Goal: Information Seeking & Learning: Compare options

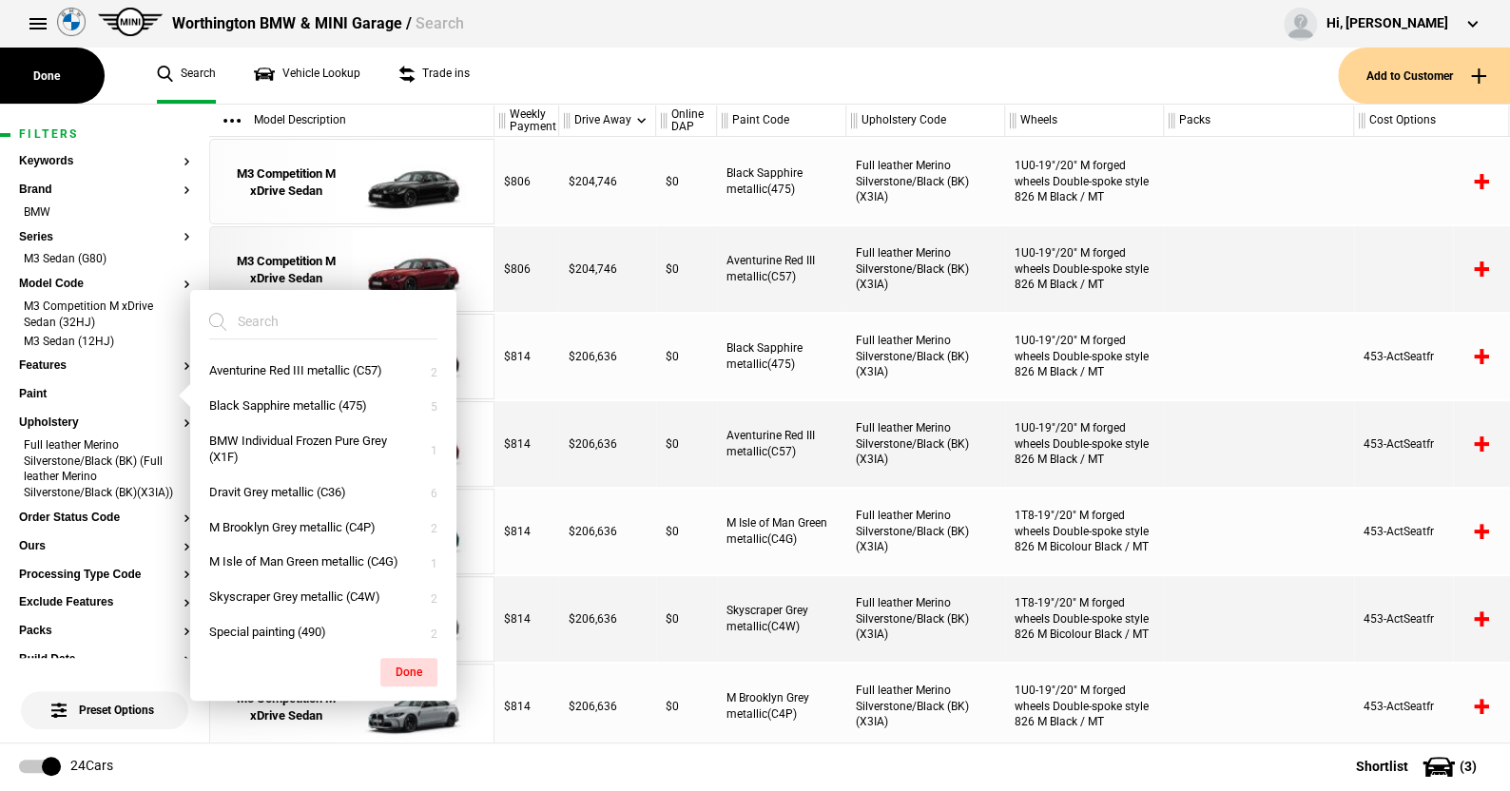
click at [646, 71] on ul "Search Vehicle Lookup Trade ins" at bounding box center [738, 76] width 1200 height 56
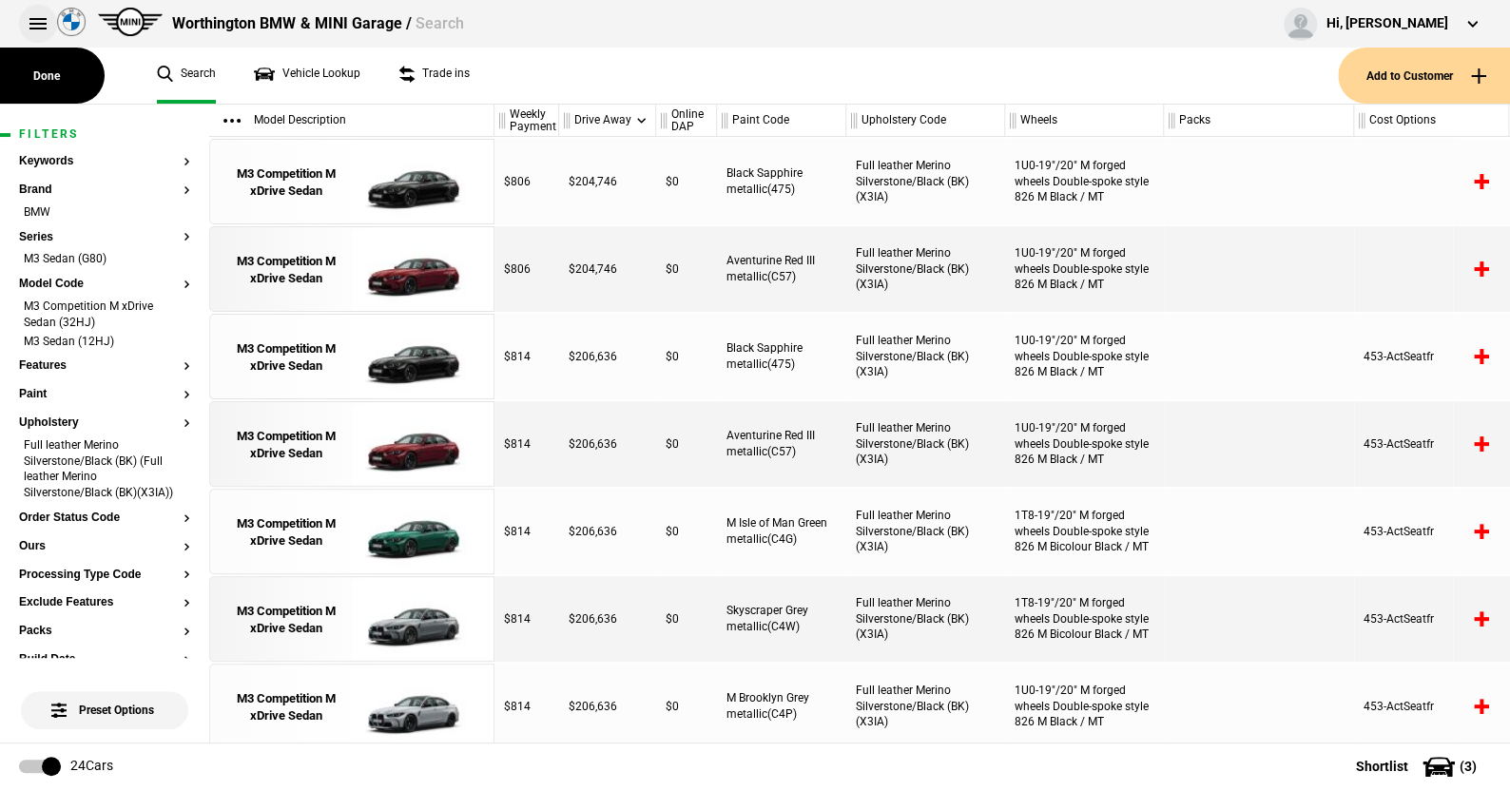
click at [41, 16] on button at bounding box center [38, 24] width 38 height 38
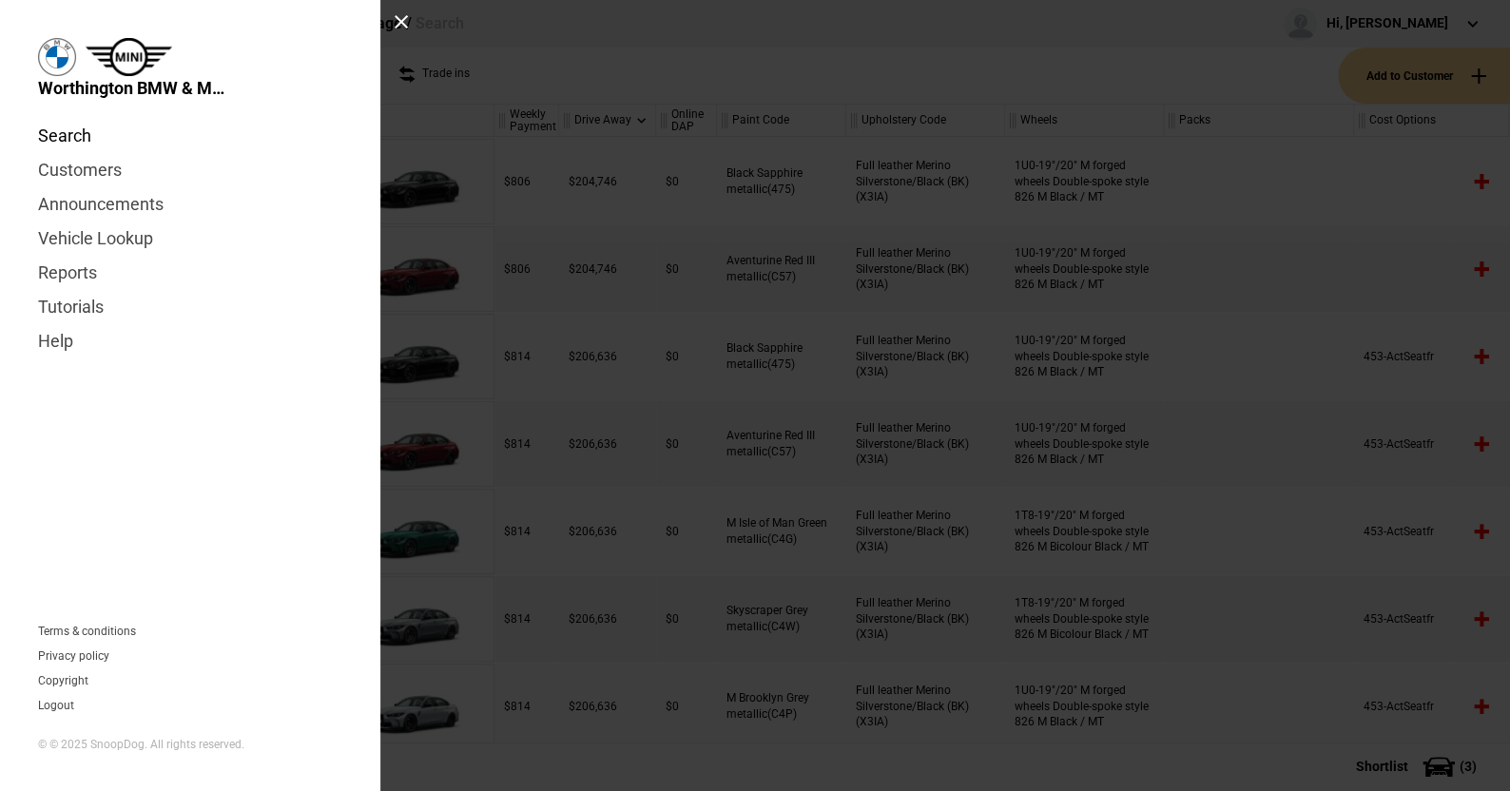
click at [65, 137] on link "Search" at bounding box center [190, 136] width 304 height 34
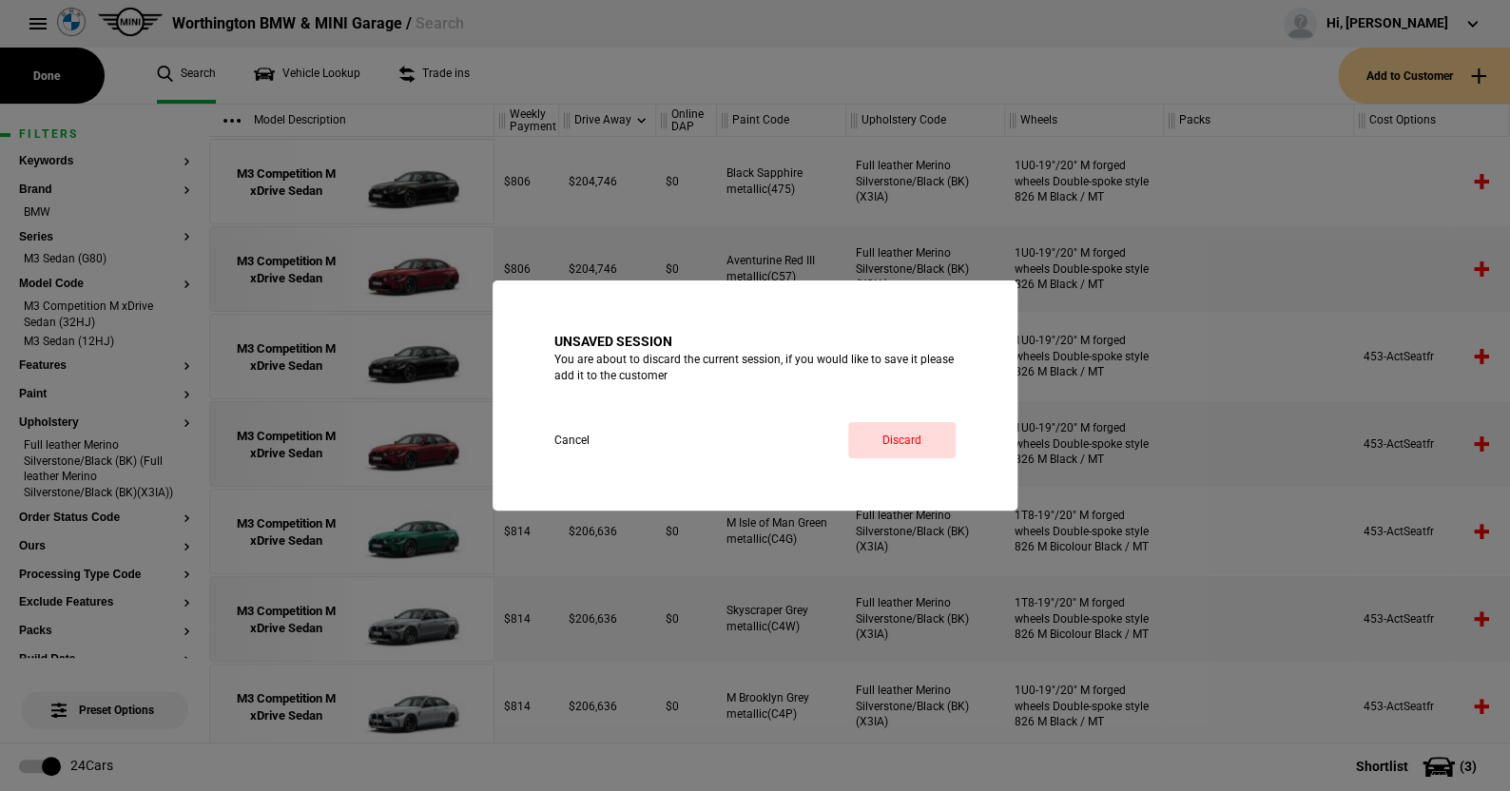
click at [912, 420] on div "Unsaved session You are about to discard the current session, if you would like…" at bounding box center [754, 395] width 401 height 125
drag, startPoint x: 910, startPoint y: 432, endPoint x: 835, endPoint y: 429, distance: 75.2
click at [910, 432] on link "Discard" at bounding box center [901, 440] width 107 height 36
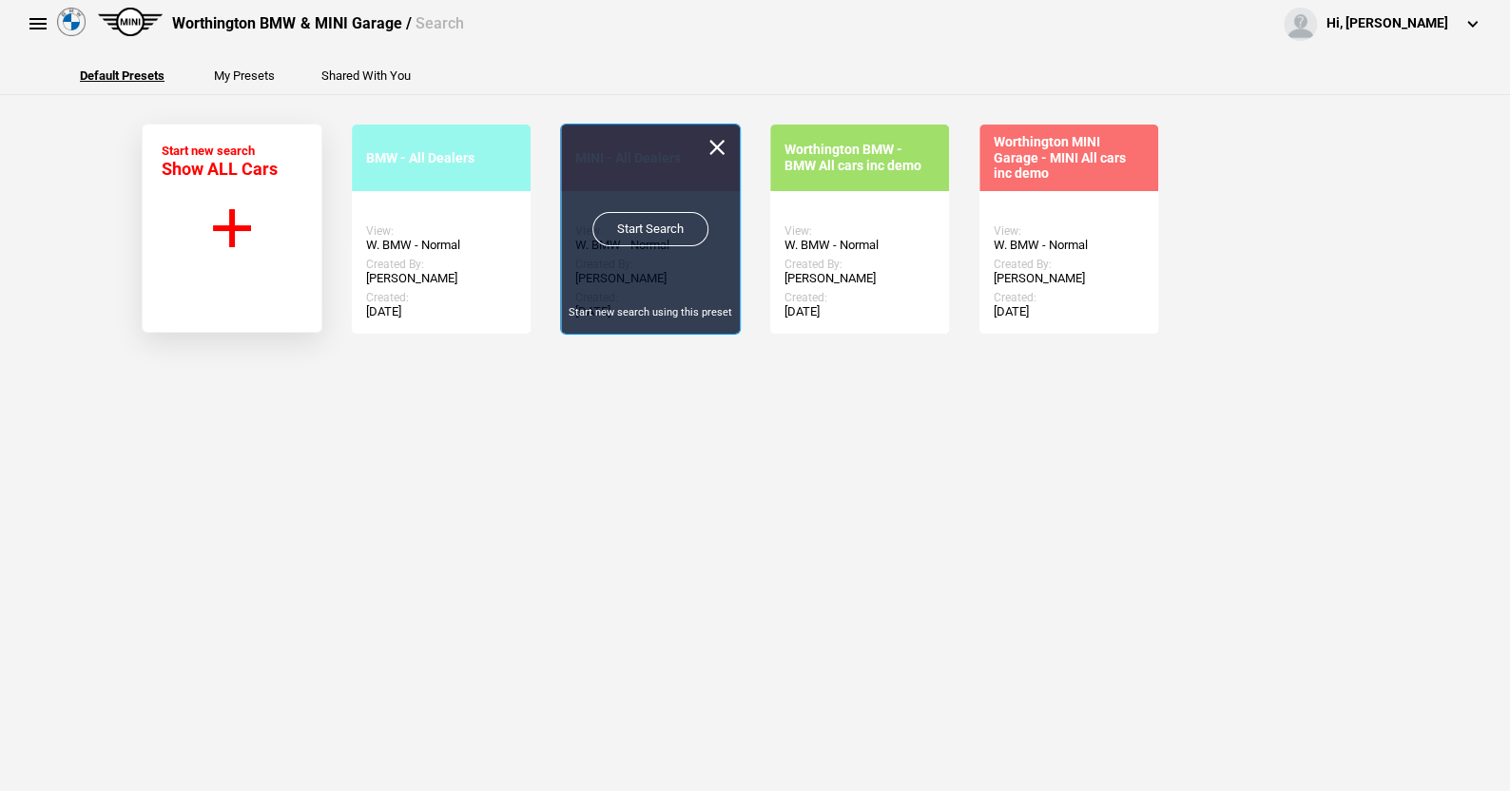
click at [643, 219] on link "Start Search" at bounding box center [650, 229] width 116 height 34
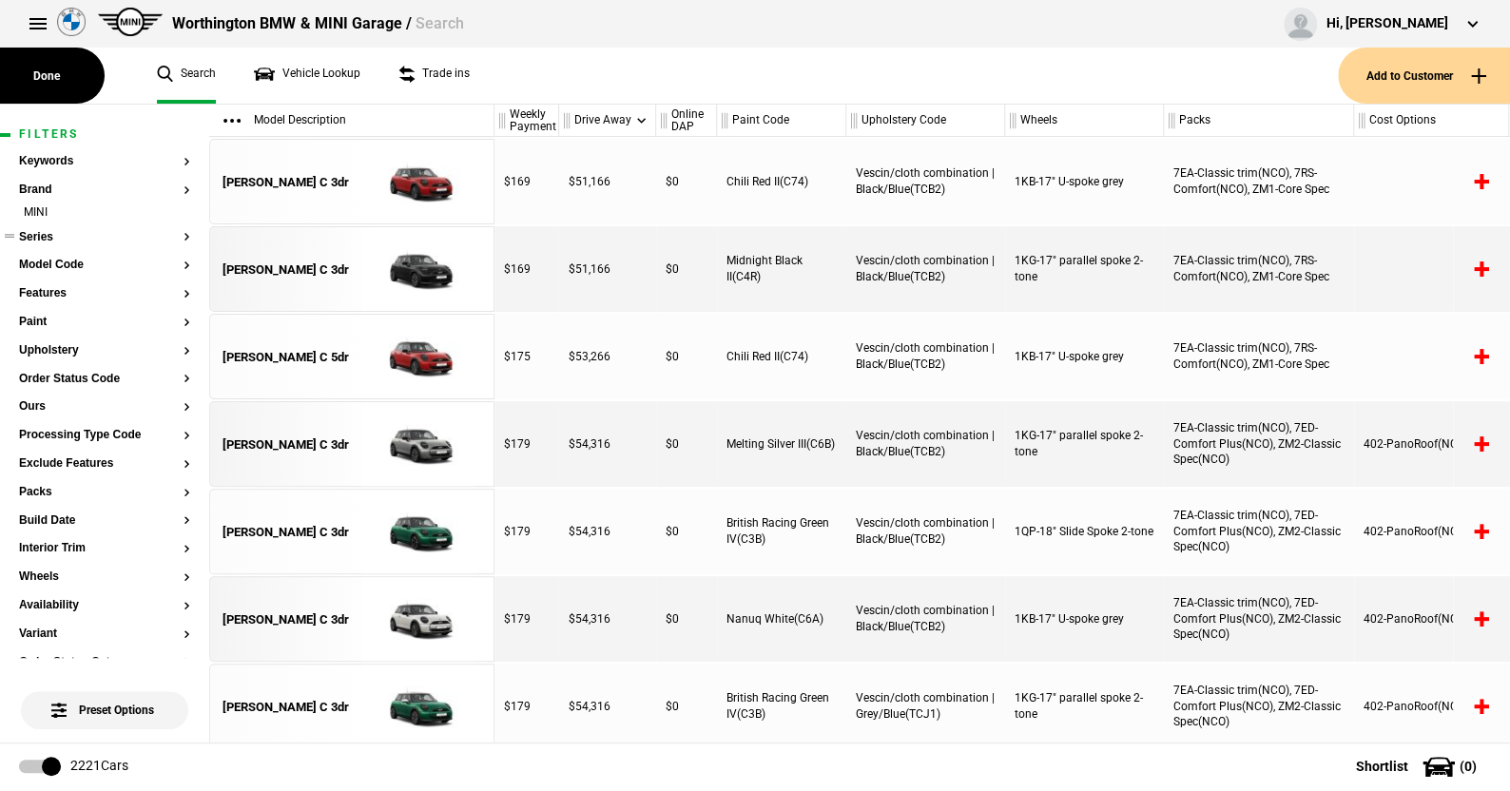
click at [48, 234] on button "Series" at bounding box center [104, 237] width 171 height 13
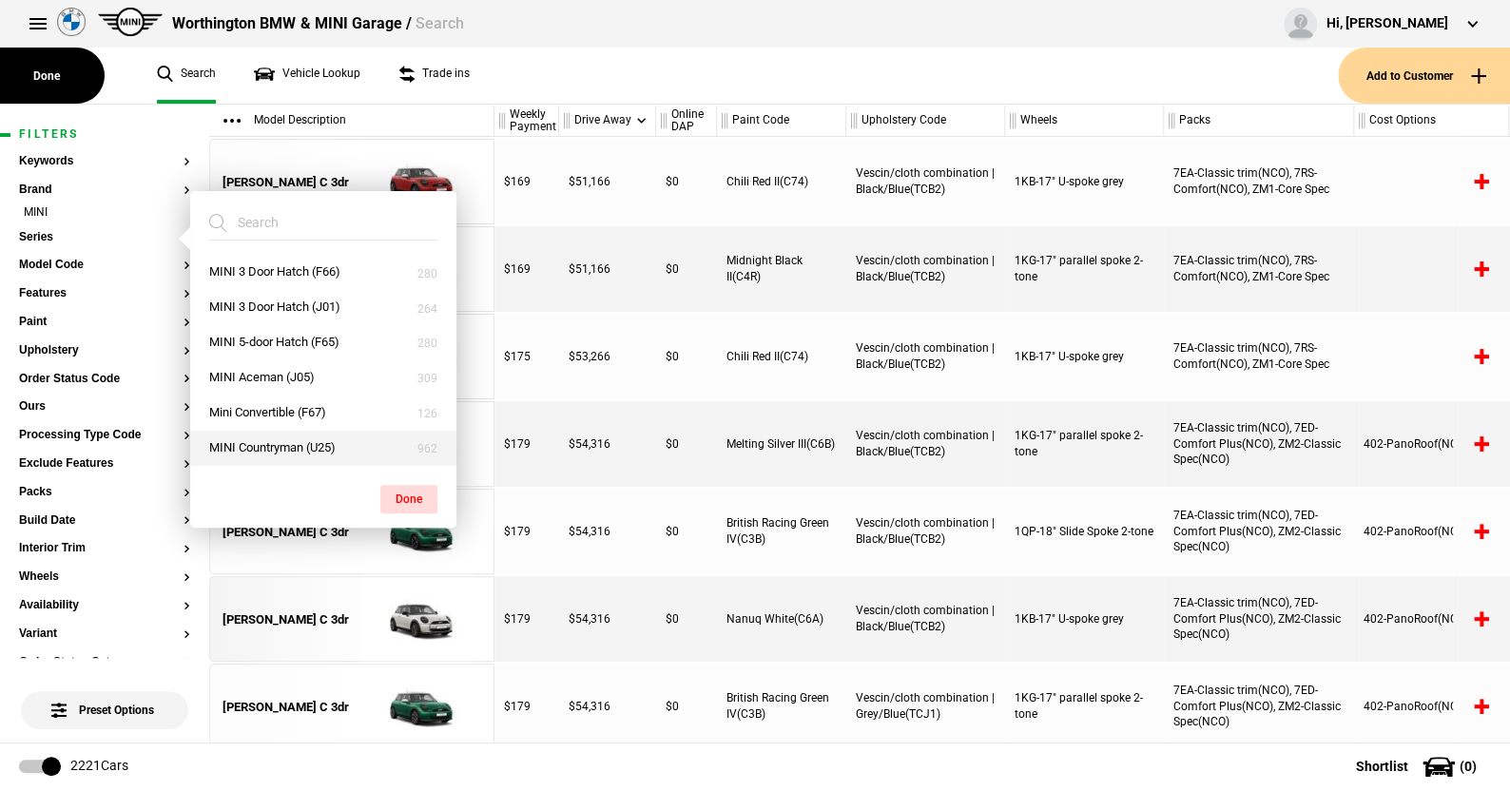
click at [291, 444] on button "MINI Countryman (U25)" at bounding box center [323, 448] width 266 height 35
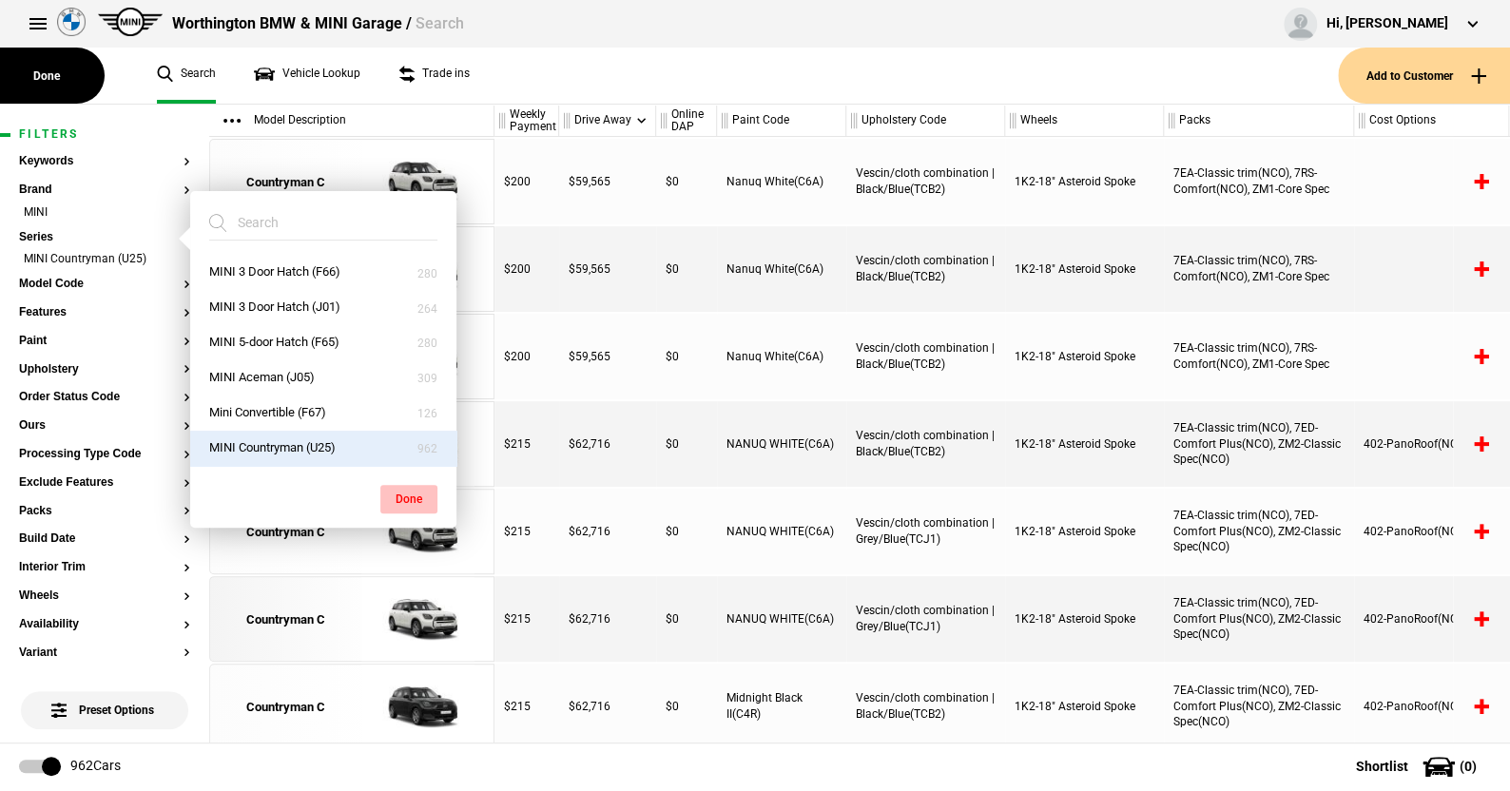
click at [416, 492] on button "Done" at bounding box center [408, 499] width 57 height 29
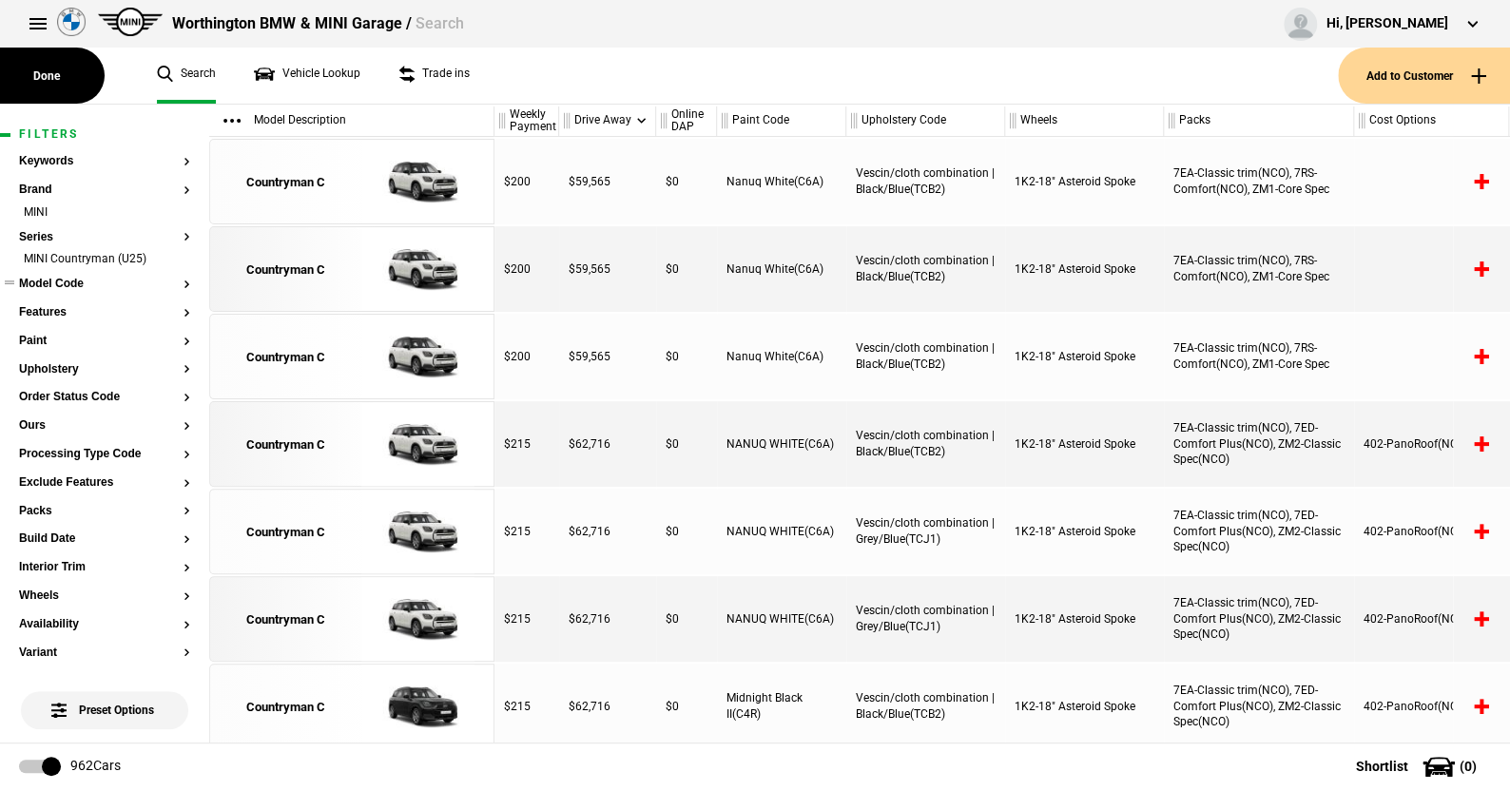
click at [76, 278] on button "Model Code" at bounding box center [104, 284] width 171 height 13
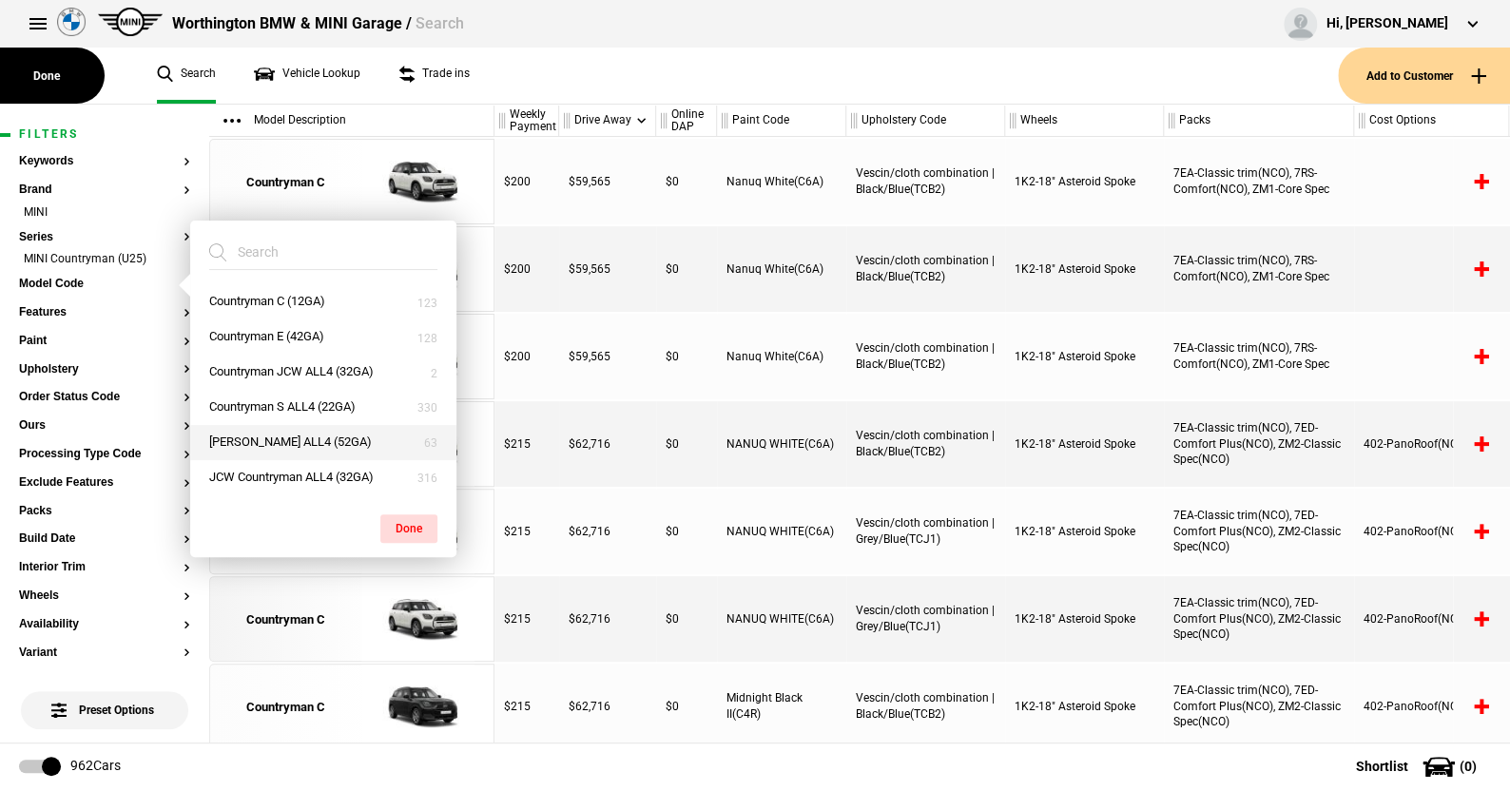
click at [292, 438] on button "[PERSON_NAME] ALL4 (52GA)" at bounding box center [323, 442] width 266 height 35
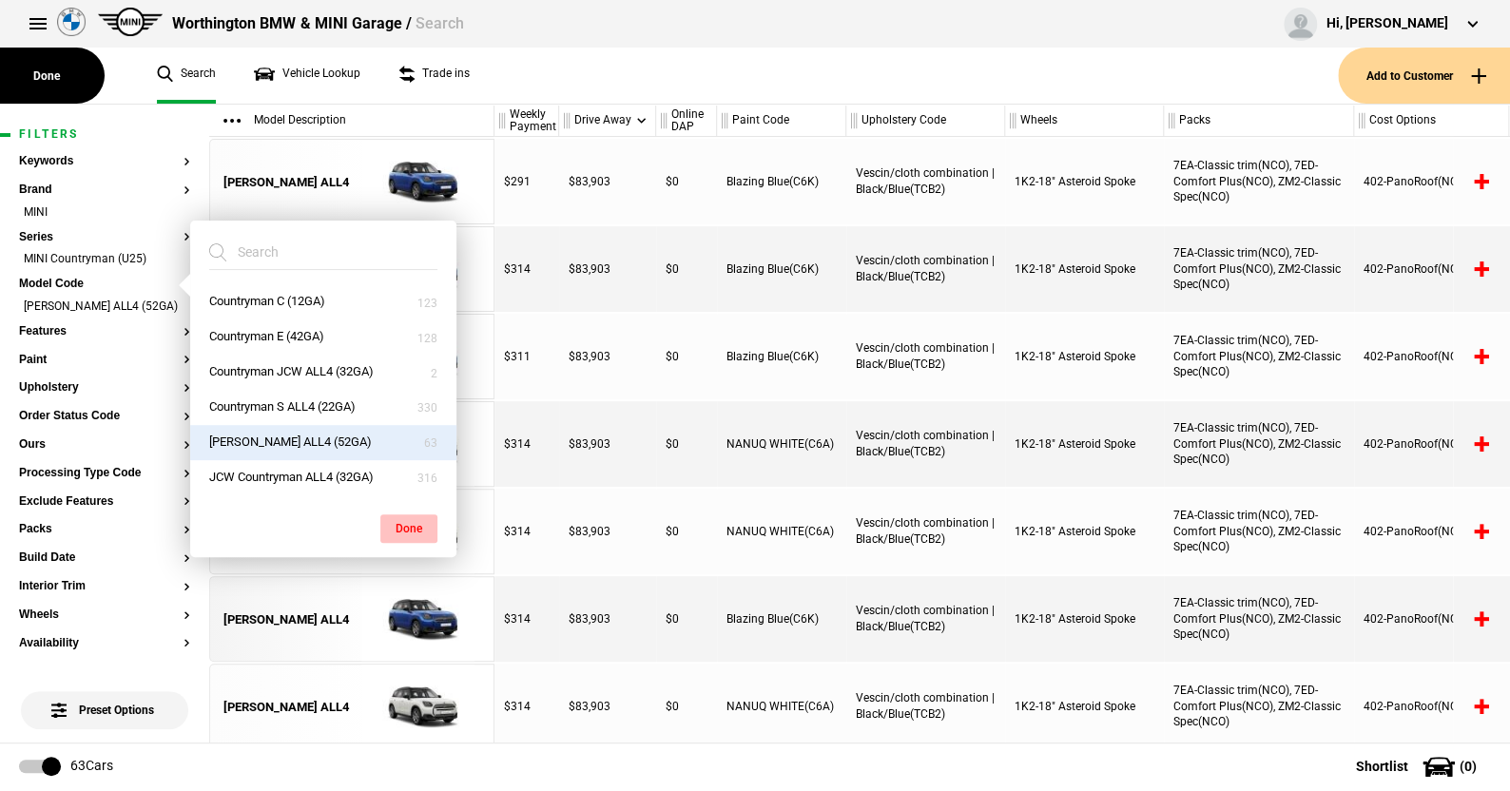
click at [411, 518] on button "Done" at bounding box center [408, 528] width 57 height 29
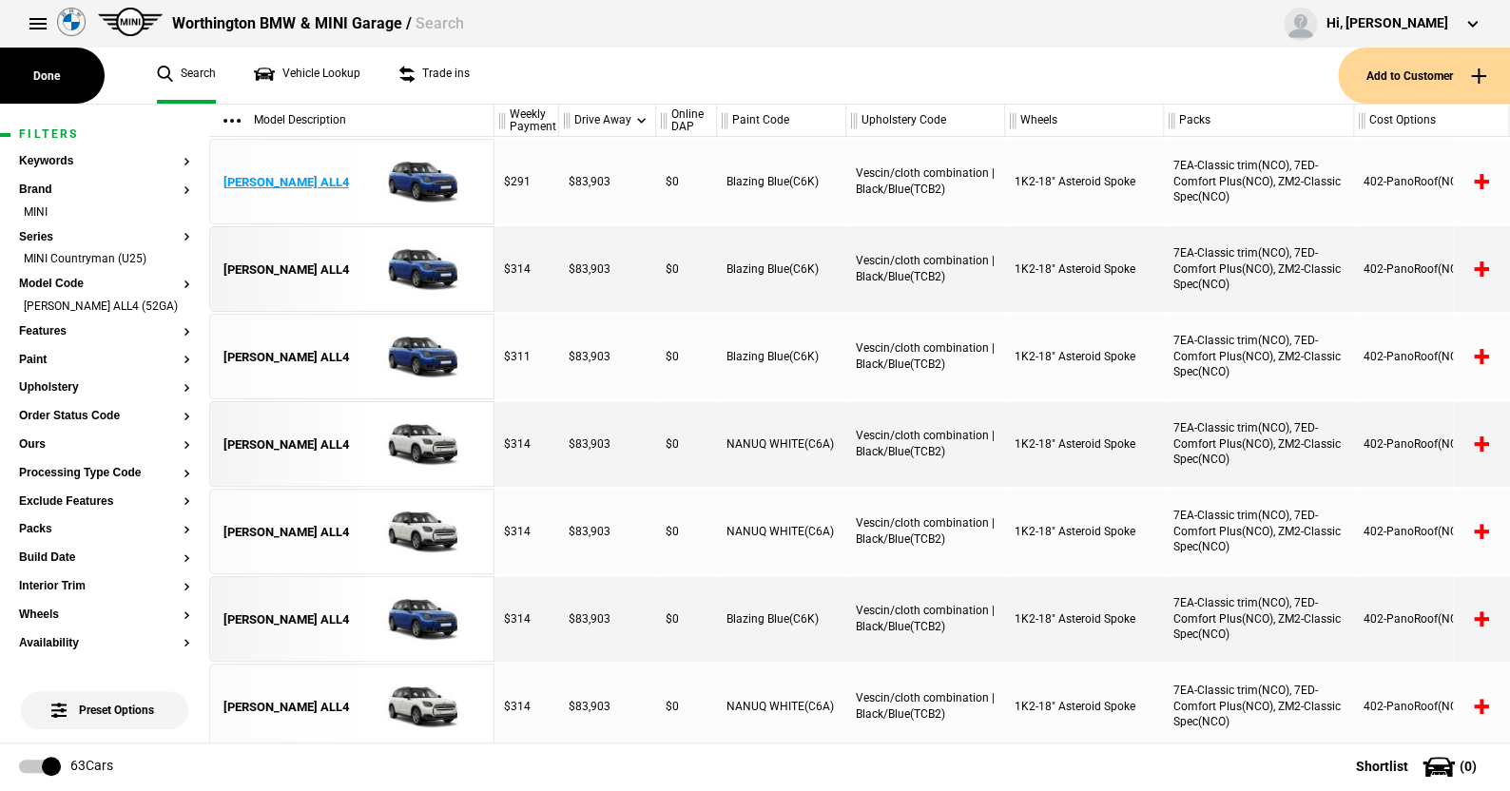
click at [424, 179] on img at bounding box center [418, 183] width 132 height 86
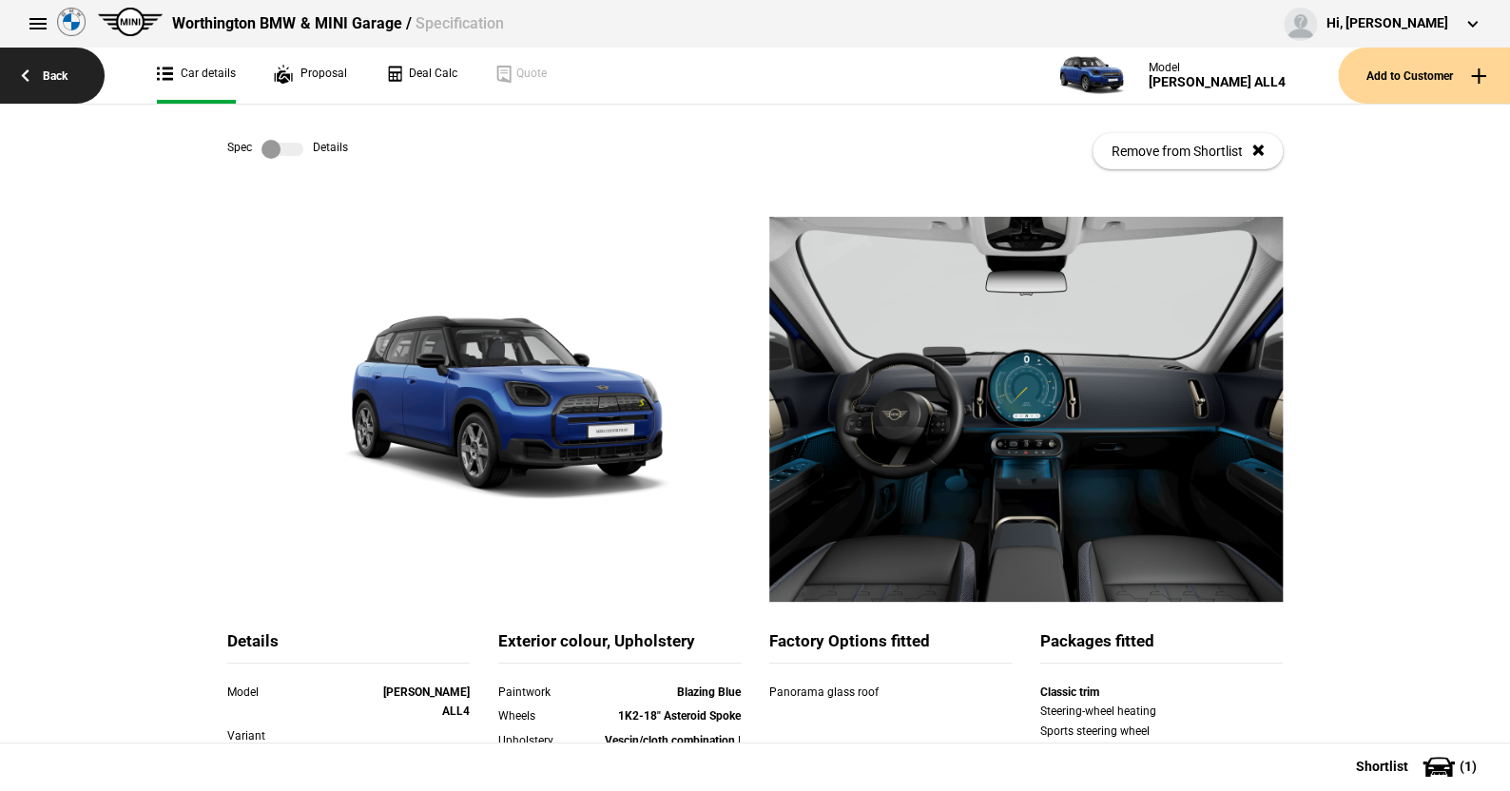
click at [59, 71] on link "Back" at bounding box center [52, 76] width 105 height 56
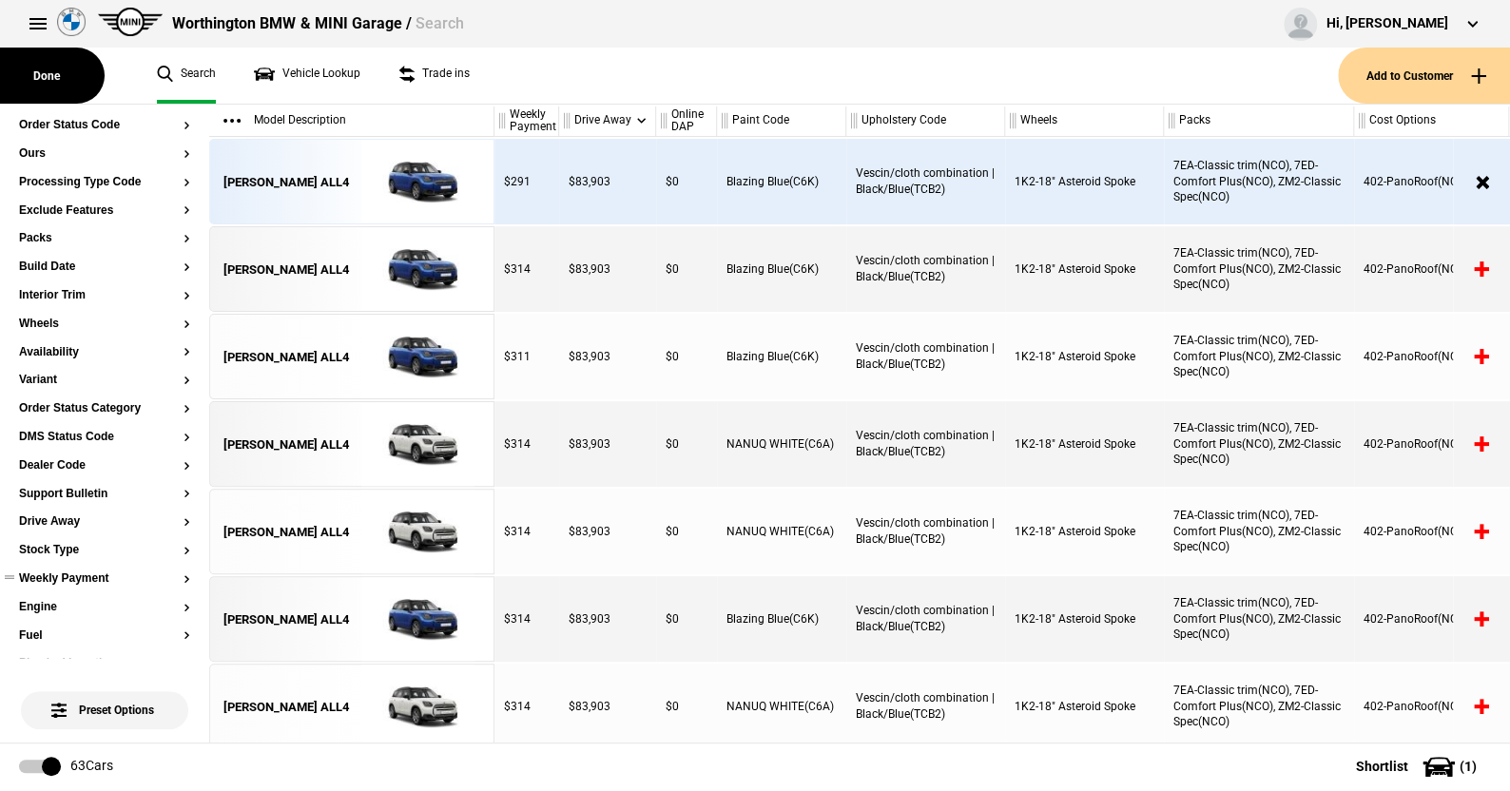
scroll to position [210, 0]
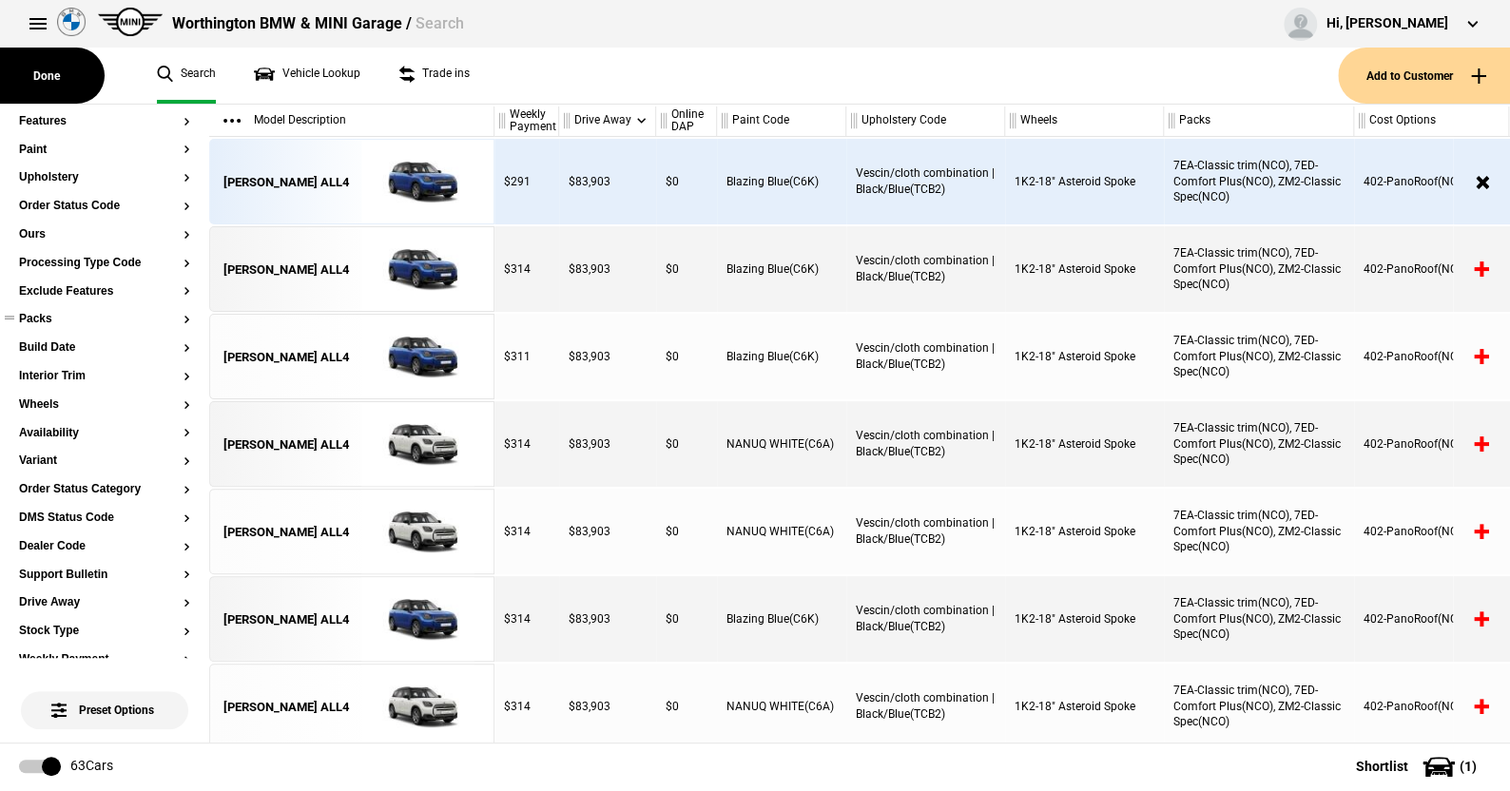
click at [45, 326] on button "Packs" at bounding box center [104, 319] width 171 height 13
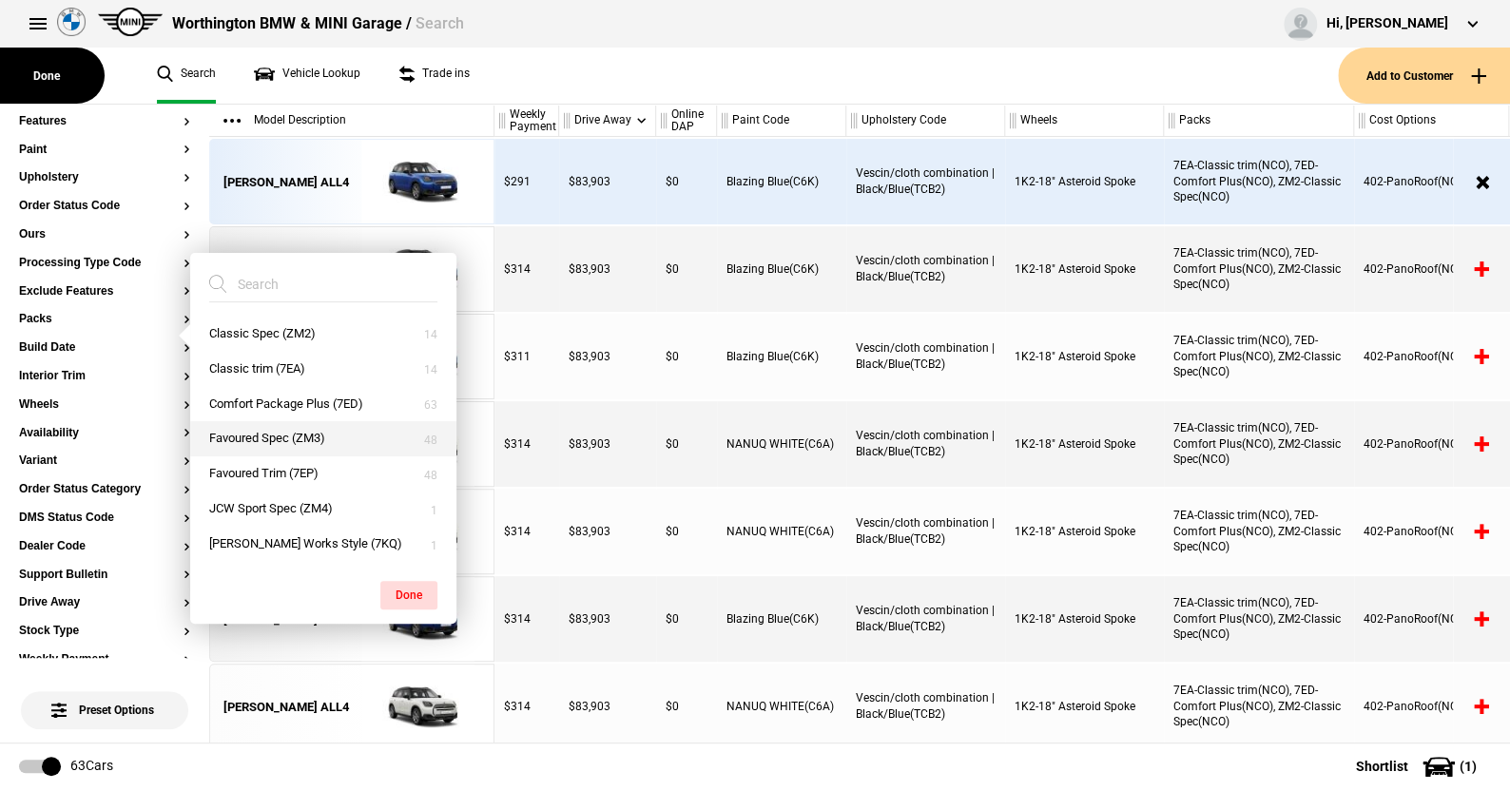
click at [275, 438] on button "Favoured Spec (ZM3)" at bounding box center [323, 438] width 266 height 35
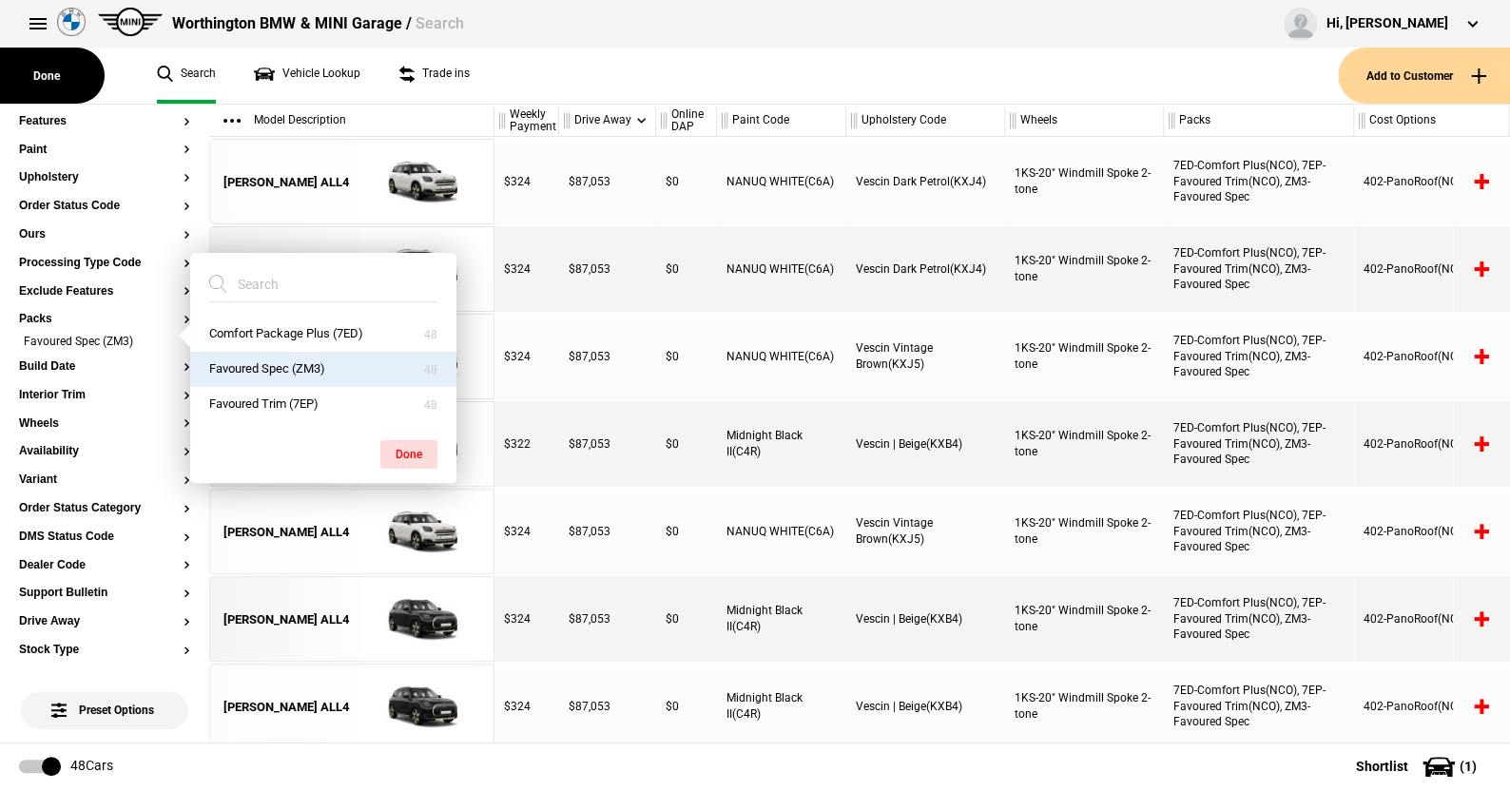
click at [619, 73] on ul "Search Vehicle Lookup Trade ins" at bounding box center [738, 76] width 1200 height 56
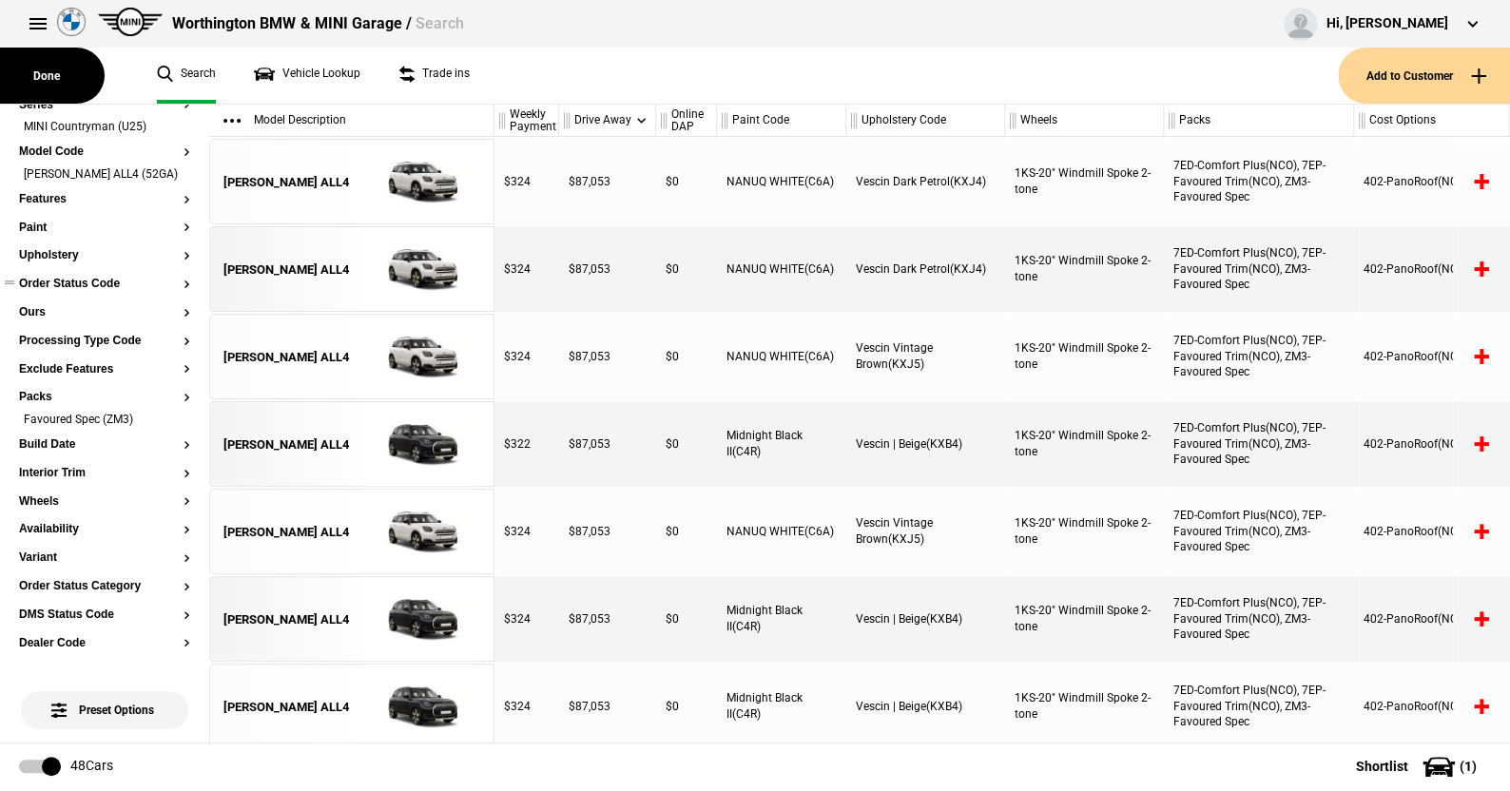
scroll to position [0, 0]
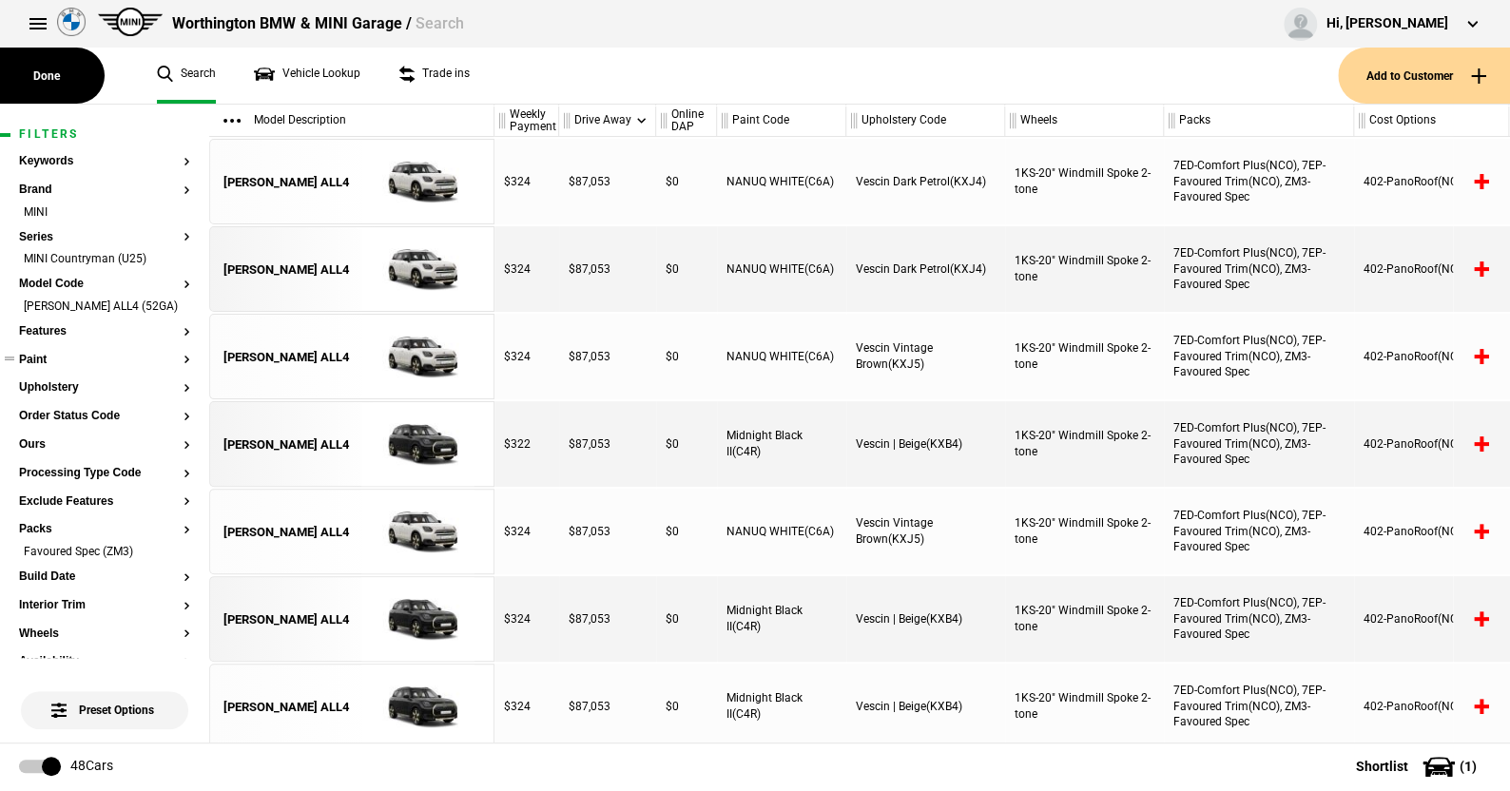
click at [29, 367] on button "Paint" at bounding box center [104, 360] width 171 height 13
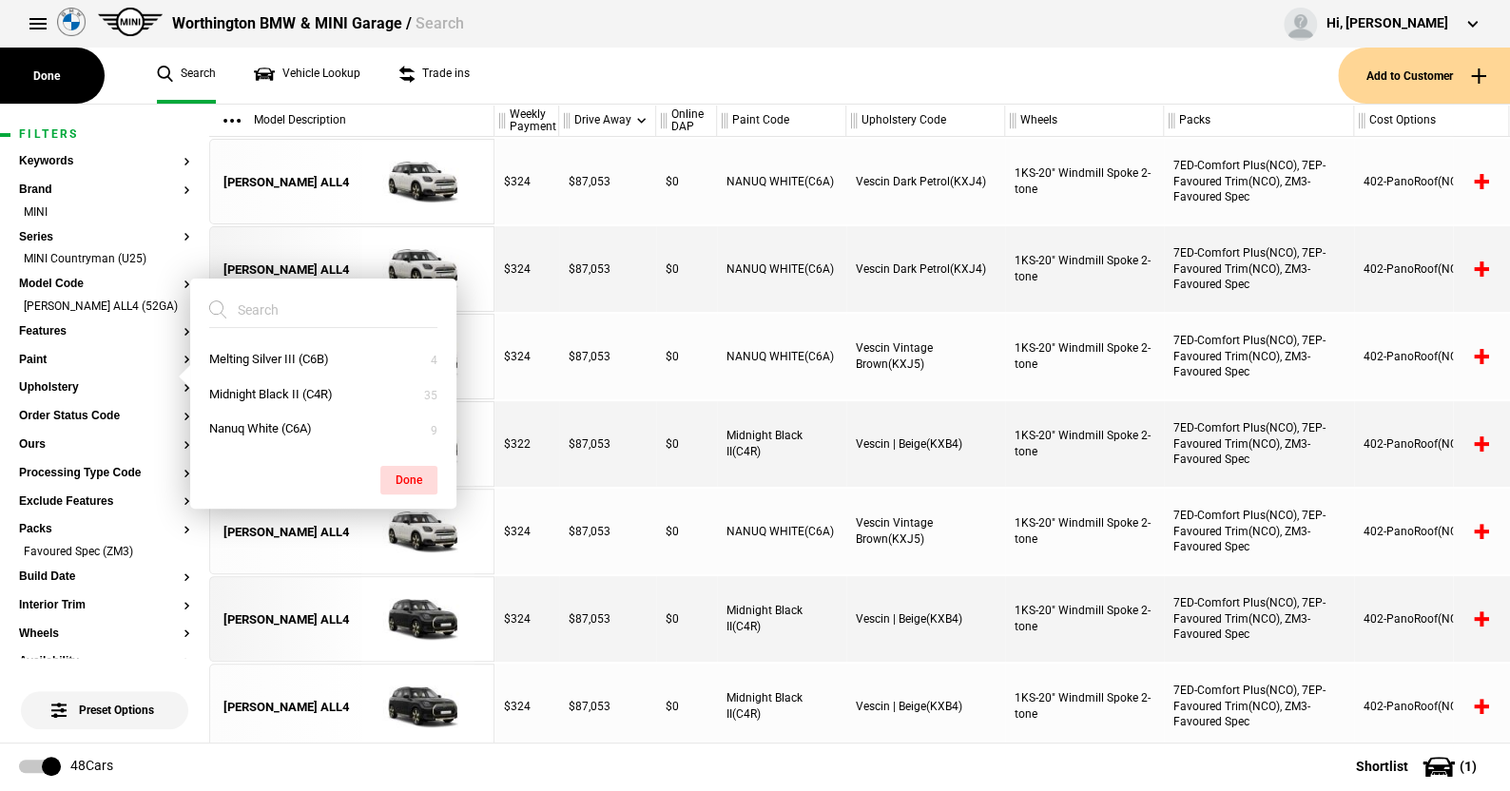
click at [604, 77] on ul "Search Vehicle Lookup Trade ins" at bounding box center [738, 76] width 1200 height 56
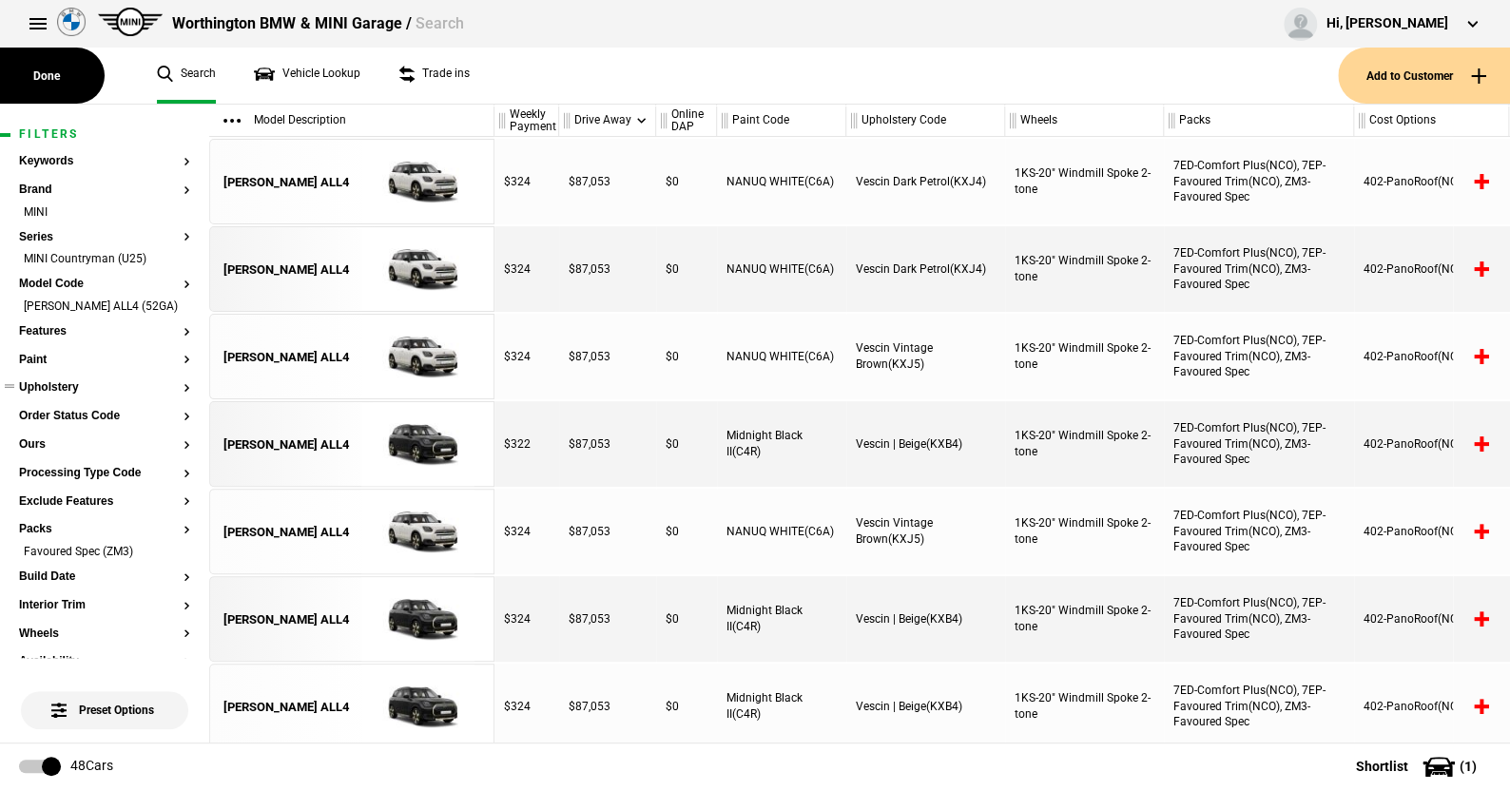
click at [67, 395] on button "Upholstery" at bounding box center [104, 387] width 171 height 13
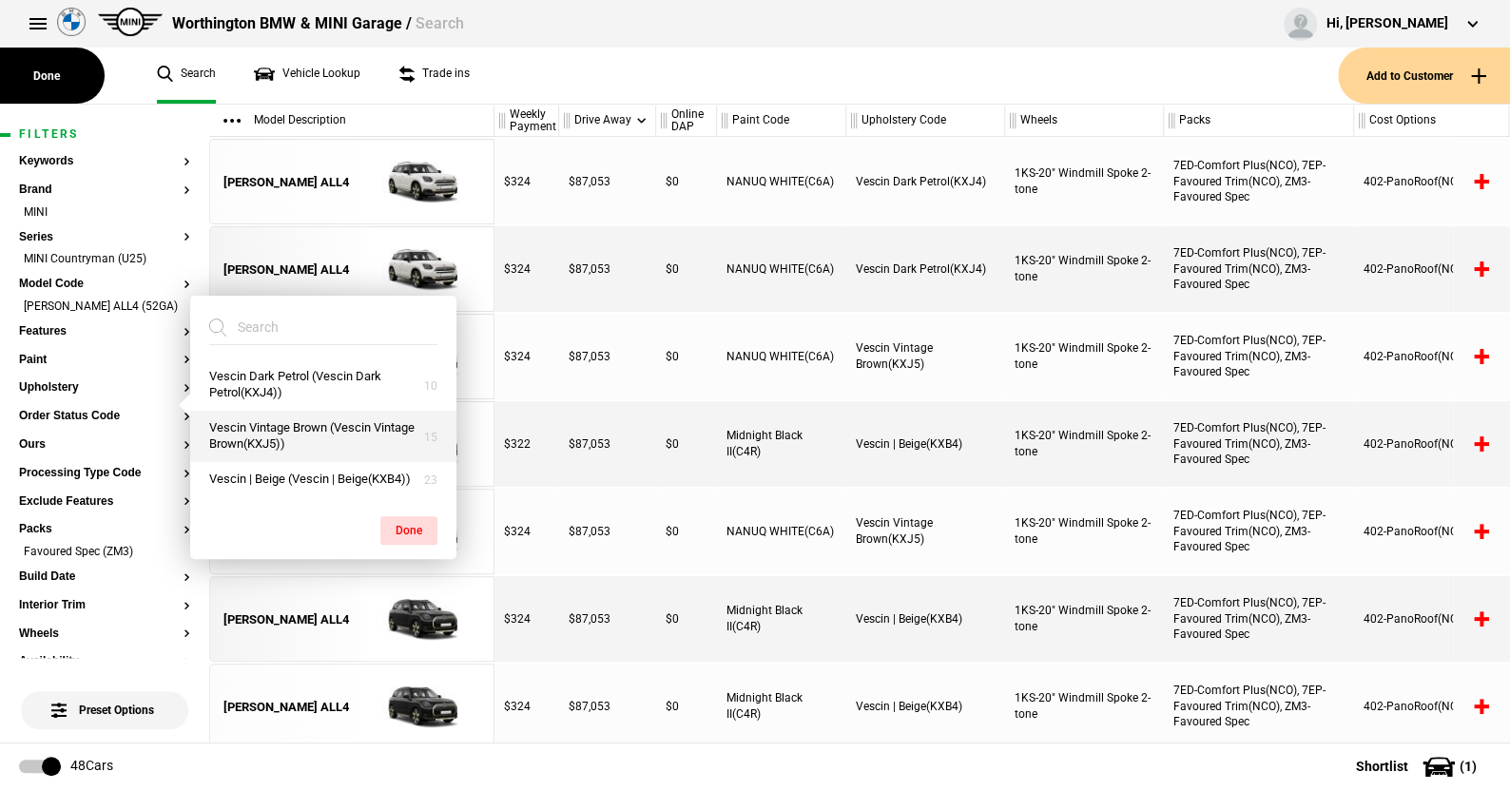
click at [280, 429] on button "Vescin Vintage Brown (Vescin Vintage Brown(KXJ5))" at bounding box center [323, 436] width 266 height 51
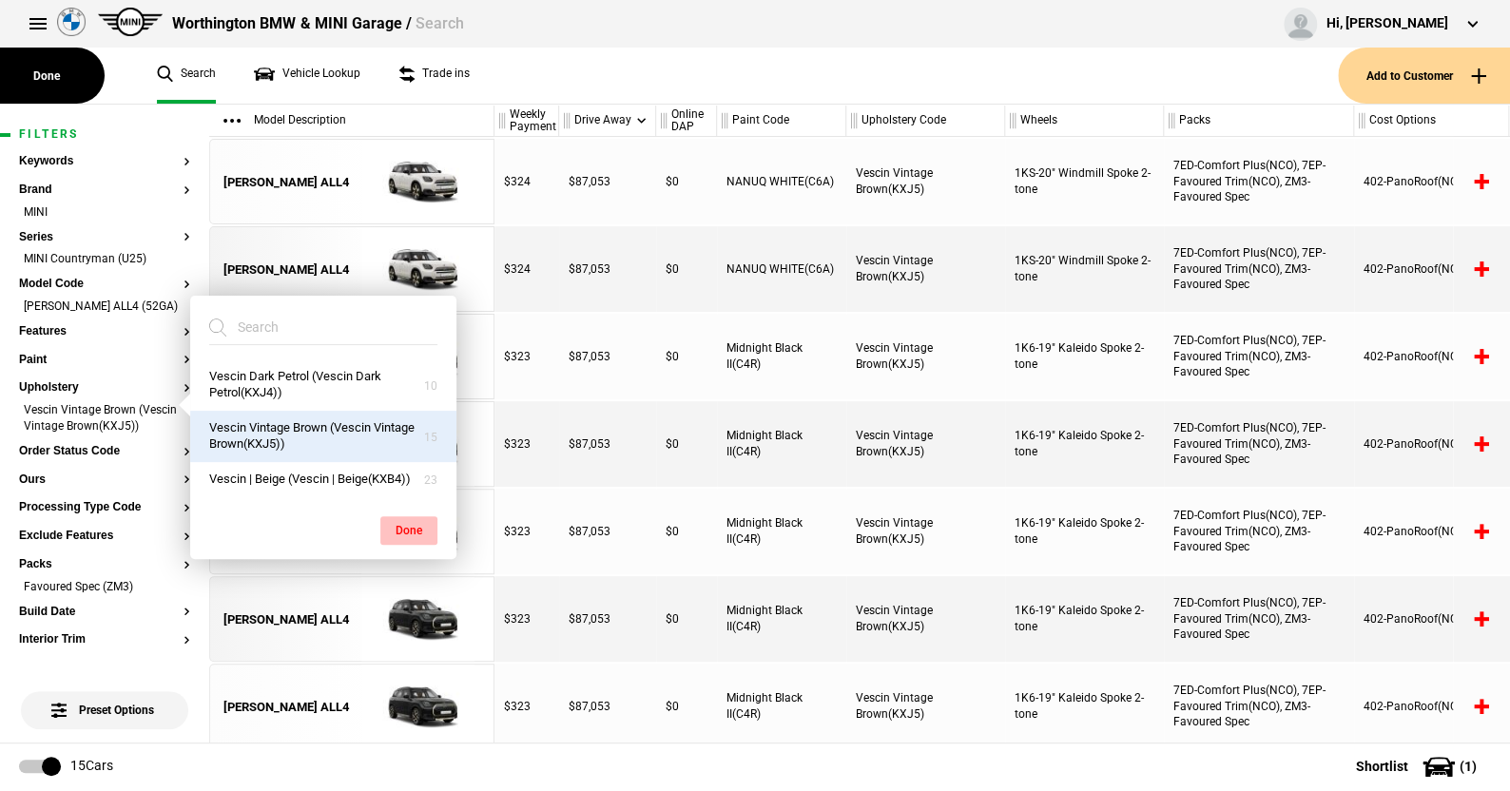
click at [411, 525] on button "Done" at bounding box center [408, 530] width 57 height 29
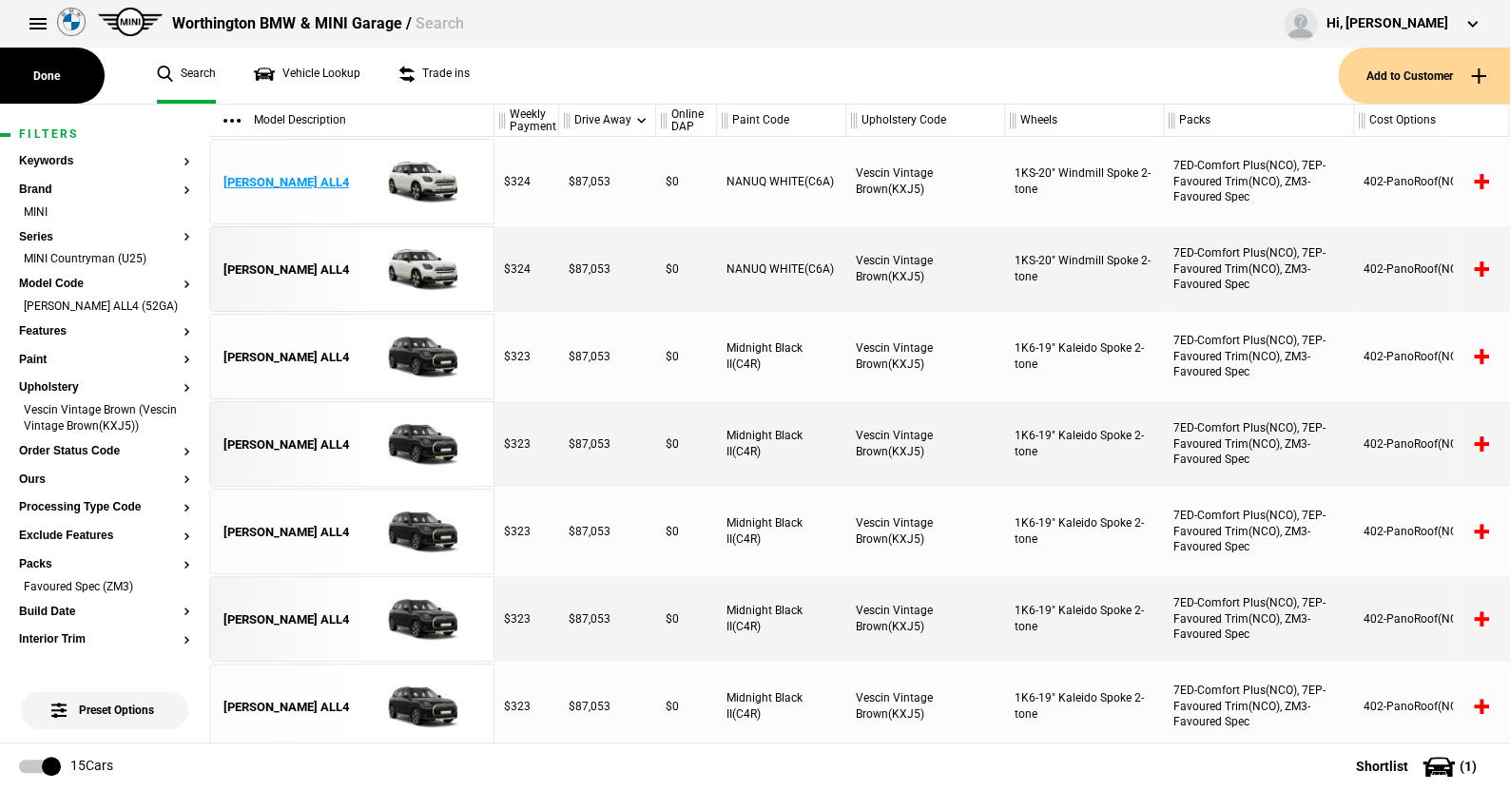
click at [427, 169] on img at bounding box center [418, 183] width 132 height 86
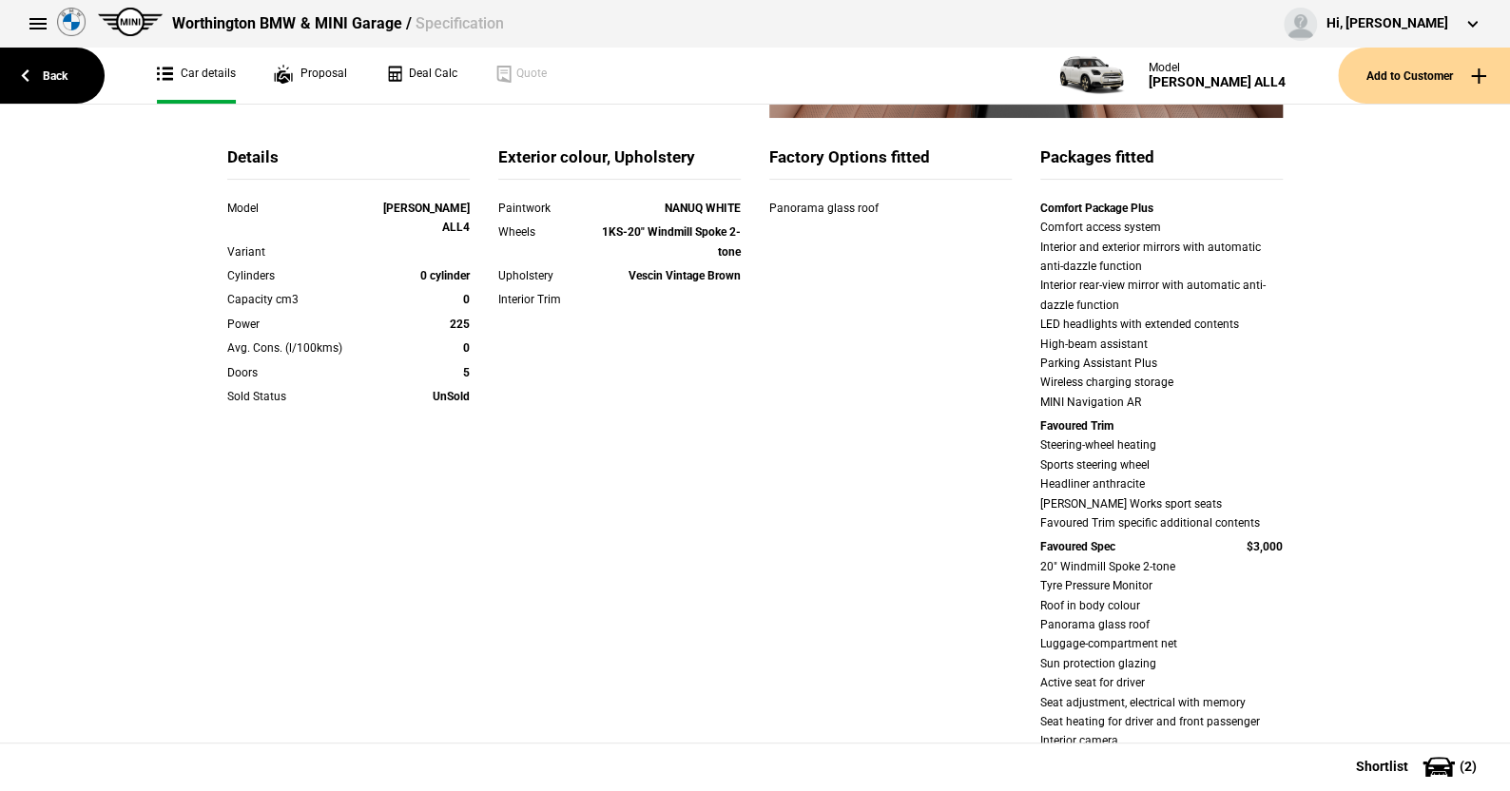
scroll to position [666, 0]
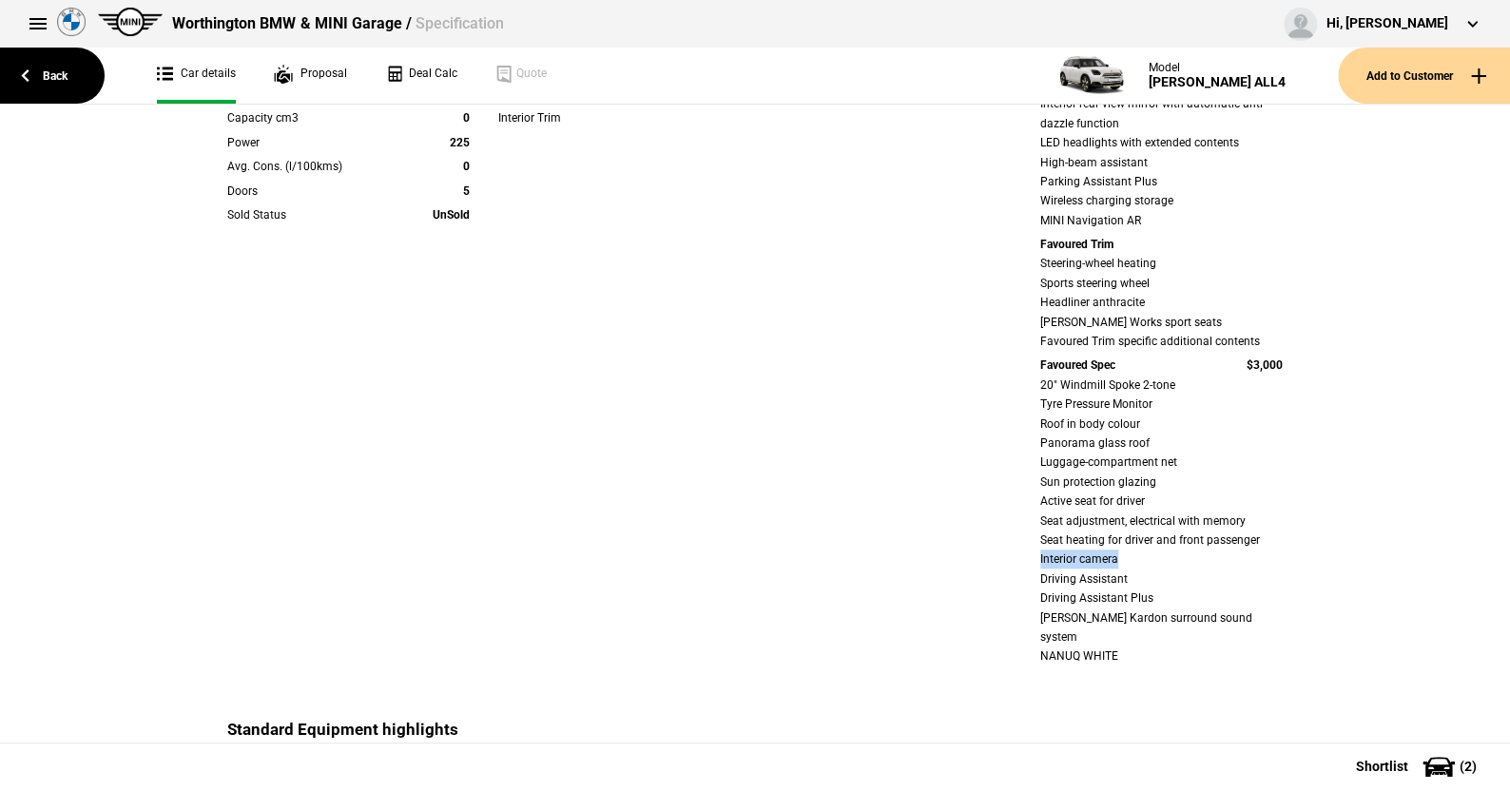
drag, startPoint x: 1021, startPoint y: 560, endPoint x: 1154, endPoint y: 557, distance: 133.1
click at [1154, 557] on div "Comfort Package Plus Comfort access system Interior and exterior mirrors with a…" at bounding box center [1161, 344] width 271 height 654
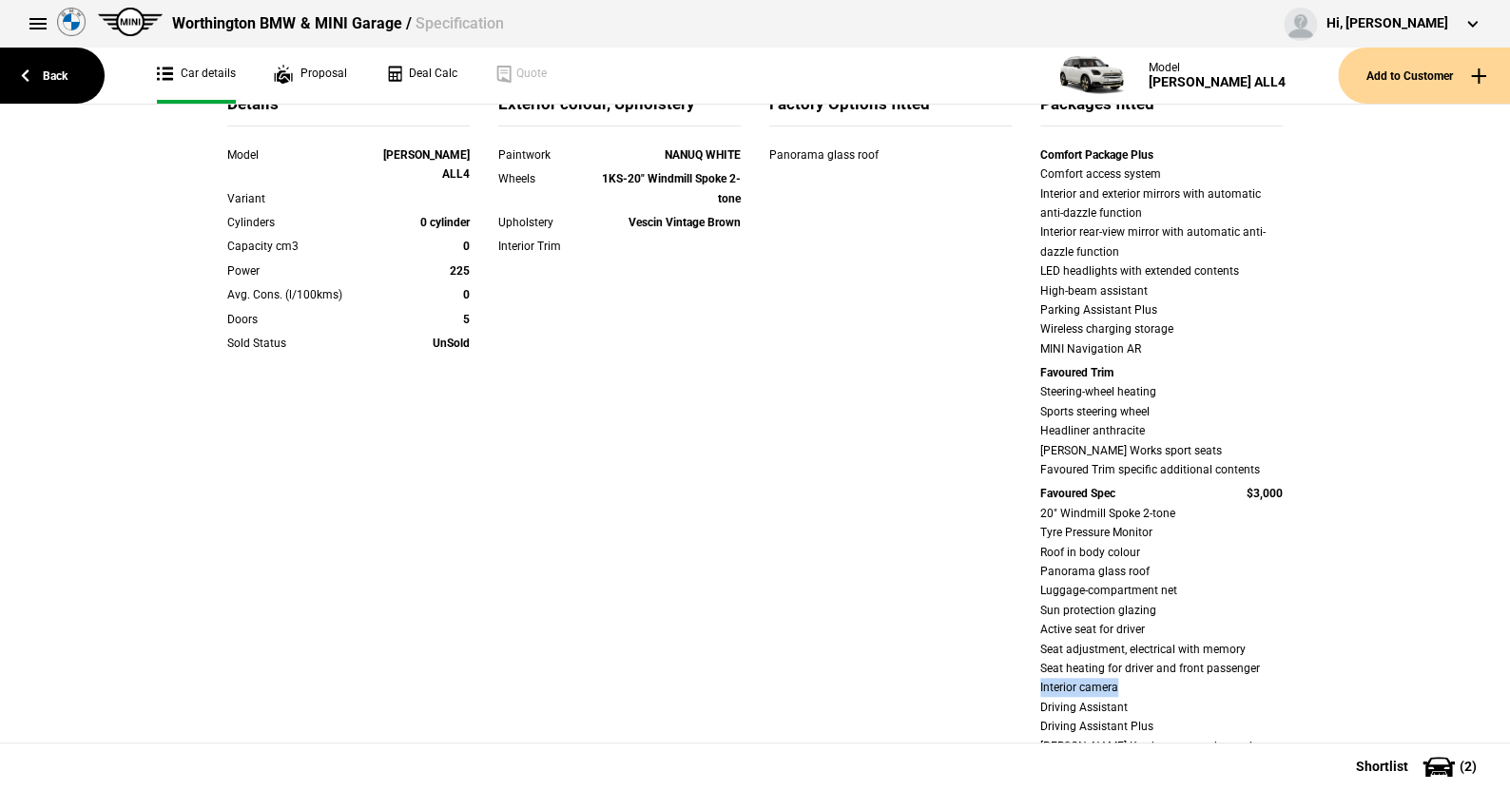
scroll to position [570, 0]
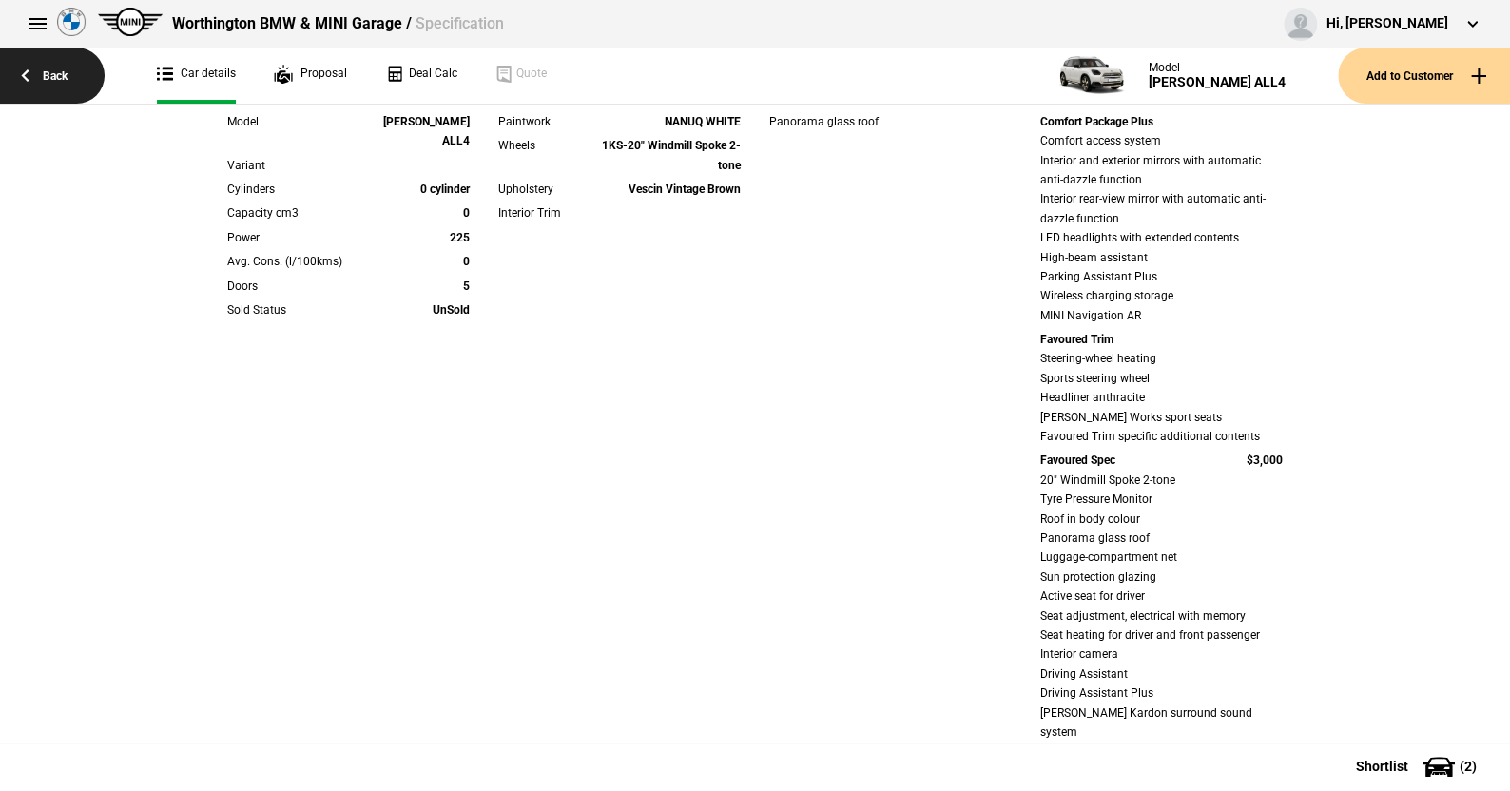
click at [55, 77] on link "Back" at bounding box center [52, 76] width 105 height 56
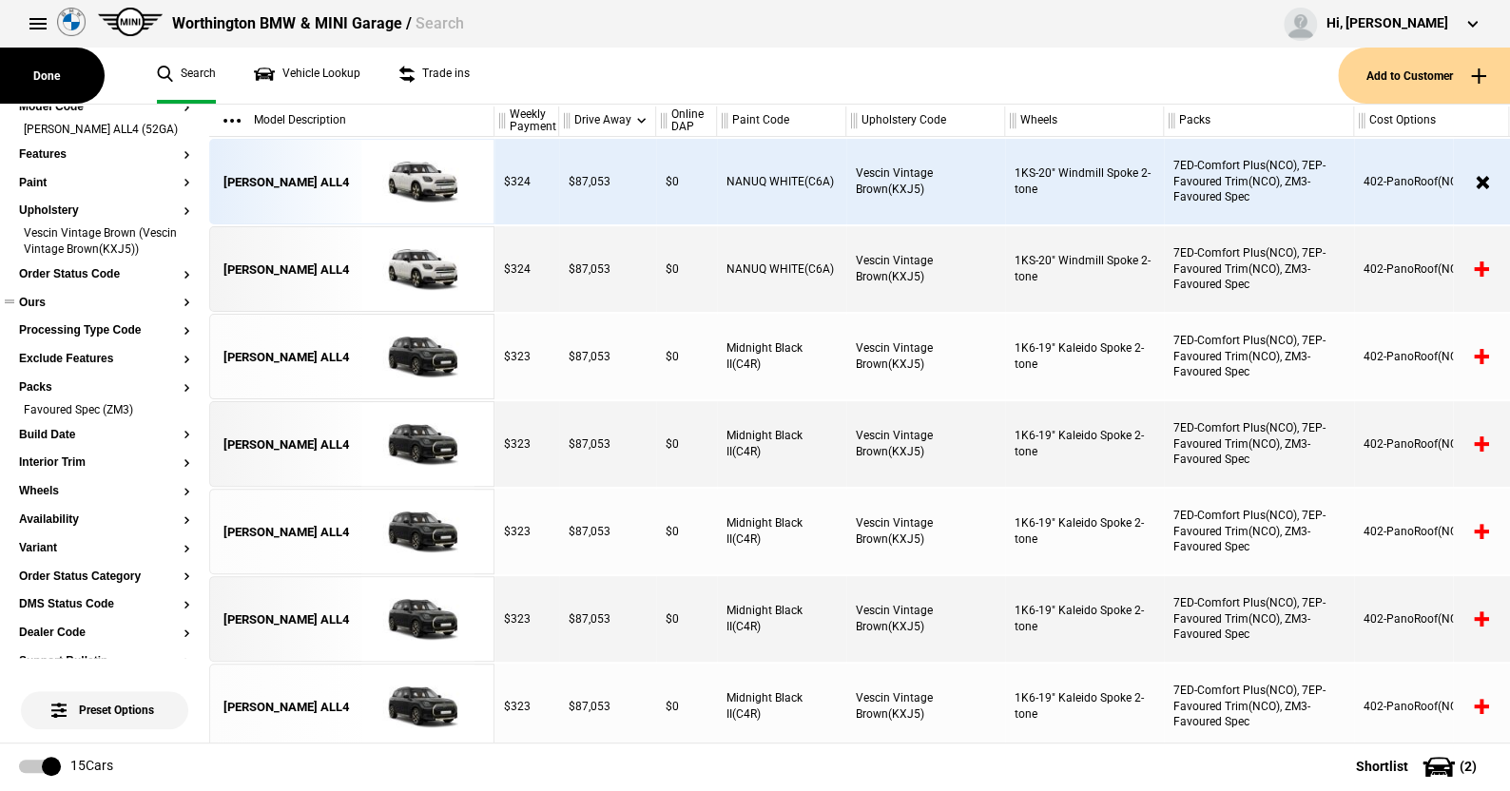
scroll to position [190, 0]
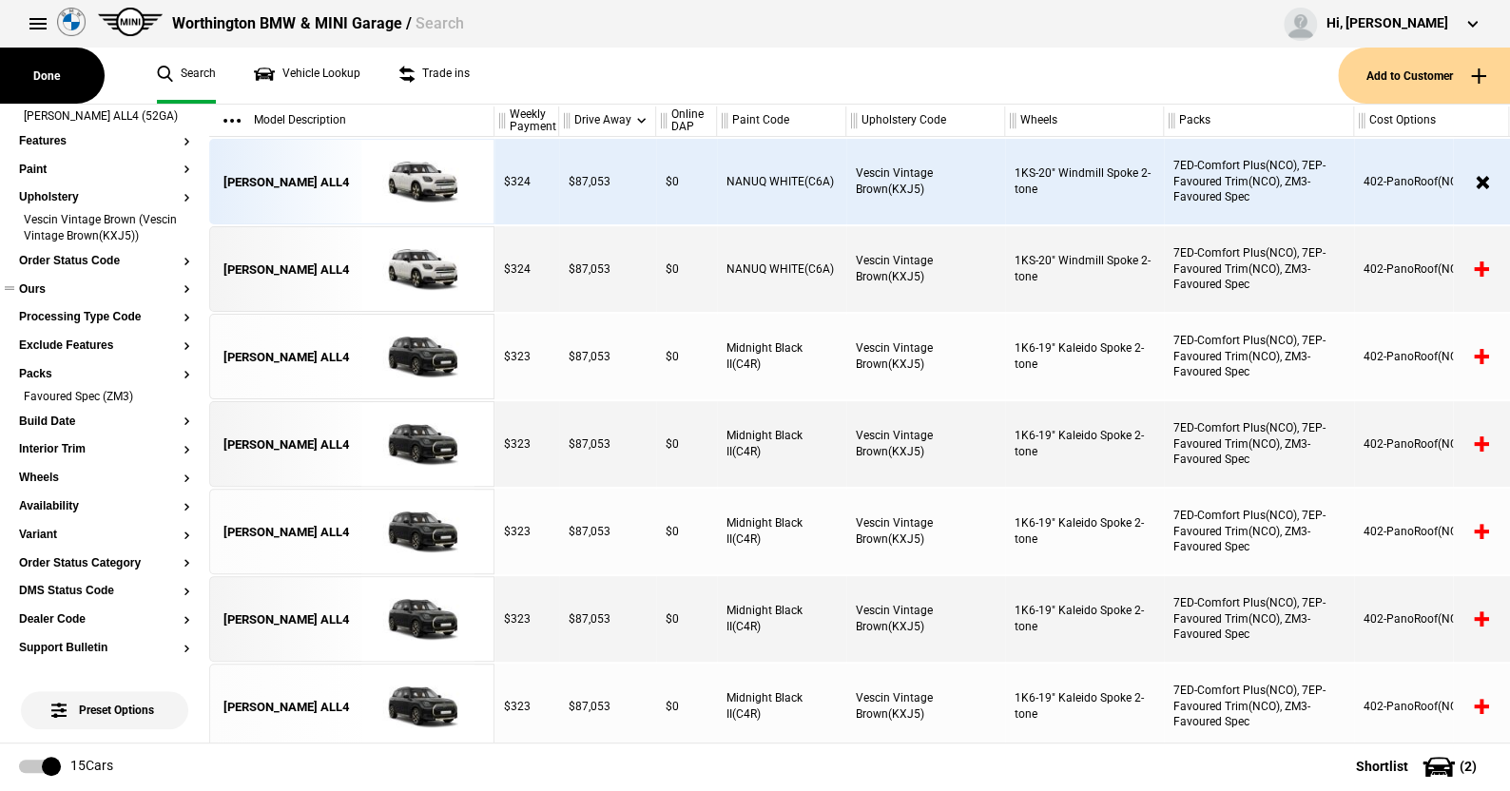
click at [34, 297] on button "Ours" at bounding box center [104, 289] width 171 height 13
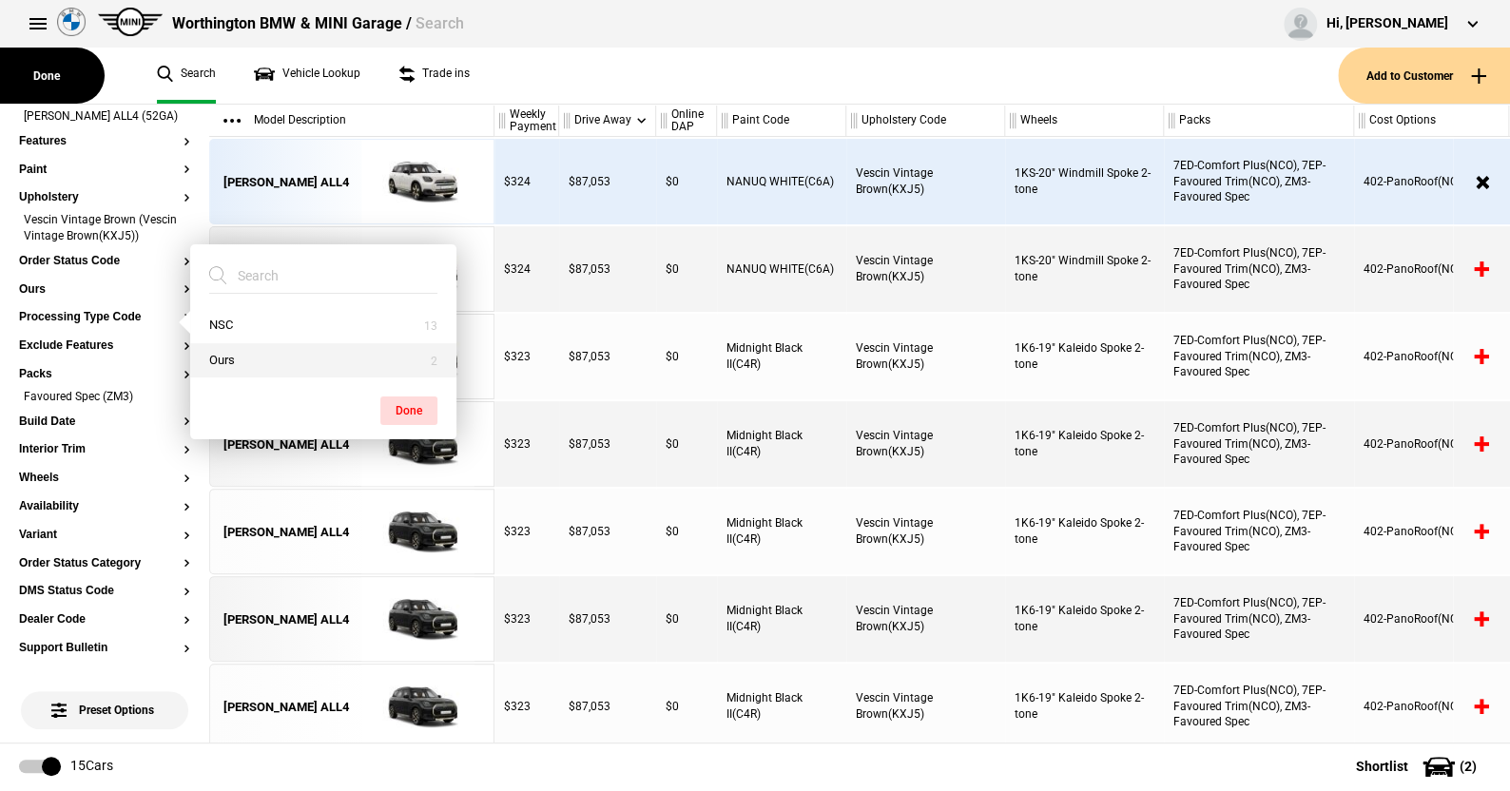
click at [240, 359] on button "Ours" at bounding box center [323, 360] width 266 height 35
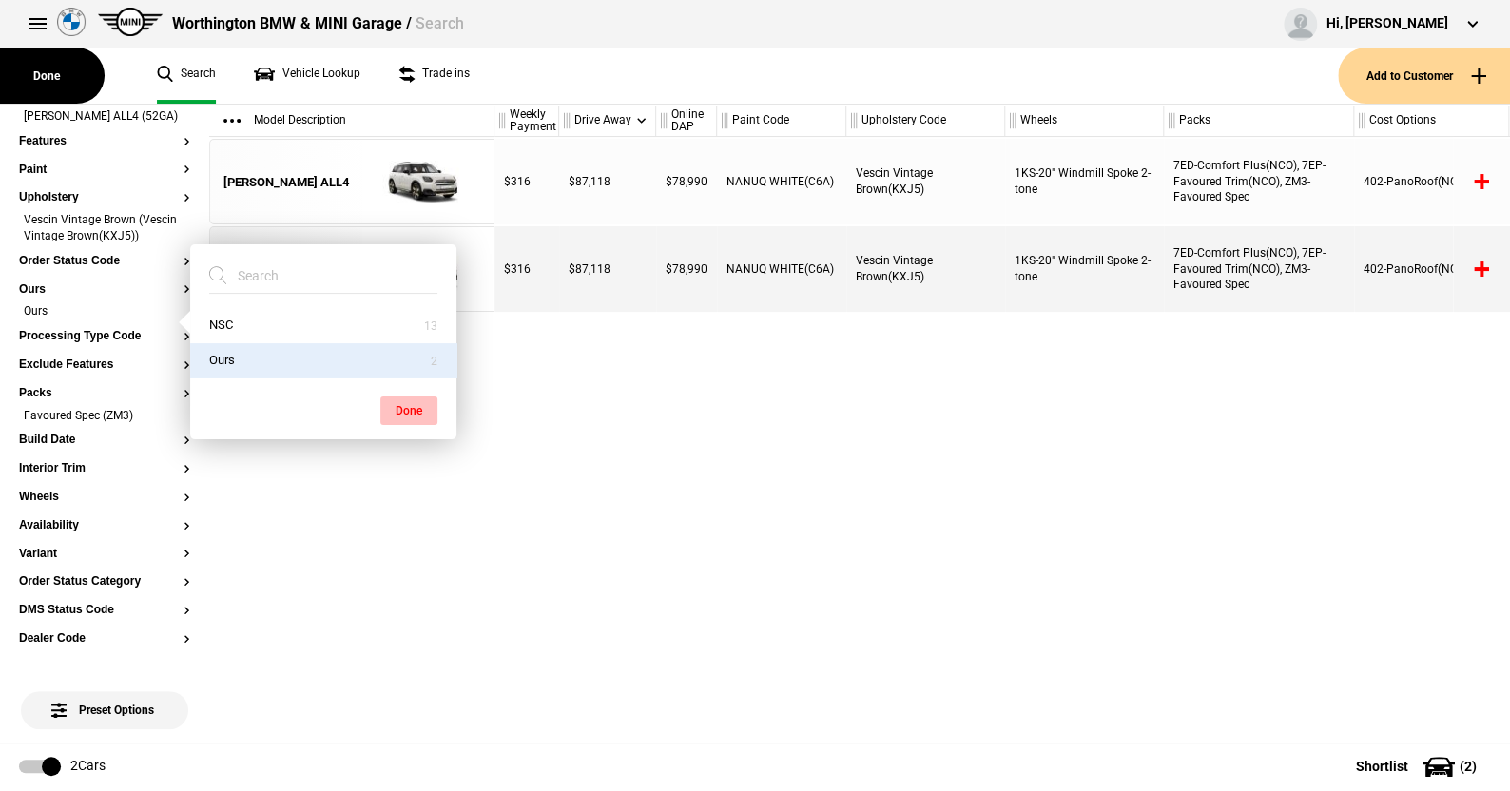
click at [391, 400] on button "Done" at bounding box center [408, 410] width 57 height 29
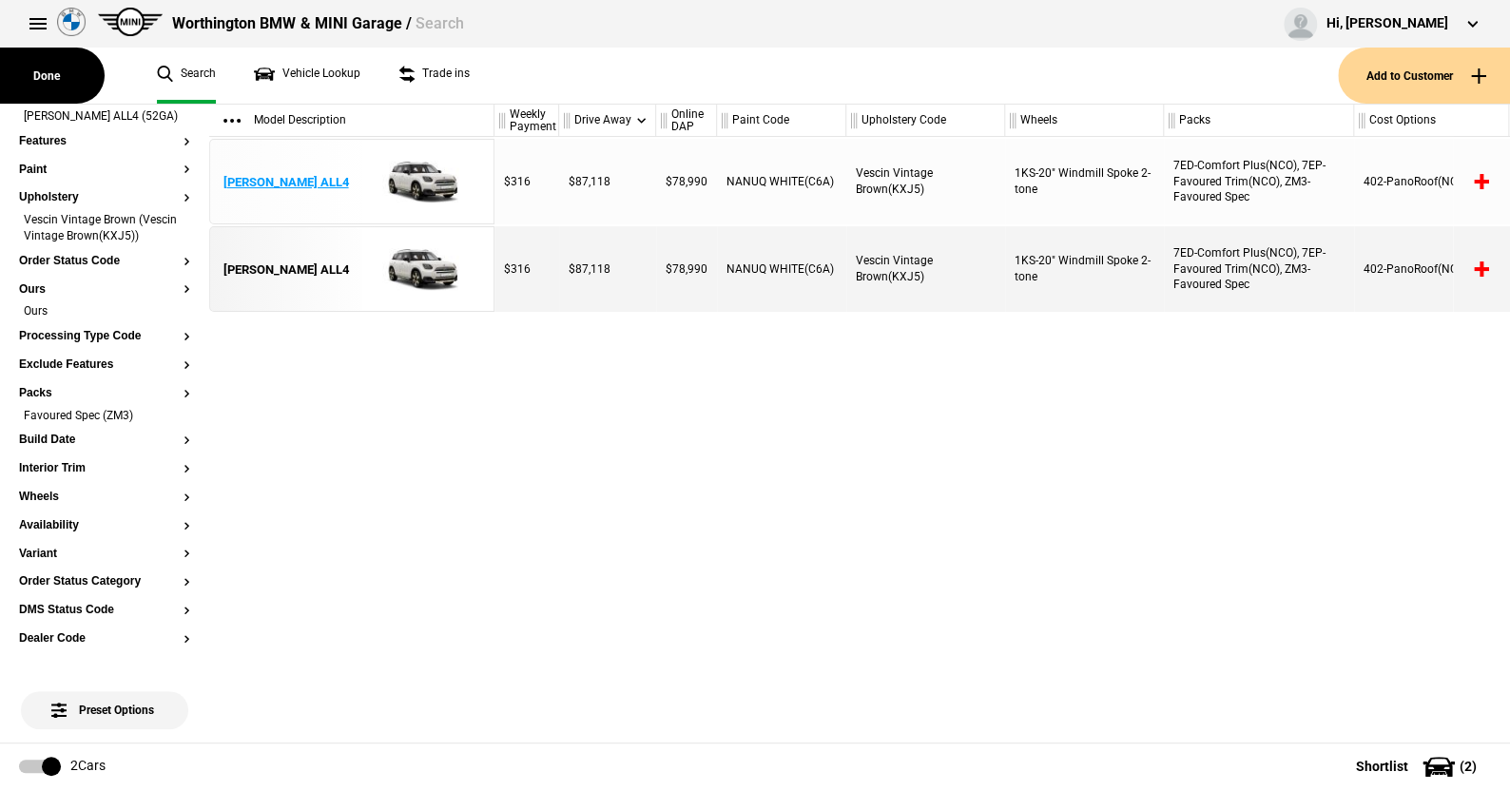
click at [420, 174] on img at bounding box center [418, 183] width 132 height 86
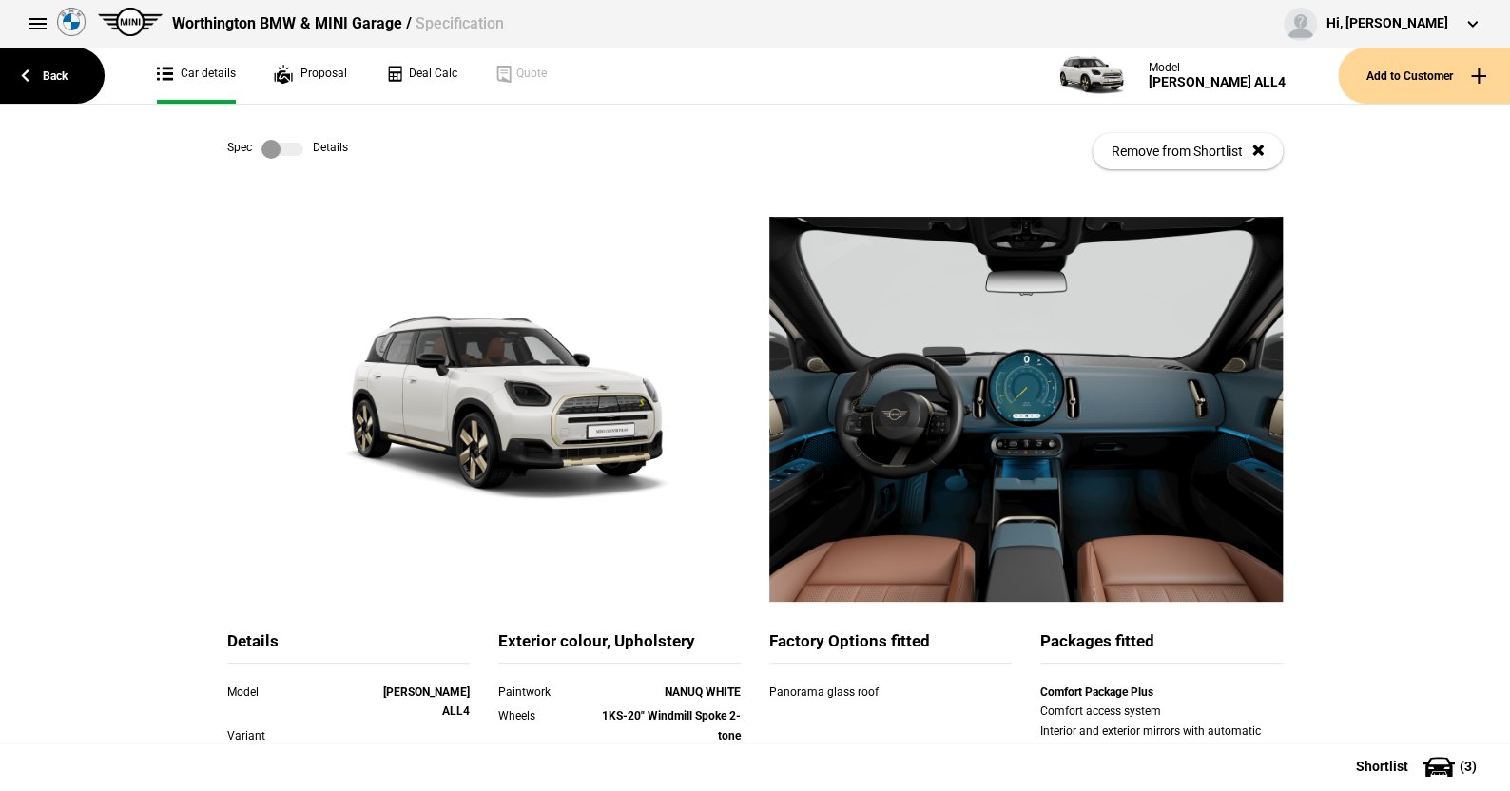
click at [295, 143] on label at bounding box center [282, 149] width 42 height 19
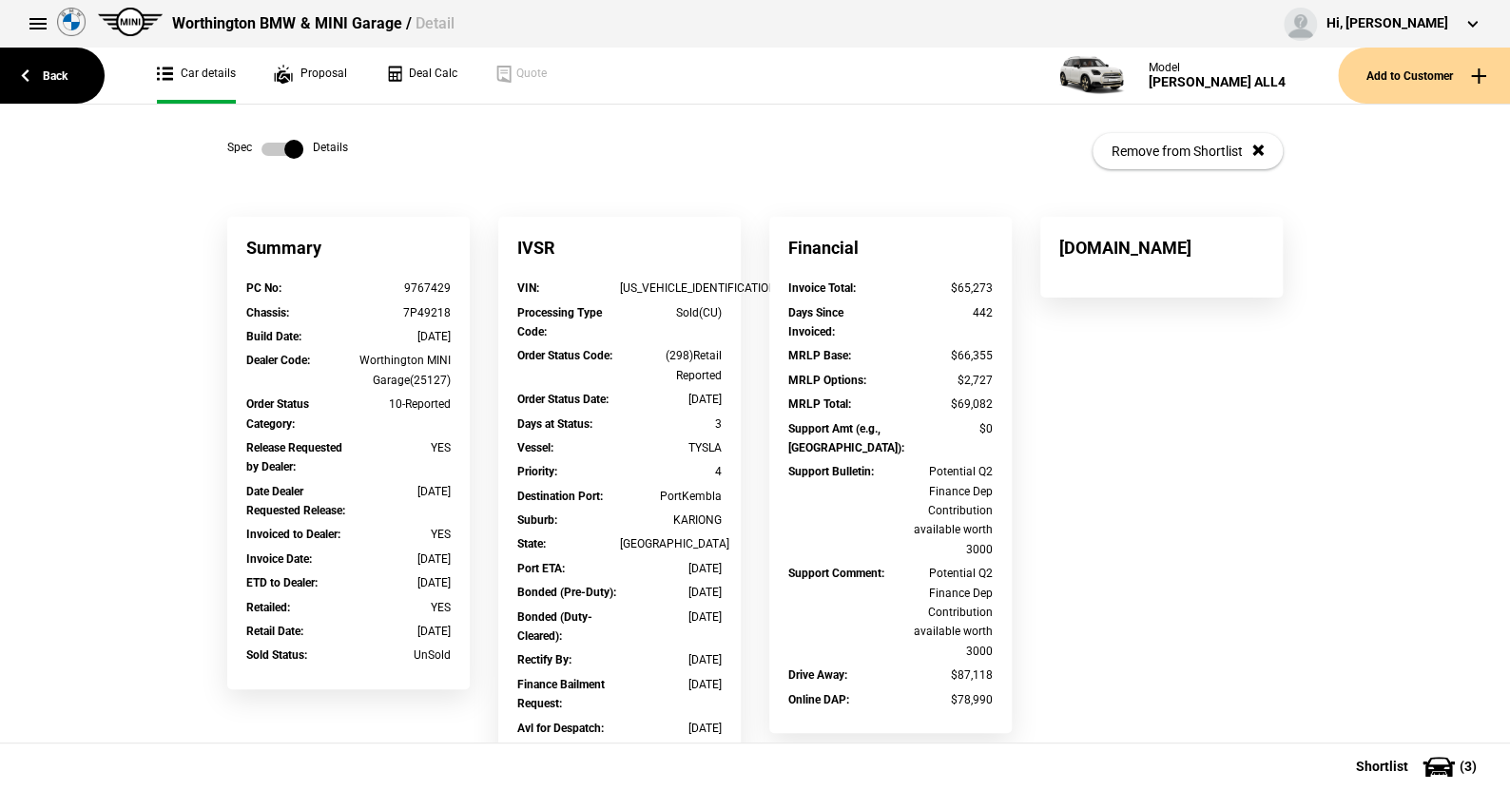
click at [252, 143] on link at bounding box center [282, 149] width 61 height 19
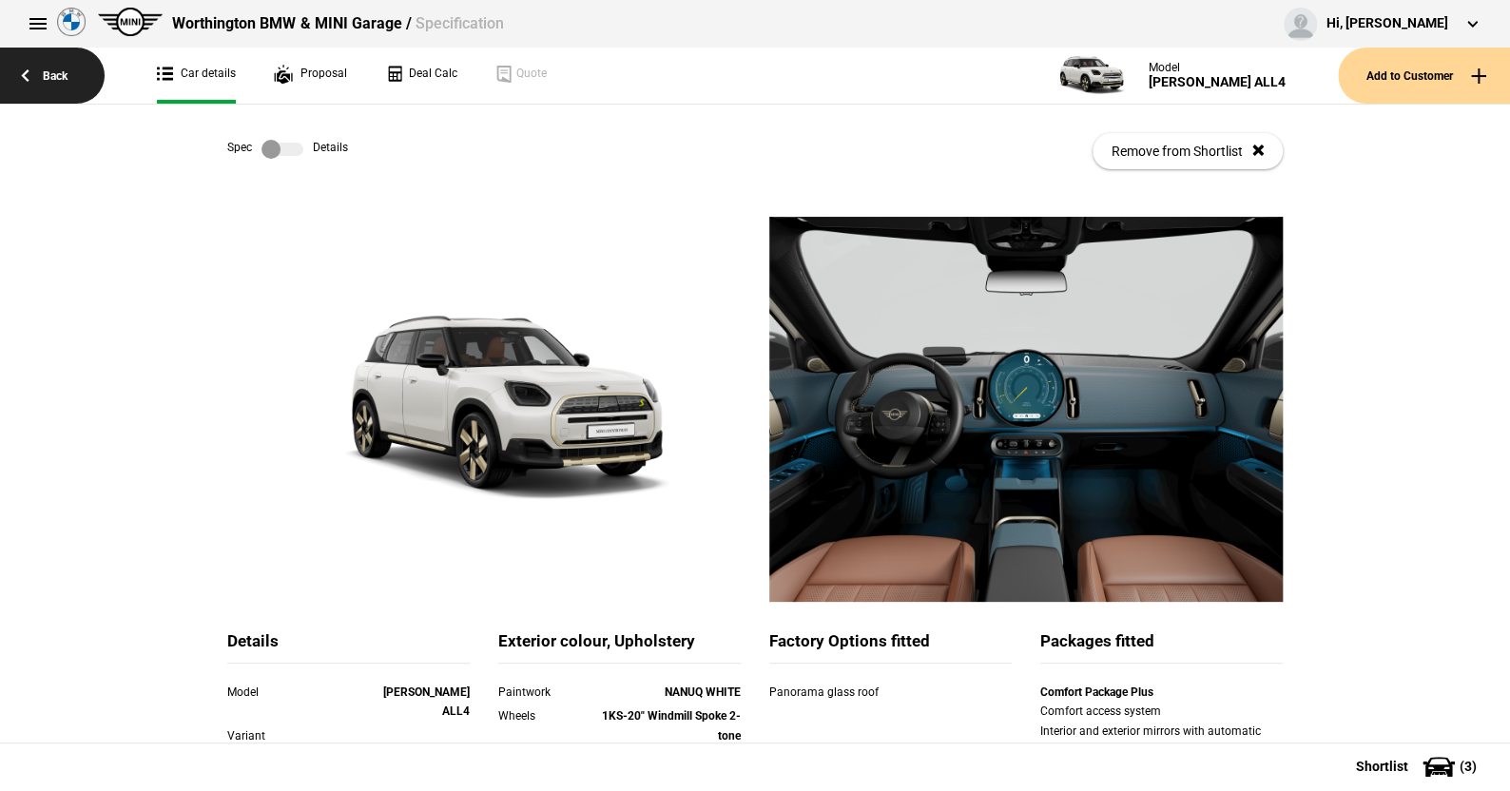
click at [46, 67] on link "Back" at bounding box center [52, 76] width 105 height 56
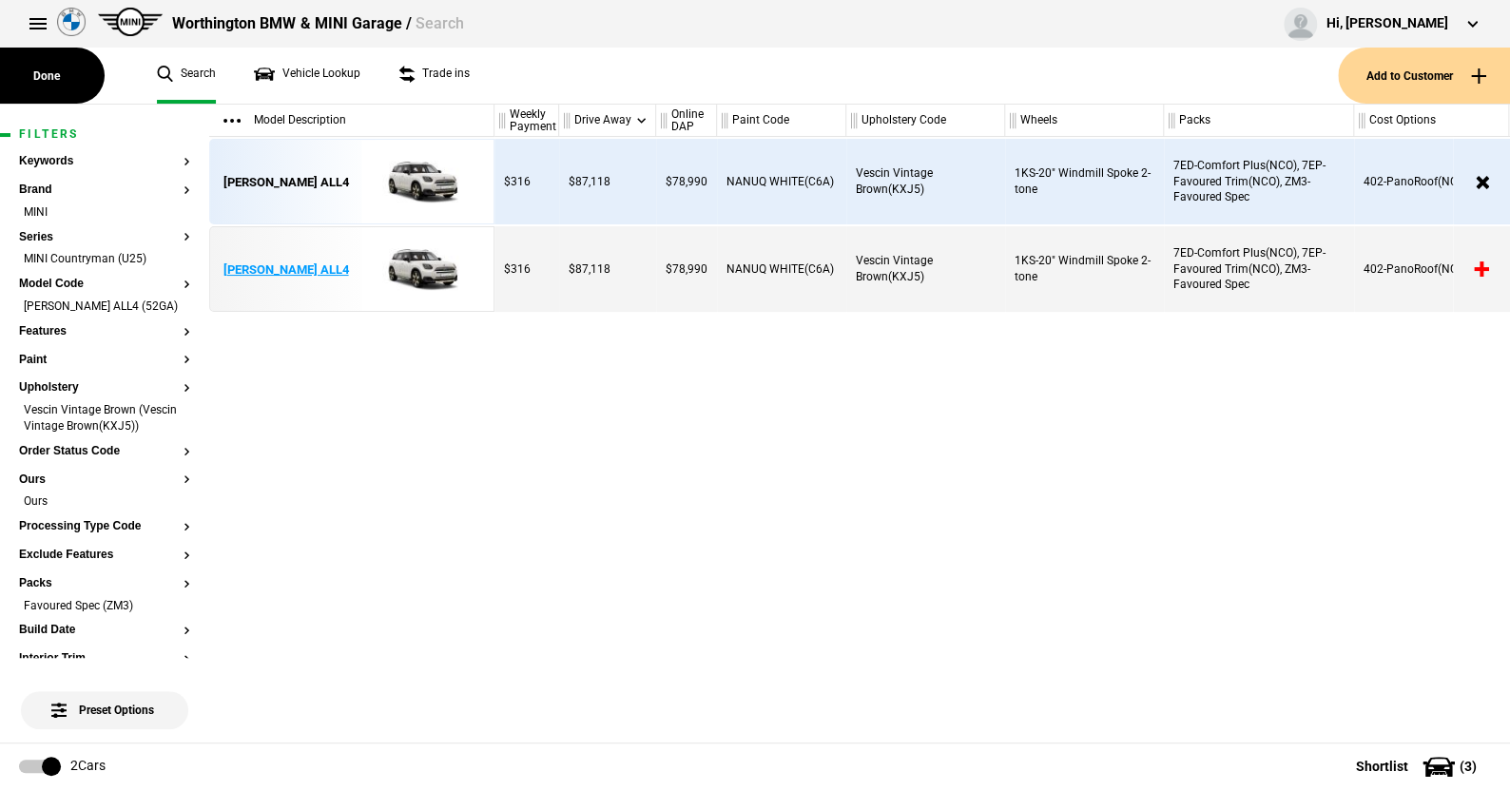
click at [408, 258] on img at bounding box center [418, 270] width 132 height 86
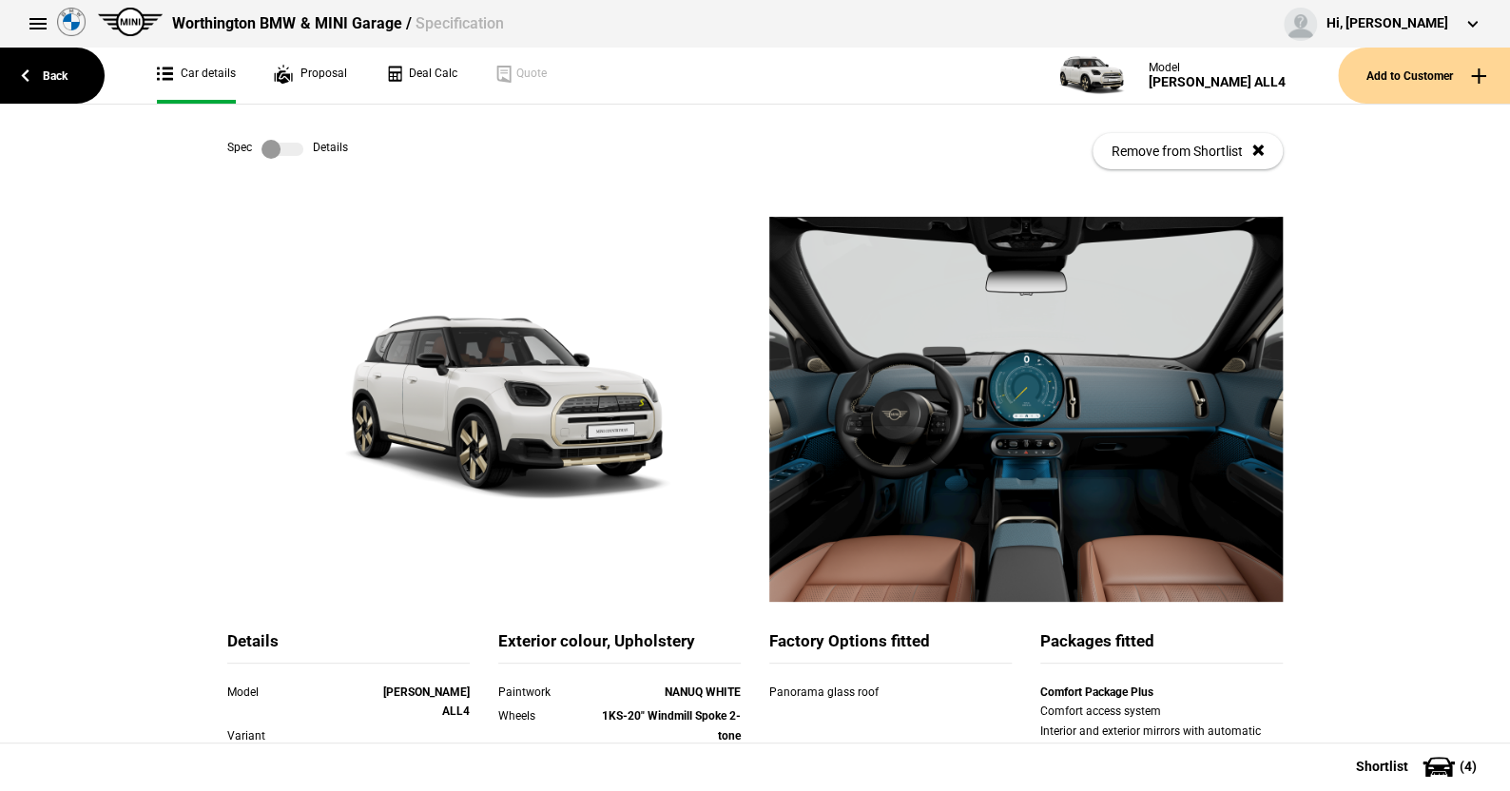
click at [280, 151] on label at bounding box center [282, 149] width 42 height 19
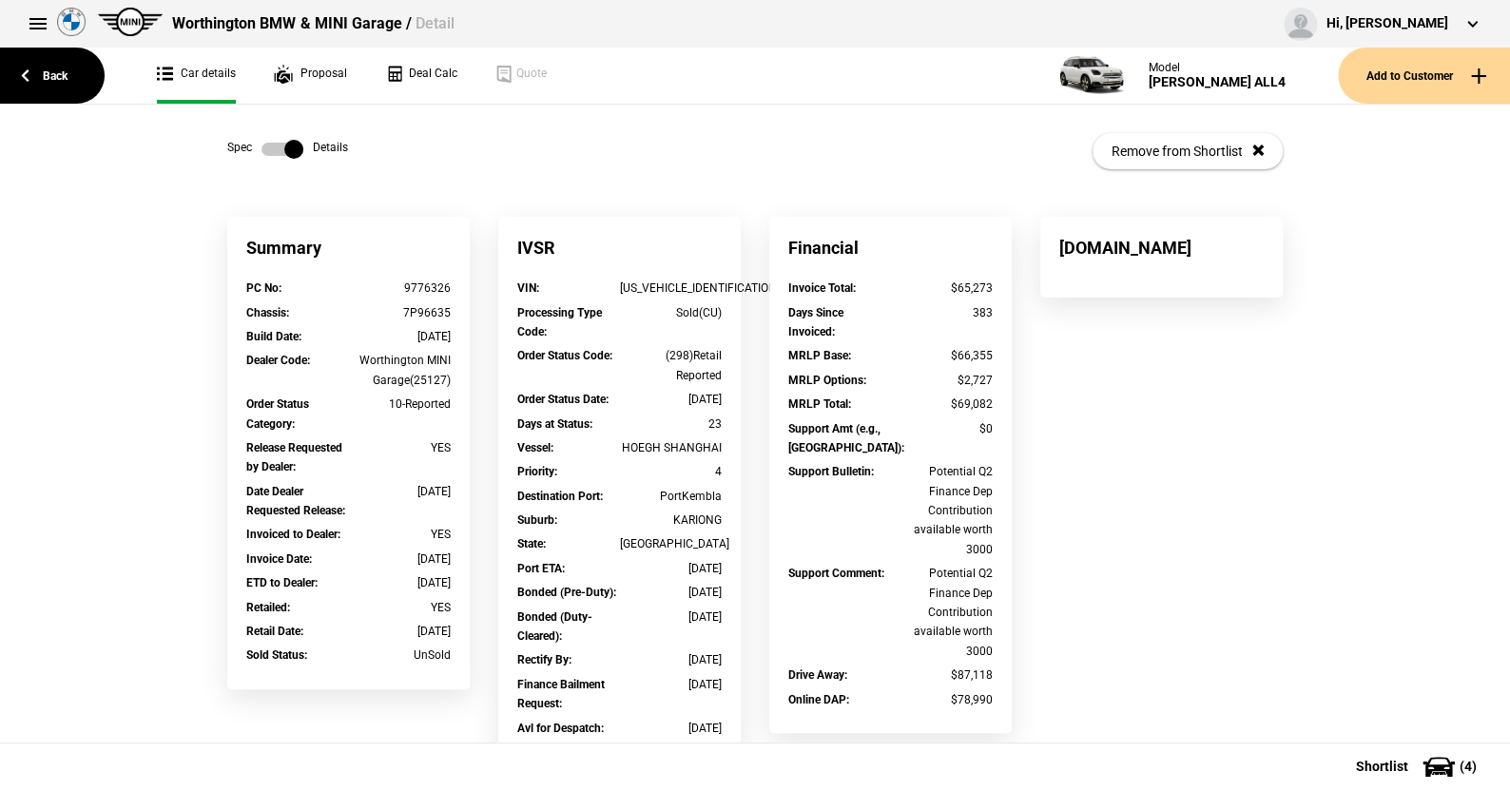
click at [263, 151] on label at bounding box center [282, 149] width 42 height 19
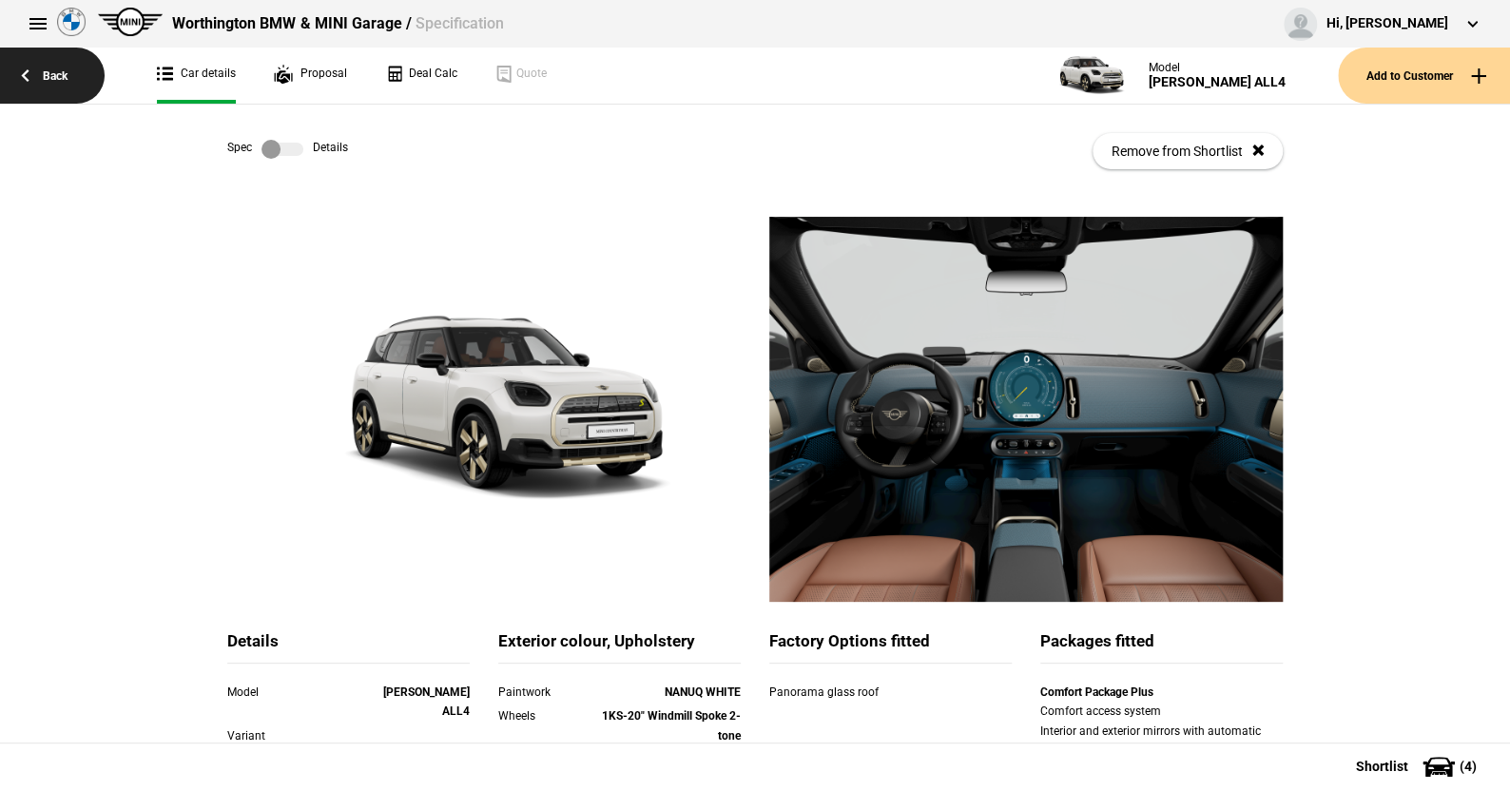
click at [52, 73] on link "Back" at bounding box center [52, 76] width 105 height 56
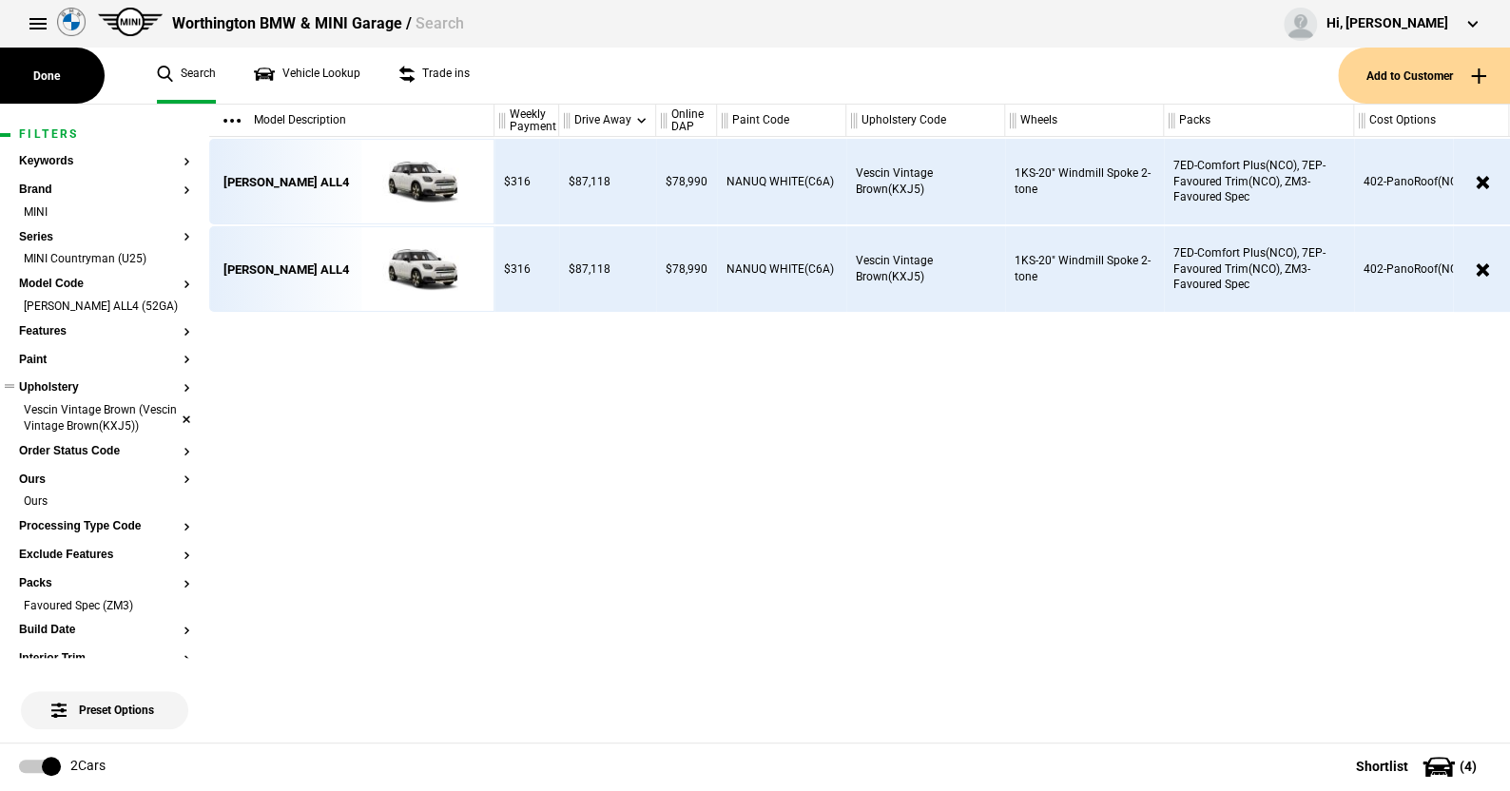
click at [171, 436] on li "Vescin Vintage Brown (Vescin Vintage Brown(KXJ5))" at bounding box center [104, 419] width 171 height 35
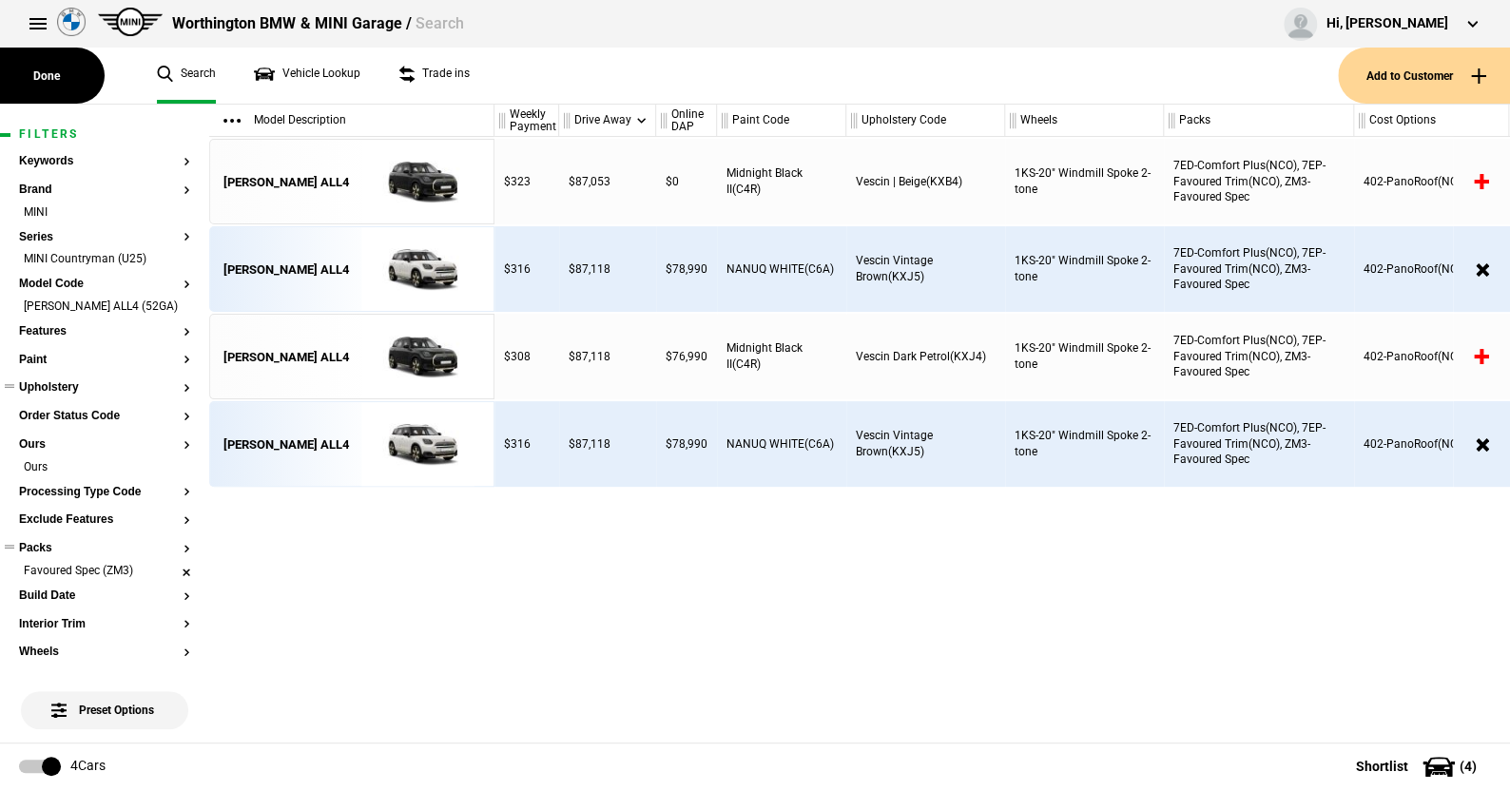
click at [170, 582] on li "Favoured Spec (ZM3)" at bounding box center [104, 572] width 171 height 19
click at [167, 261] on li "MINI Countryman (U25)" at bounding box center [104, 260] width 171 height 19
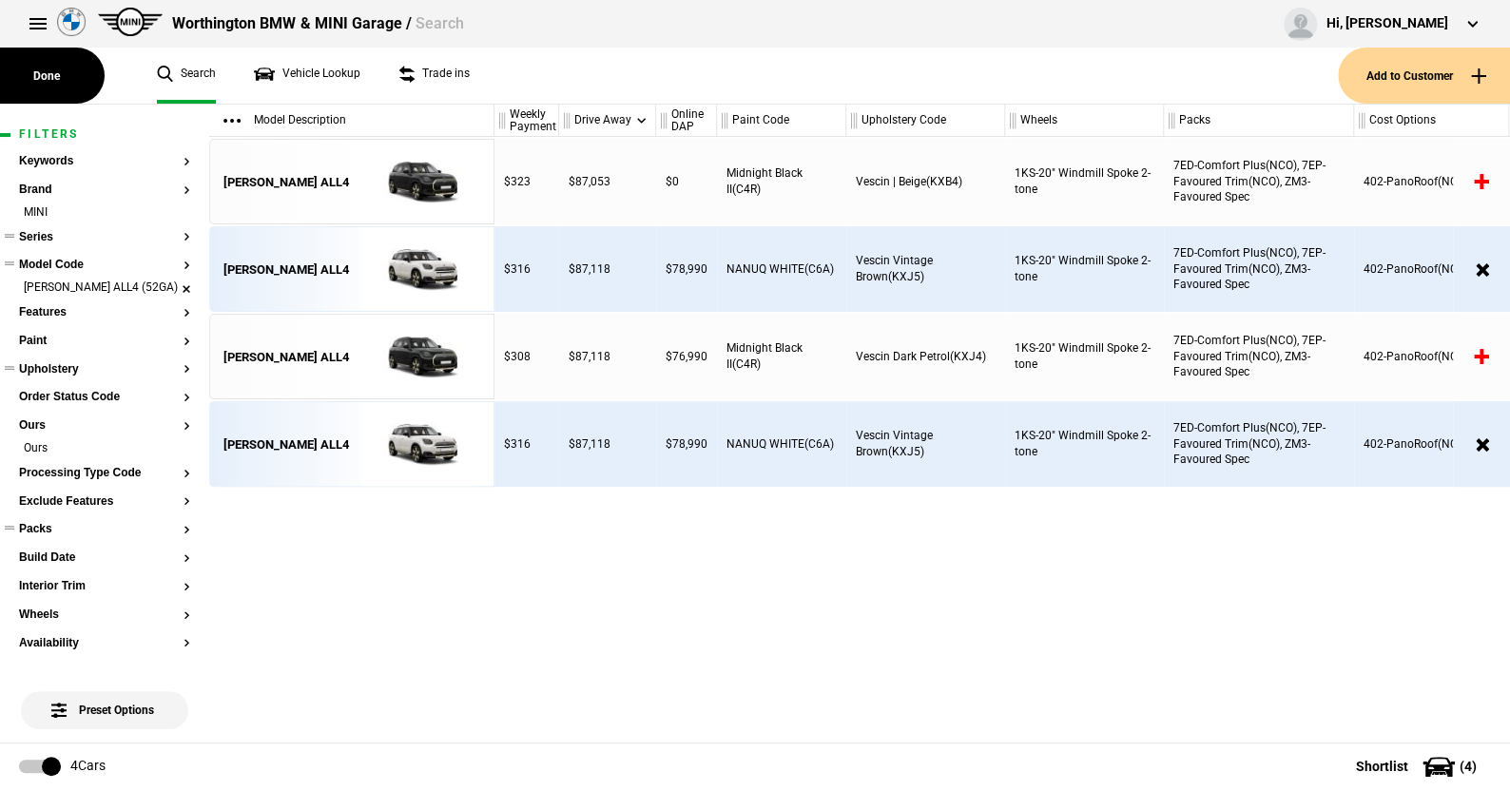
click at [167, 292] on li "[PERSON_NAME] ALL4 (52GA)" at bounding box center [104, 289] width 171 height 19
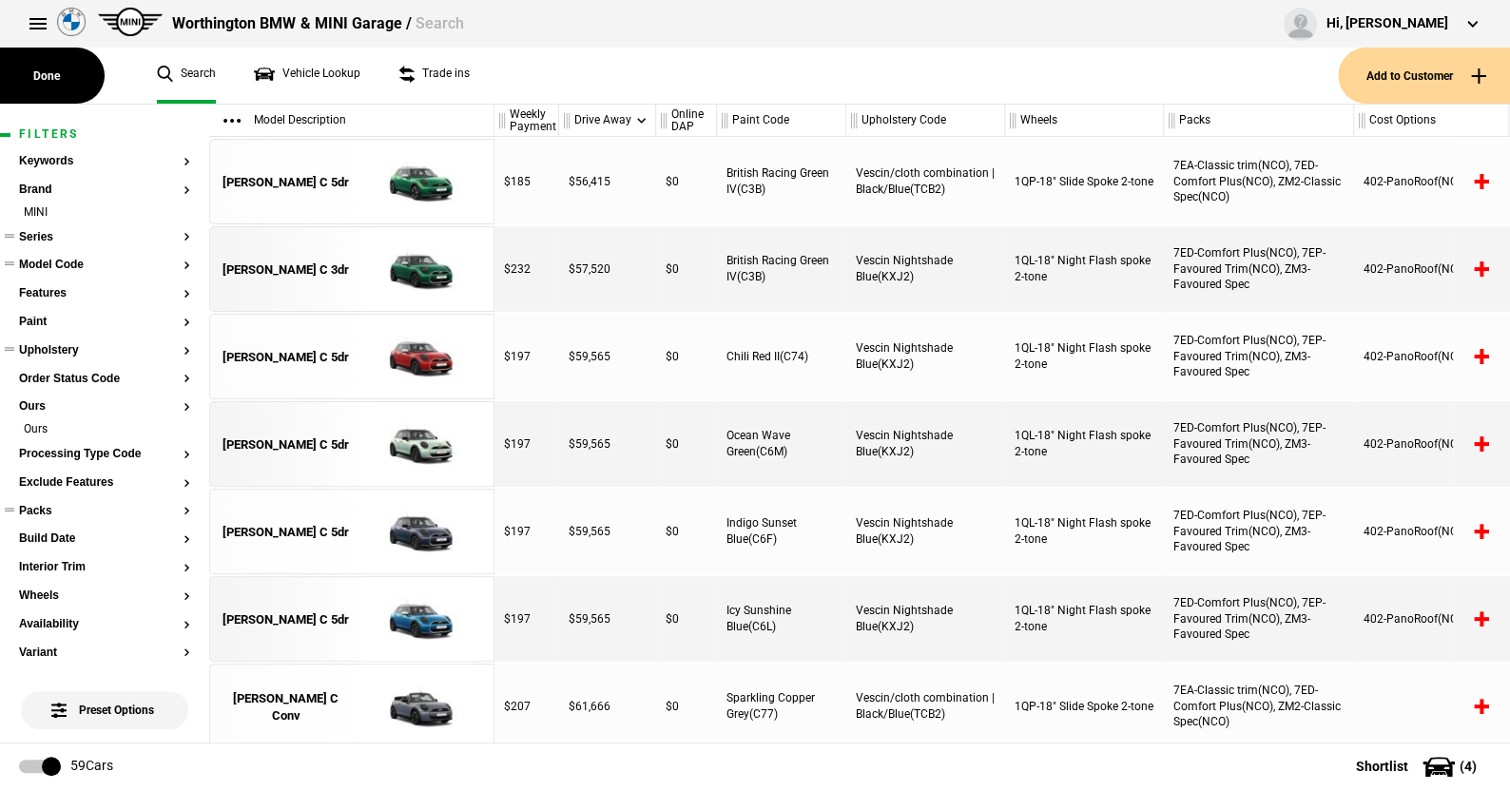
click at [43, 236] on button "Series" at bounding box center [104, 237] width 171 height 13
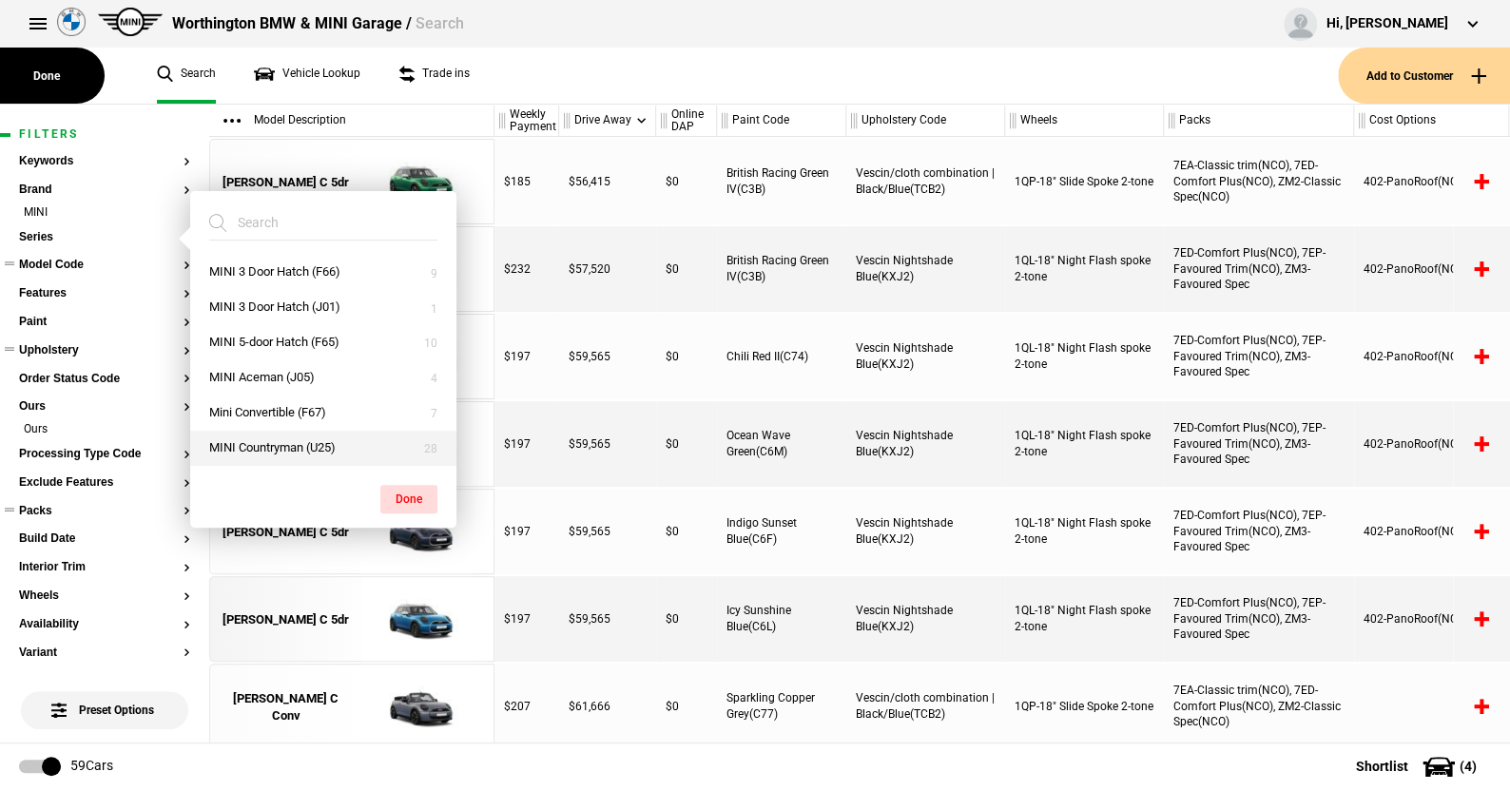
click at [257, 445] on button "MINI Countryman (U25)" at bounding box center [323, 448] width 266 height 35
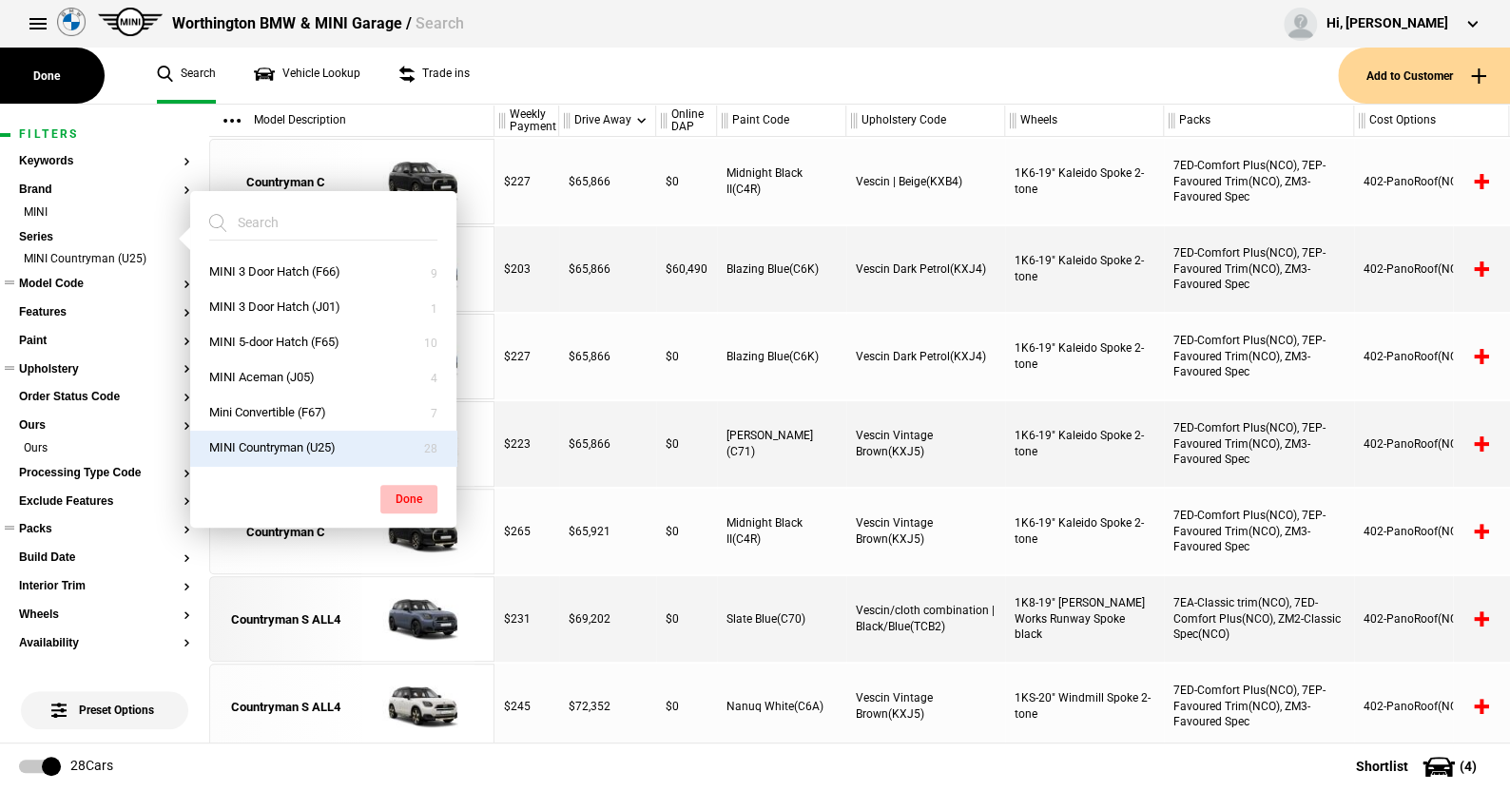
click at [402, 492] on button "Done" at bounding box center [408, 499] width 57 height 29
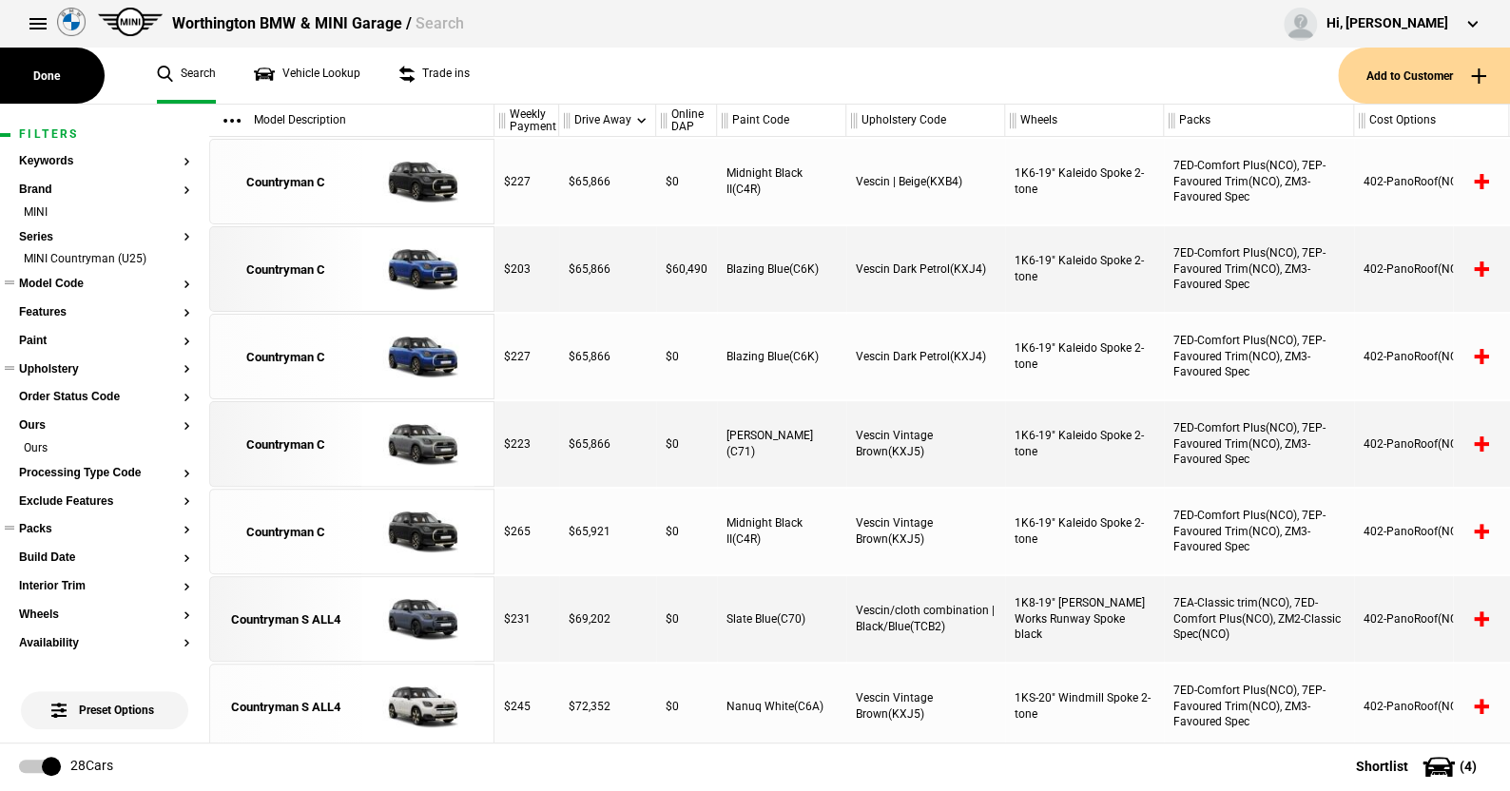
click at [63, 283] on button "Model Code" at bounding box center [104, 284] width 171 height 13
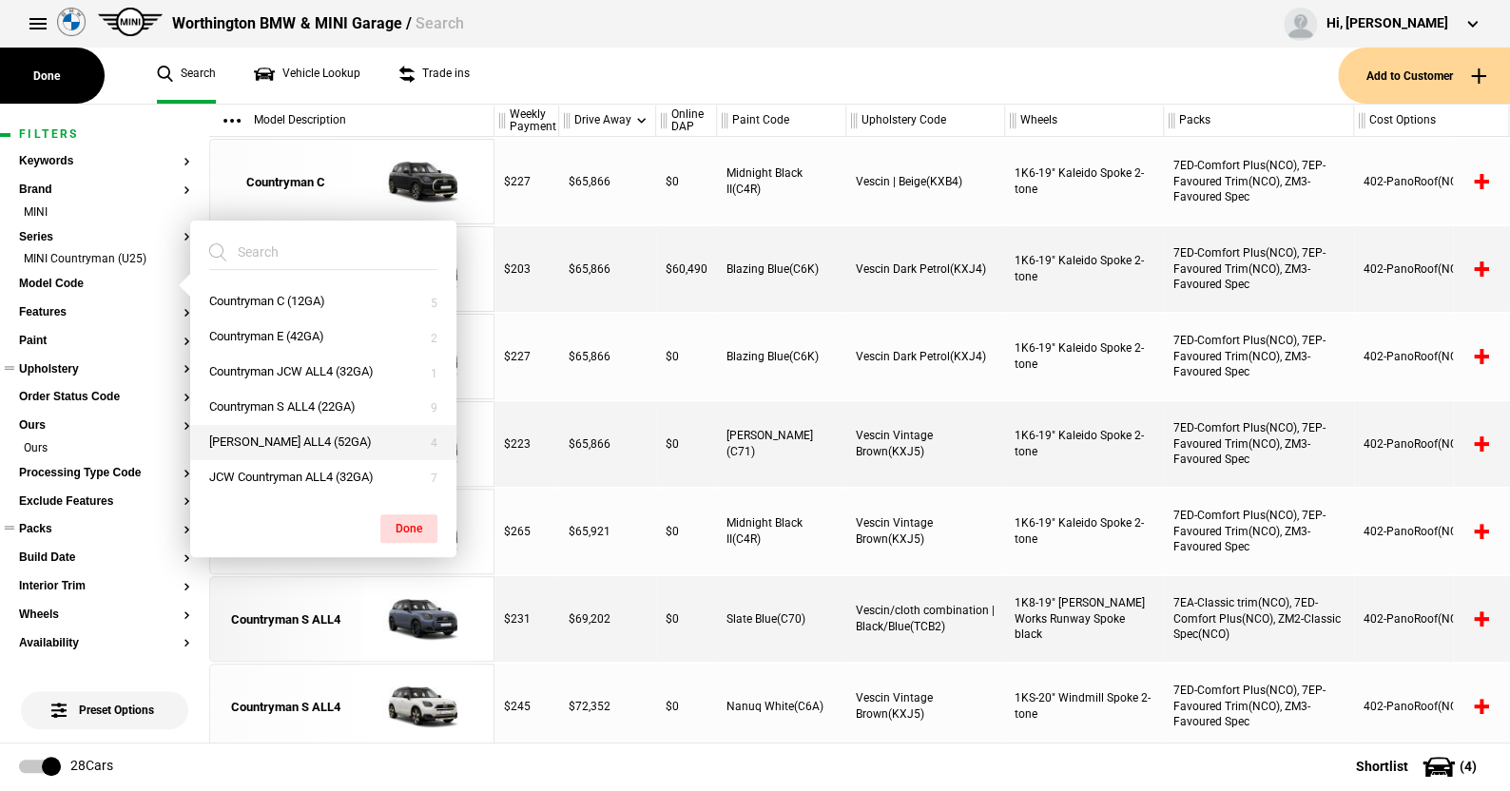
click at [286, 437] on button "[PERSON_NAME] ALL4 (52GA)" at bounding box center [323, 442] width 266 height 35
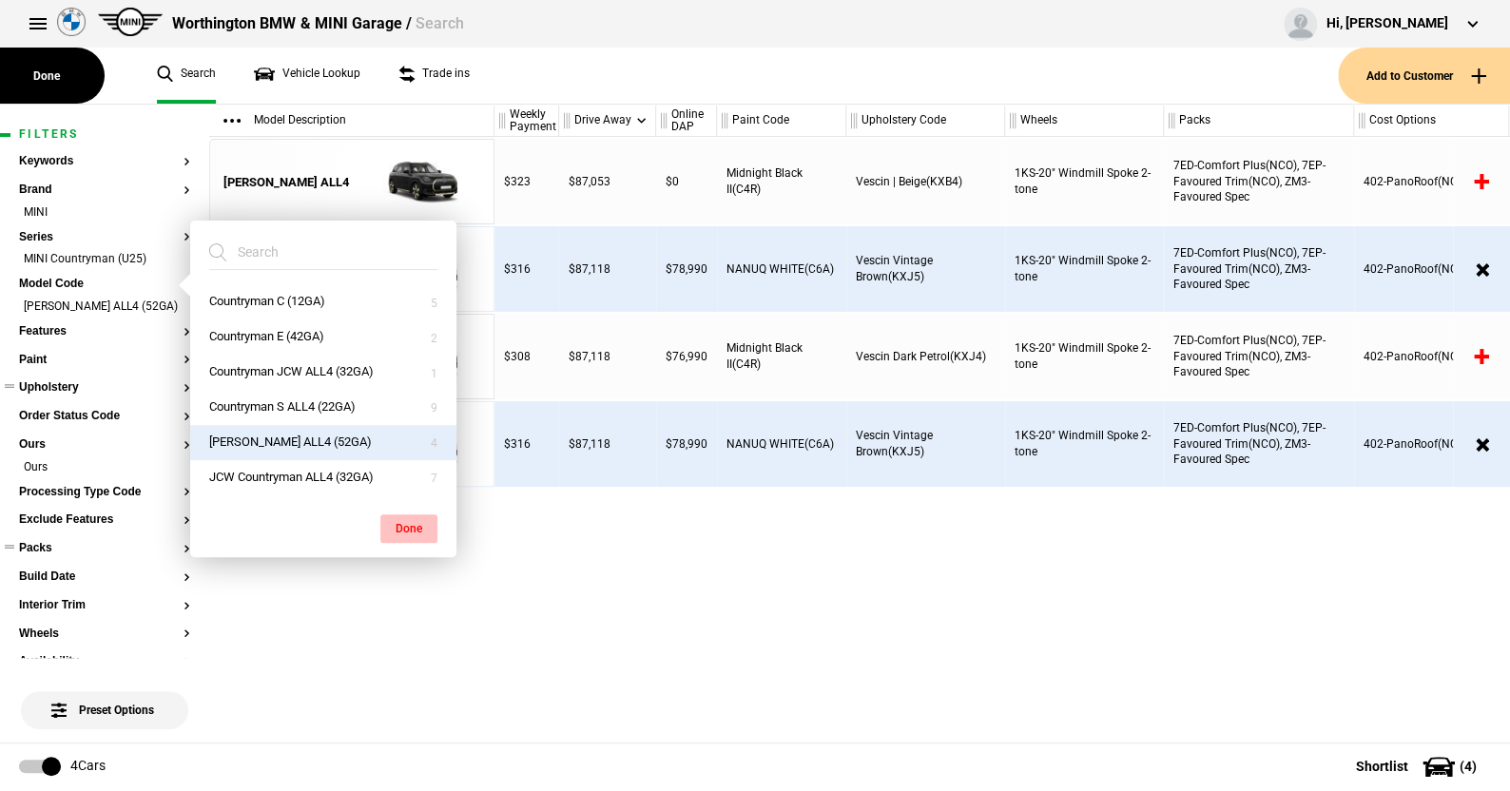
click at [407, 520] on button "Done" at bounding box center [408, 528] width 57 height 29
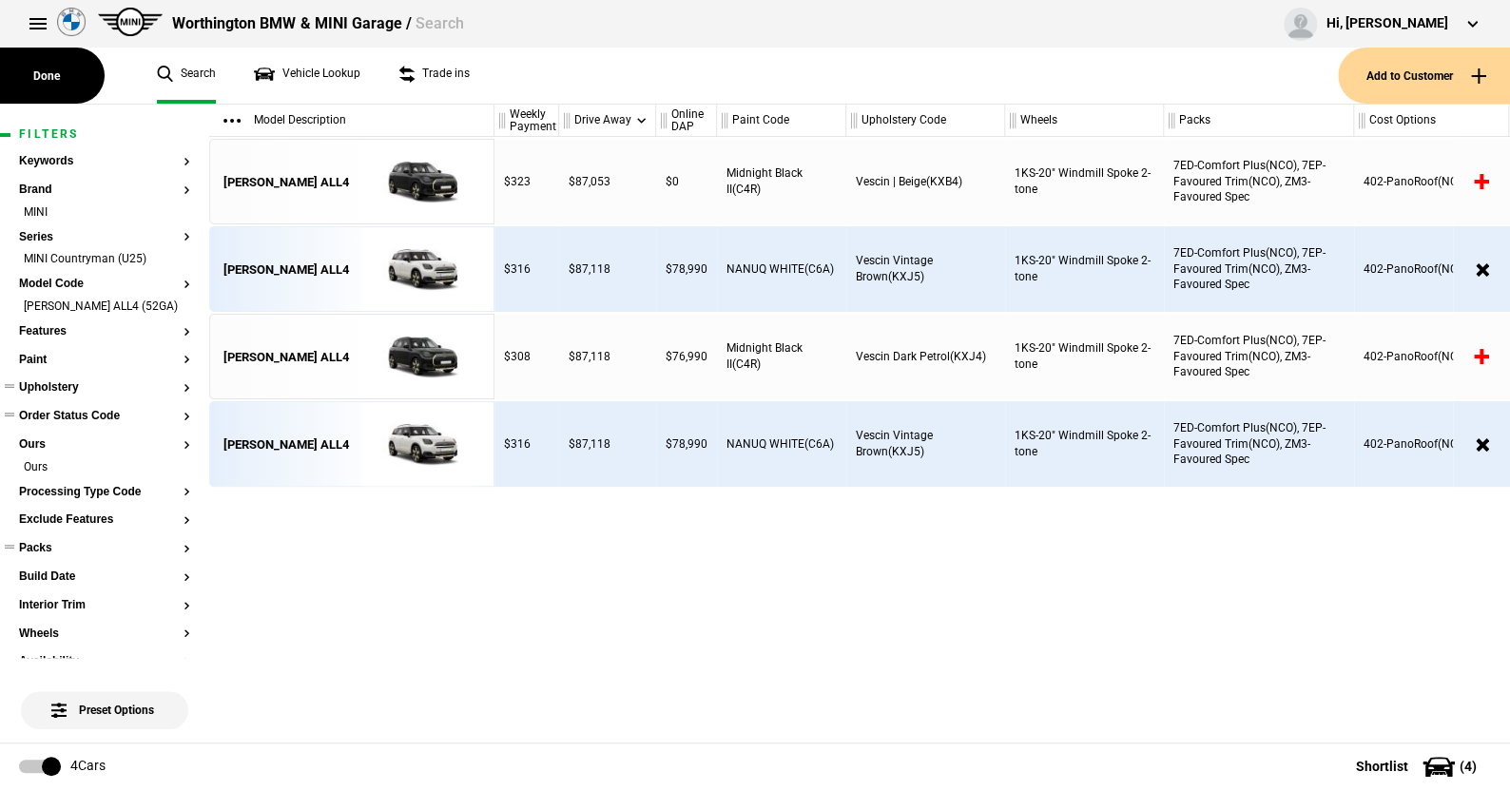
click at [90, 423] on button "Order Status Code" at bounding box center [104, 416] width 171 height 13
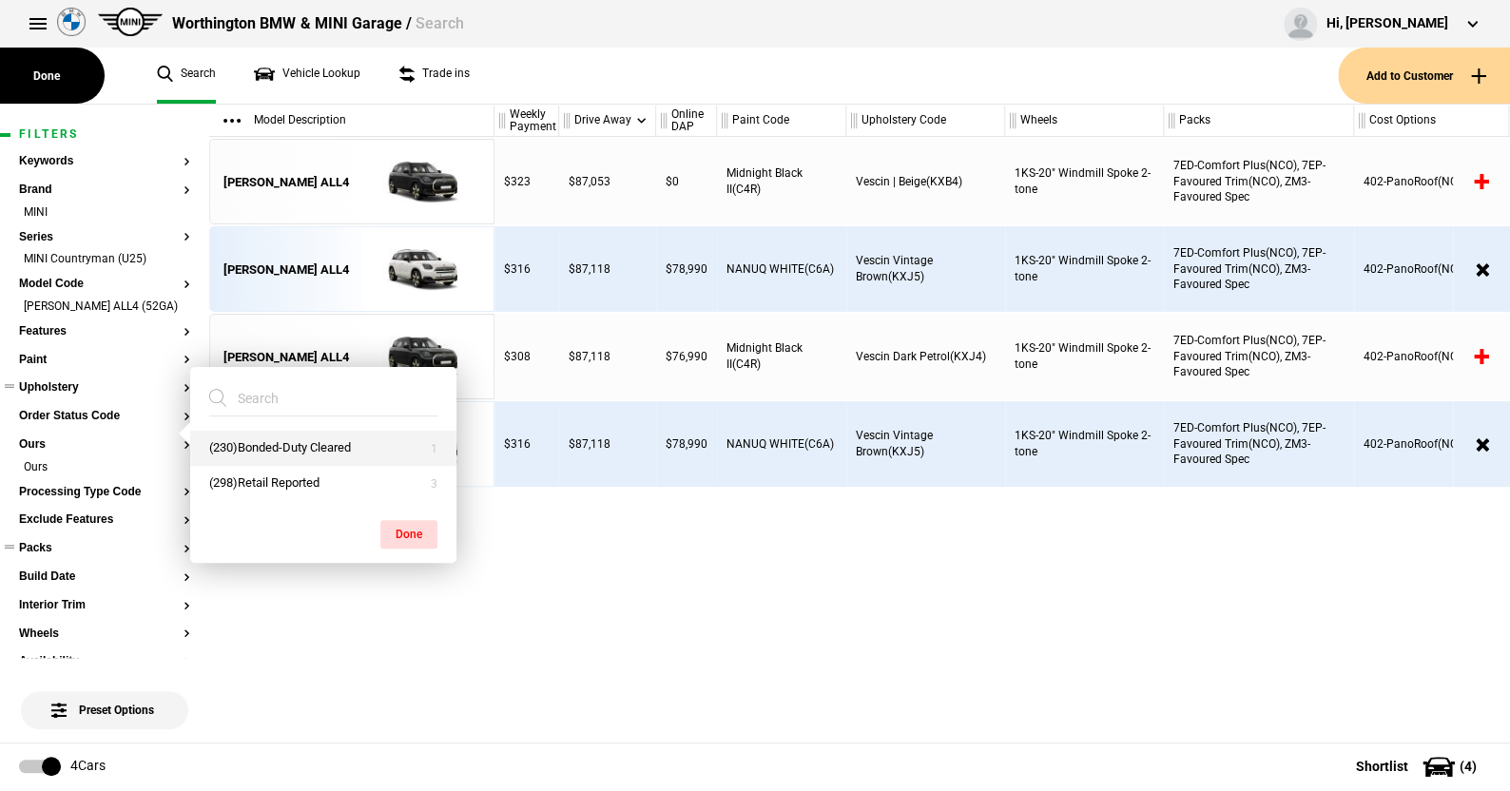
click at [284, 441] on button "(230)Bonded-Duty Cleared" at bounding box center [323, 448] width 266 height 35
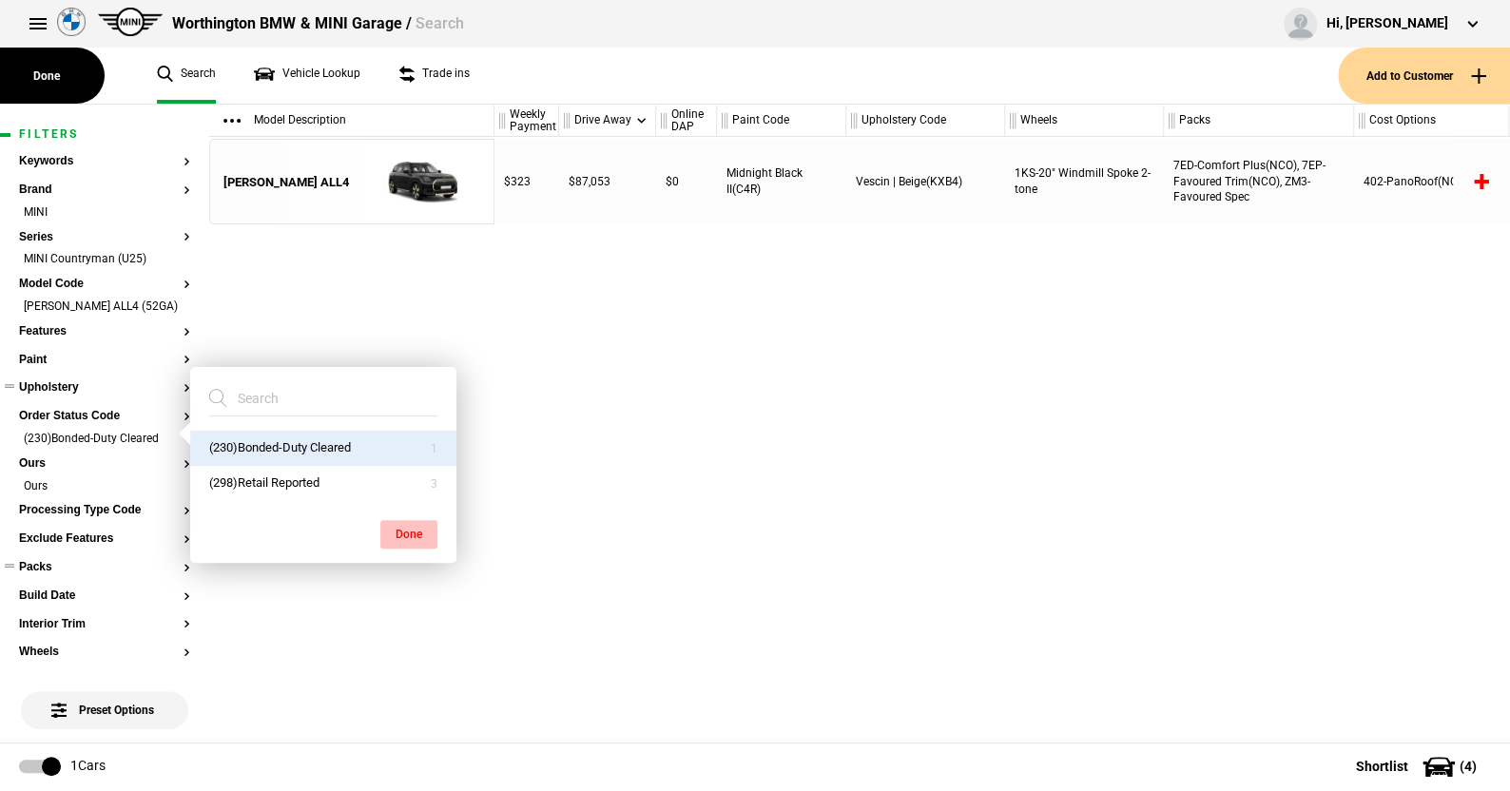
click at [394, 523] on button "Done" at bounding box center [408, 534] width 57 height 29
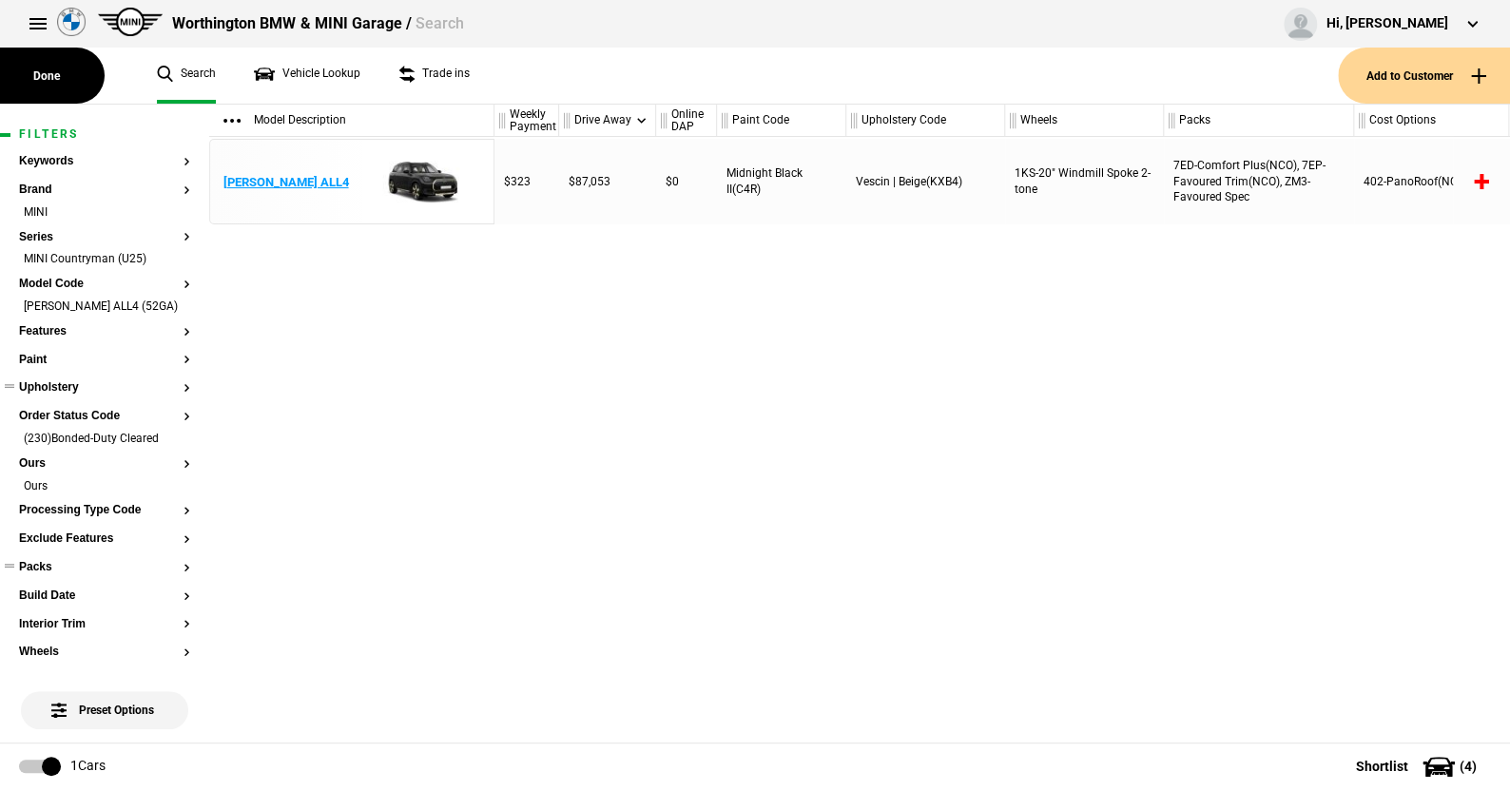
click at [435, 178] on img at bounding box center [418, 183] width 132 height 86
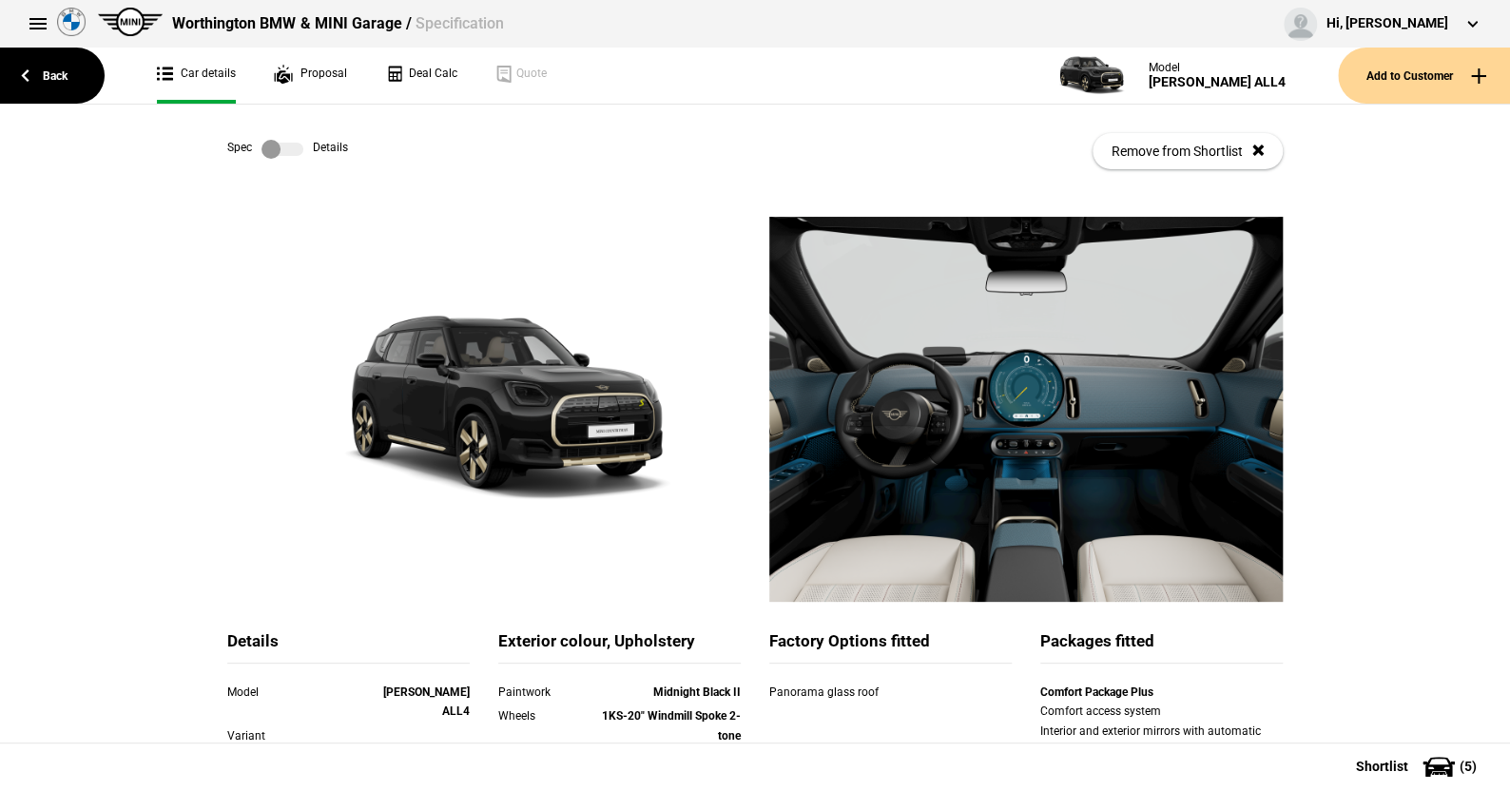
click at [283, 148] on label at bounding box center [282, 149] width 42 height 19
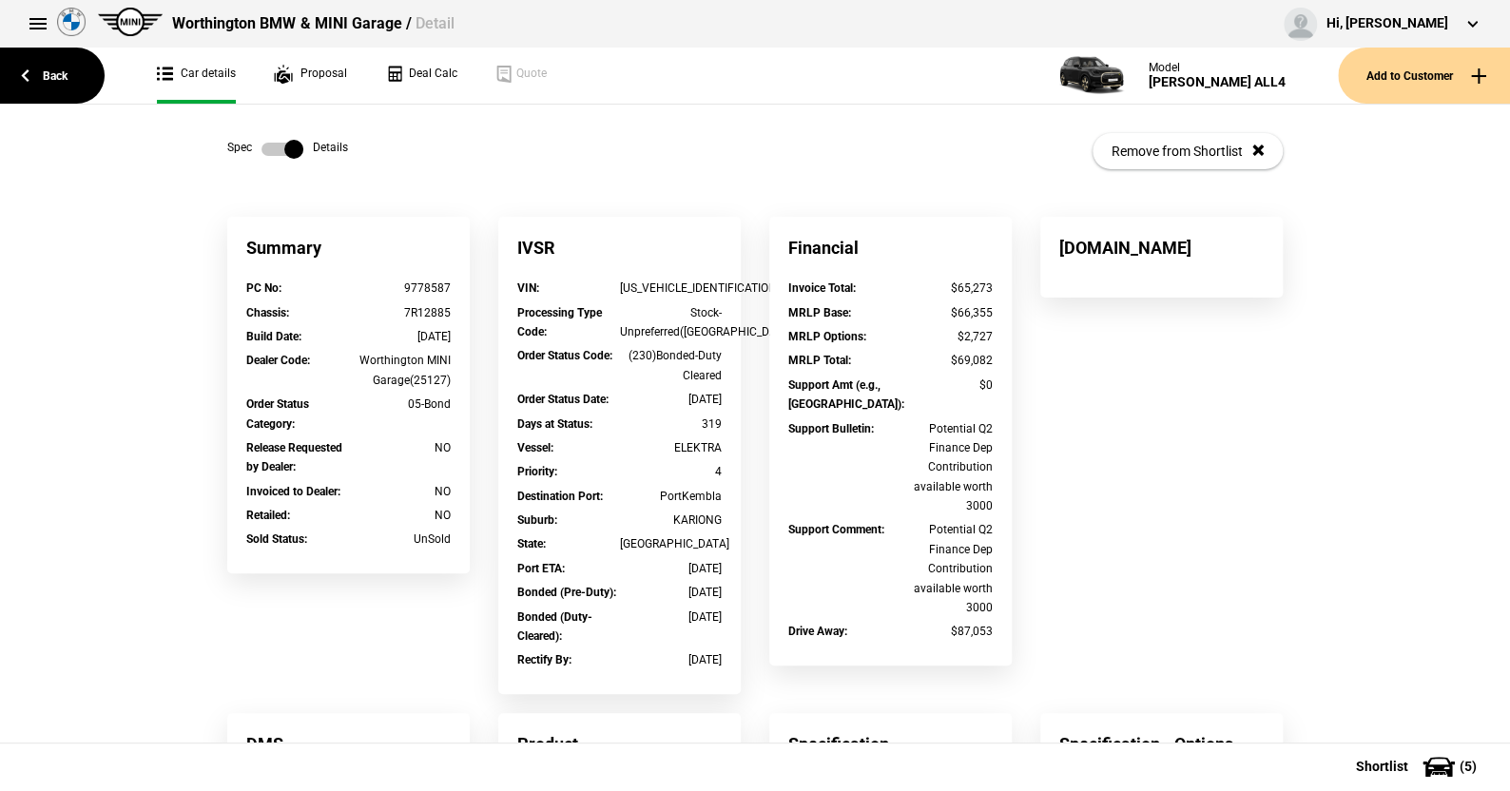
click at [262, 144] on label at bounding box center [282, 149] width 42 height 19
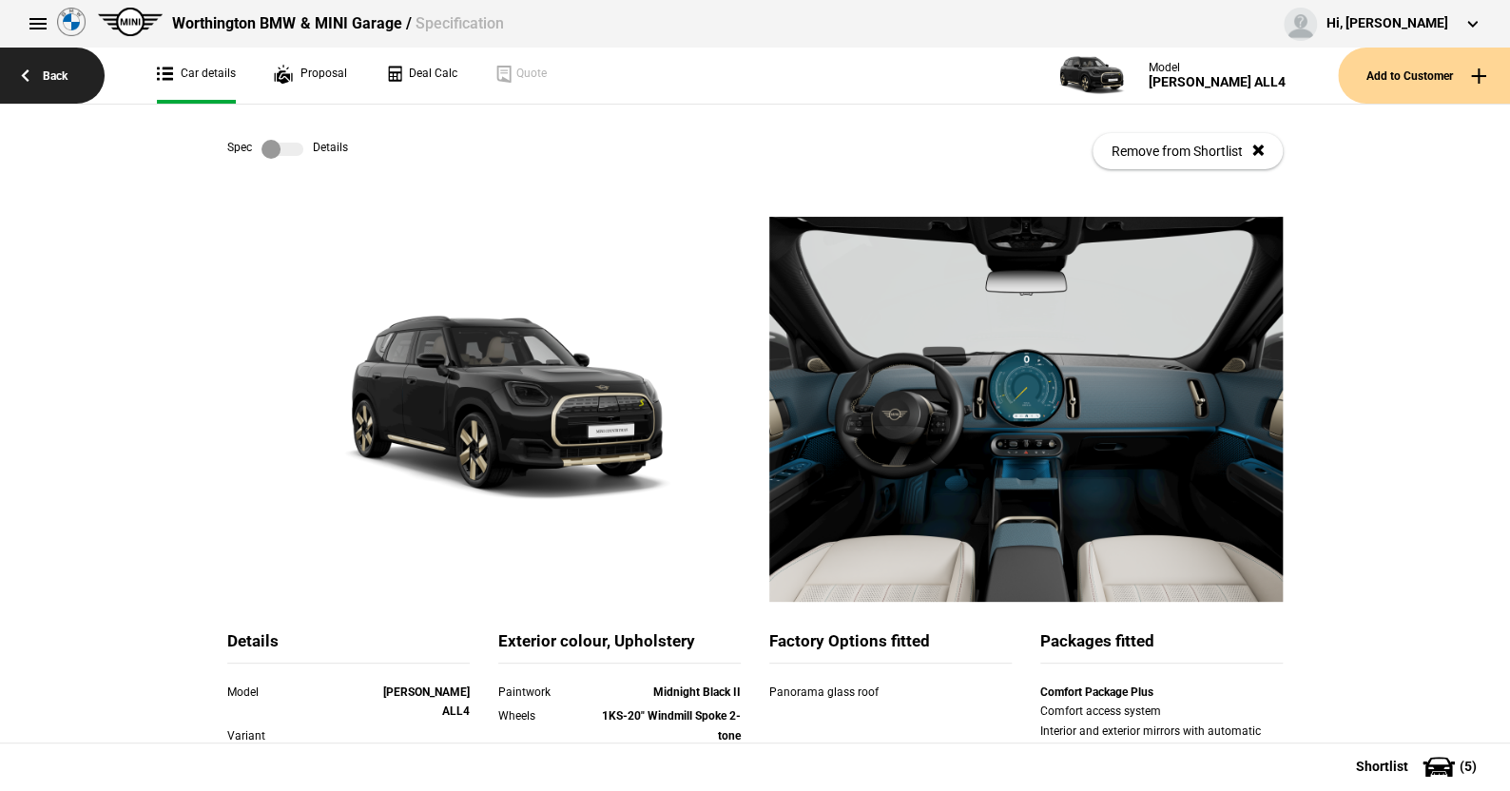
click at [58, 74] on link "Back" at bounding box center [52, 76] width 105 height 56
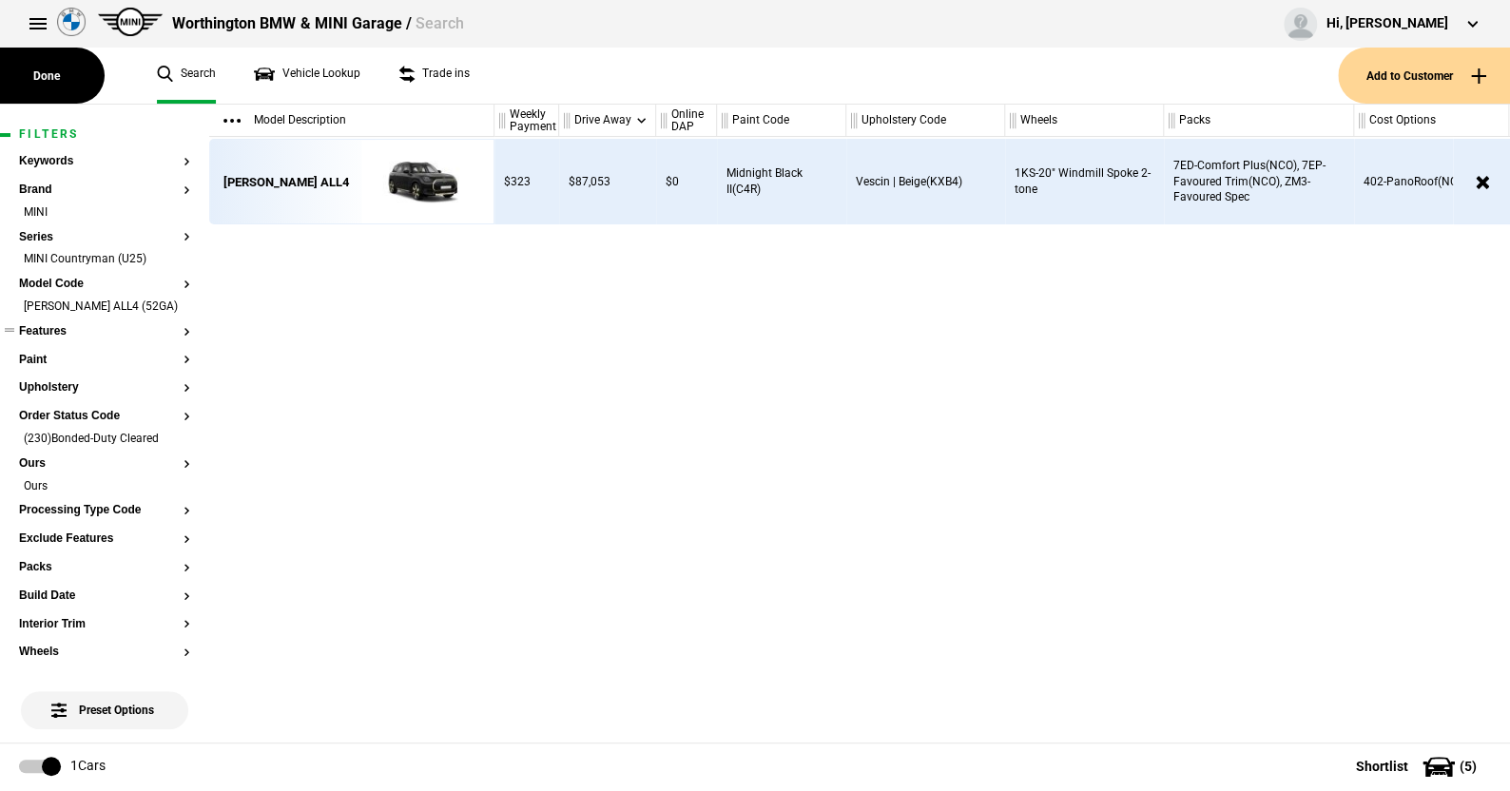
click at [172, 310] on li "[PERSON_NAME] ALL4 (52GA)" at bounding box center [104, 308] width 171 height 19
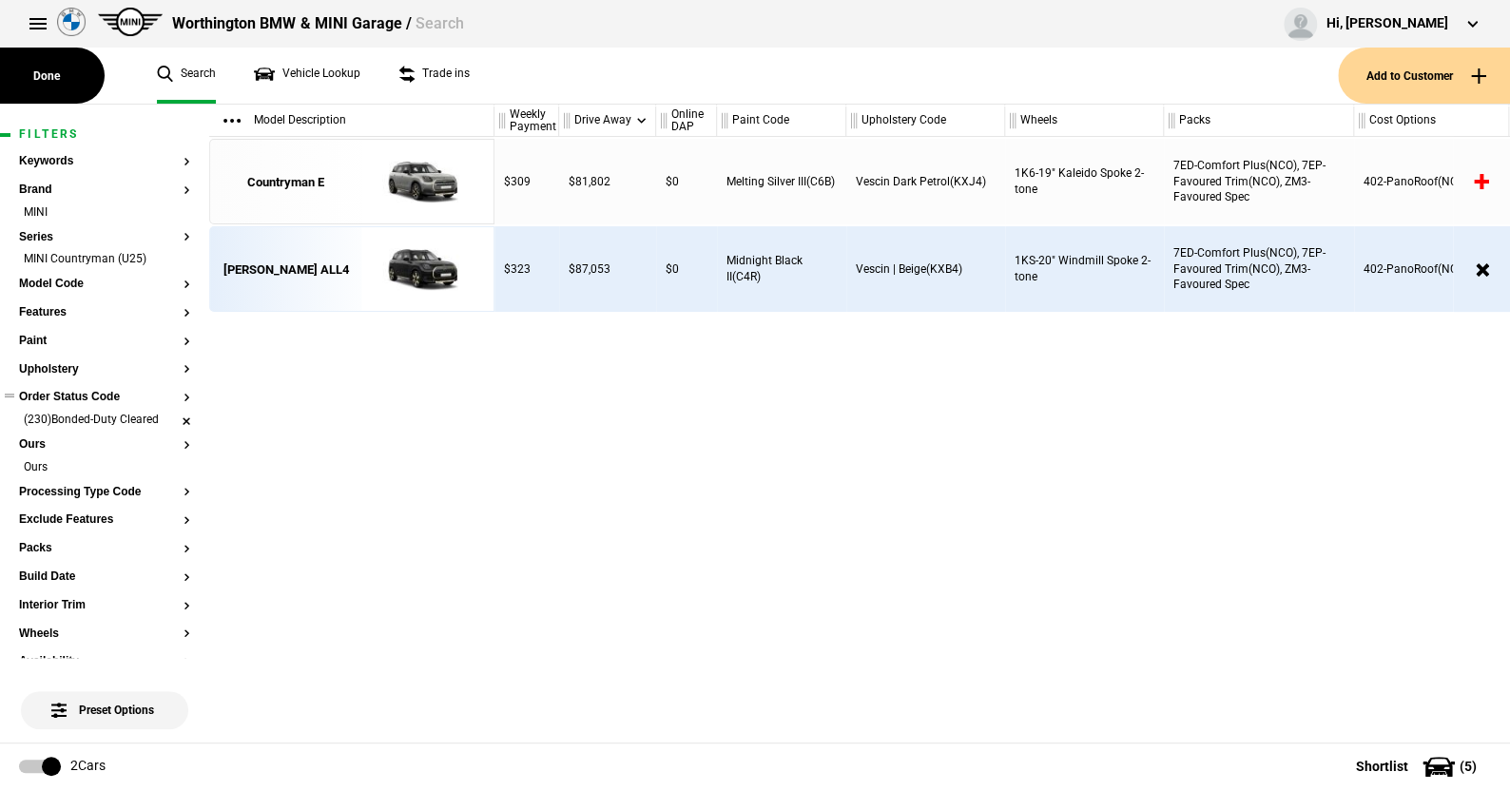
click at [171, 420] on li "(230)Bonded-Duty Cleared" at bounding box center [104, 421] width 171 height 19
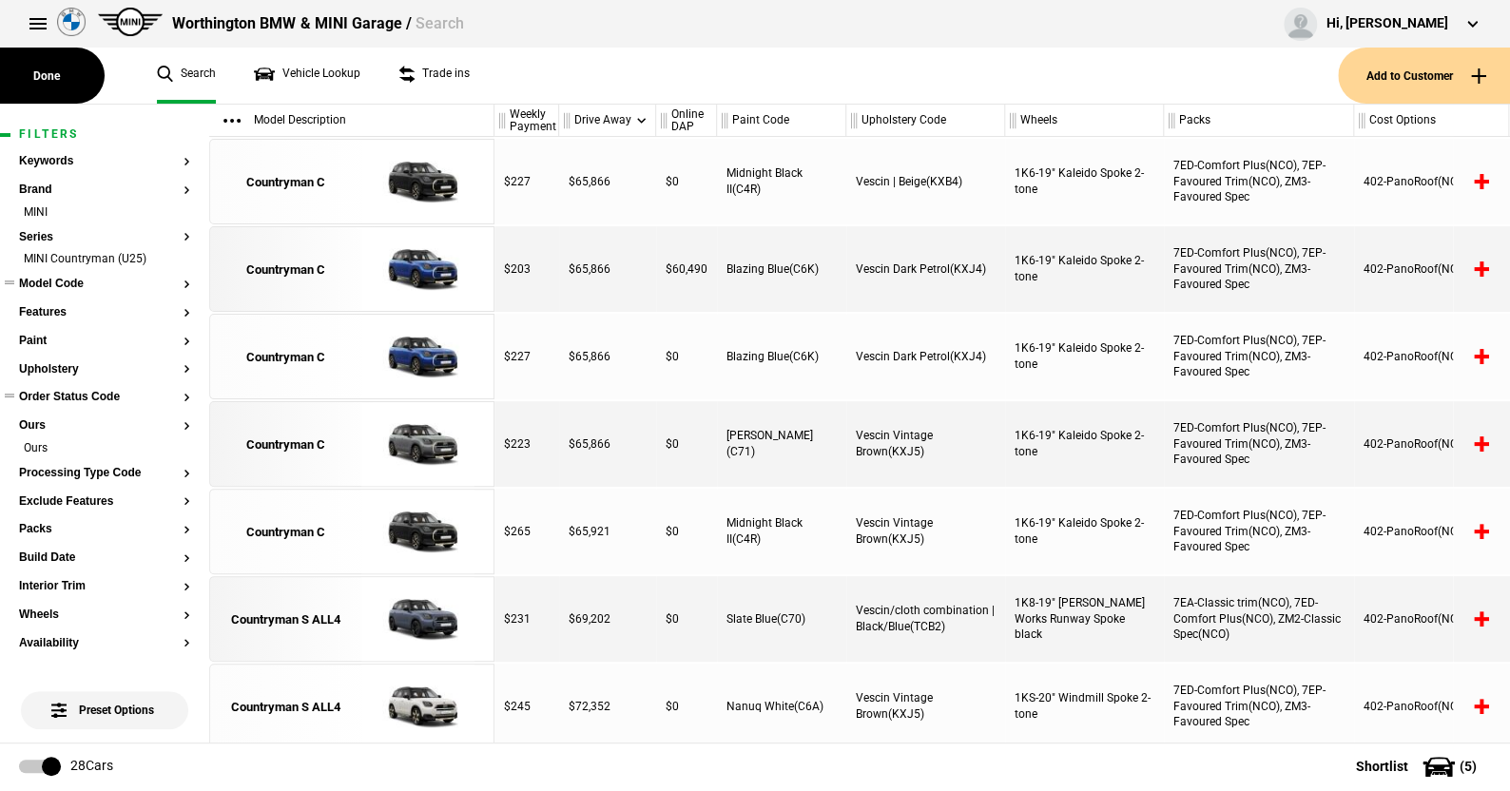
click at [75, 280] on button "Model Code" at bounding box center [104, 284] width 171 height 13
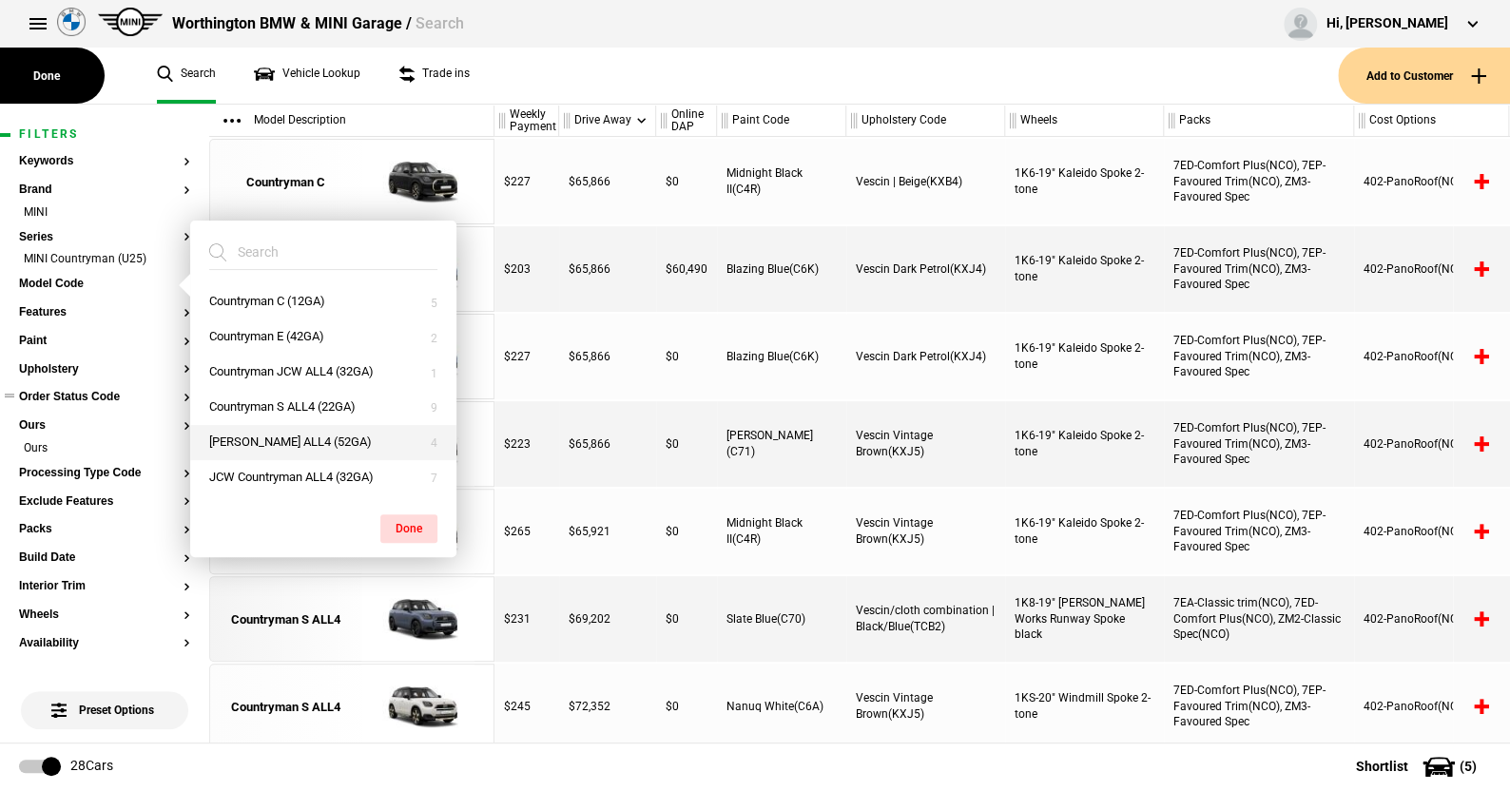
click at [280, 443] on button "[PERSON_NAME] ALL4 (52GA)" at bounding box center [323, 442] width 266 height 35
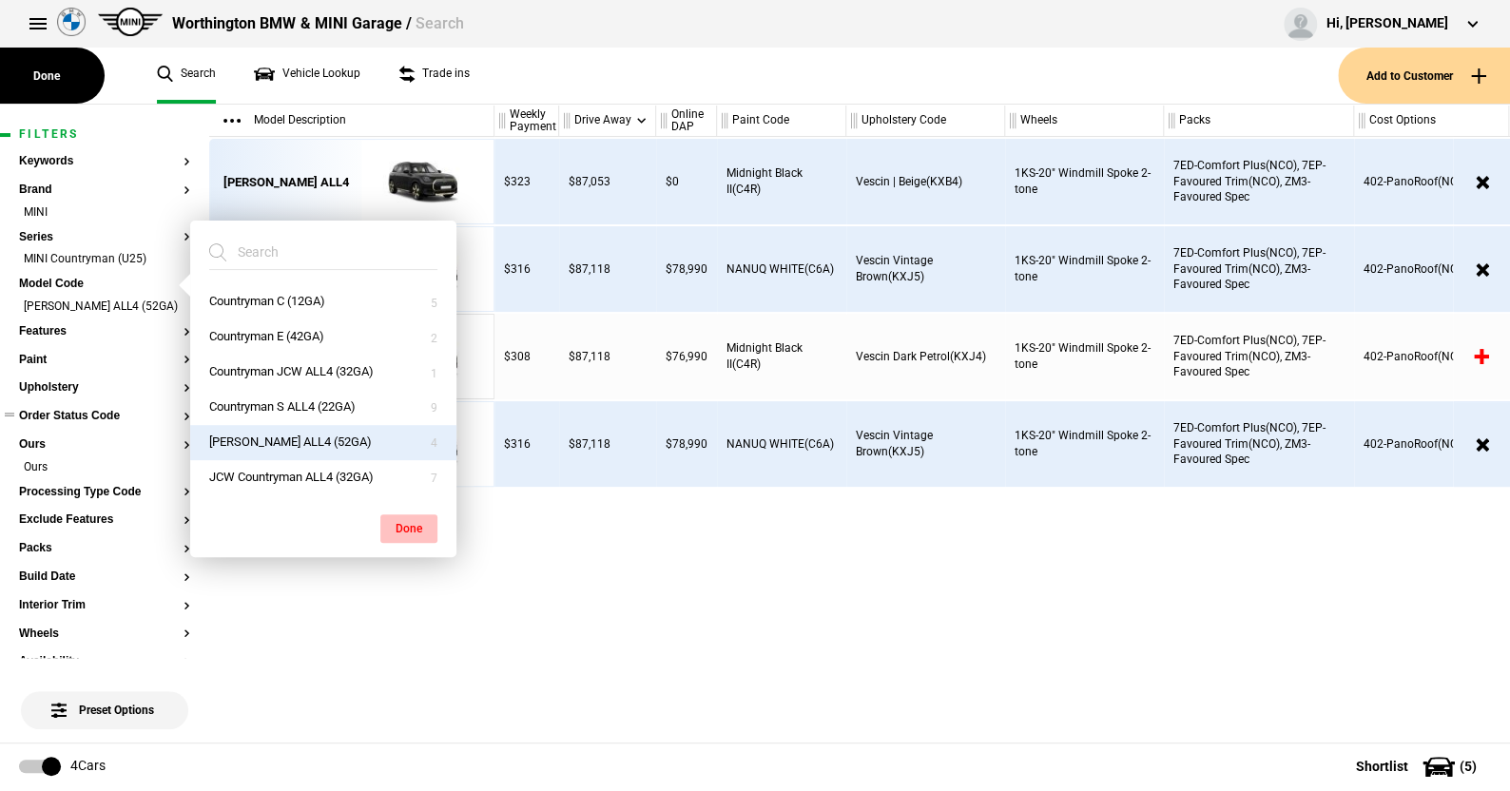
click at [402, 515] on button "Done" at bounding box center [408, 528] width 57 height 29
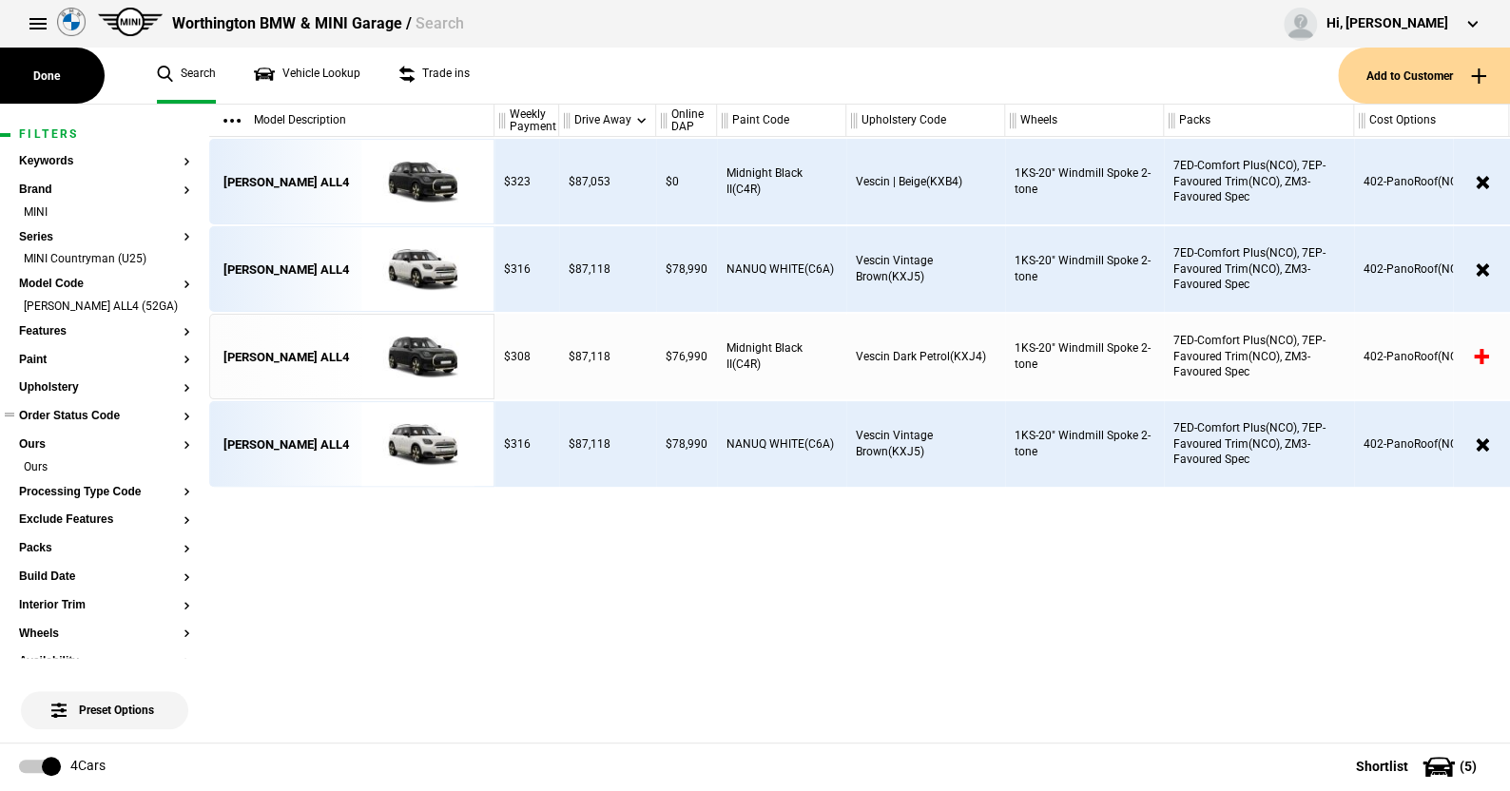
drag, startPoint x: 168, startPoint y: 482, endPoint x: 153, endPoint y: 434, distance: 50.8
click at [168, 478] on li "Ours" at bounding box center [104, 468] width 171 height 19
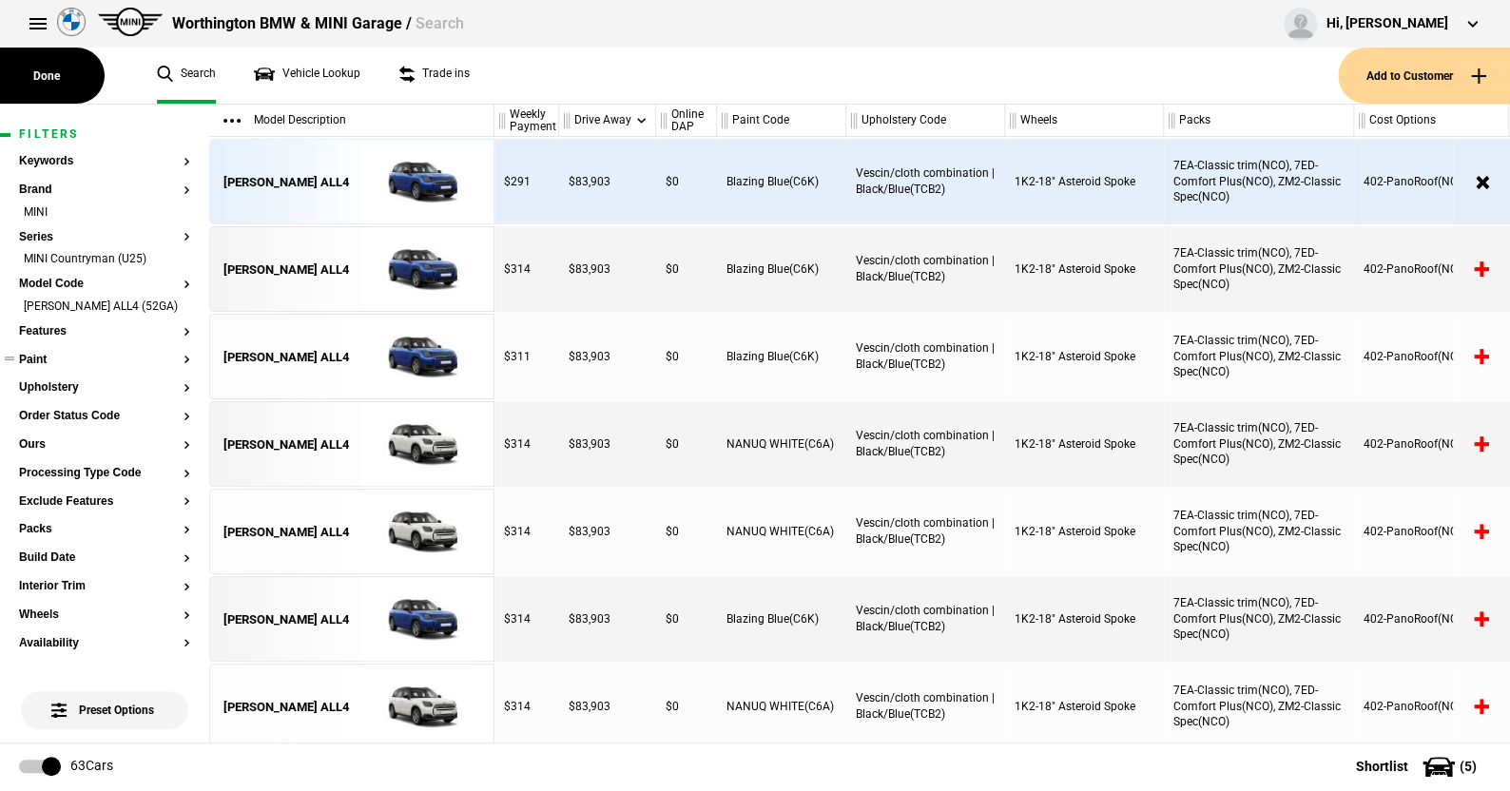
click at [40, 367] on button "Paint" at bounding box center [104, 360] width 171 height 13
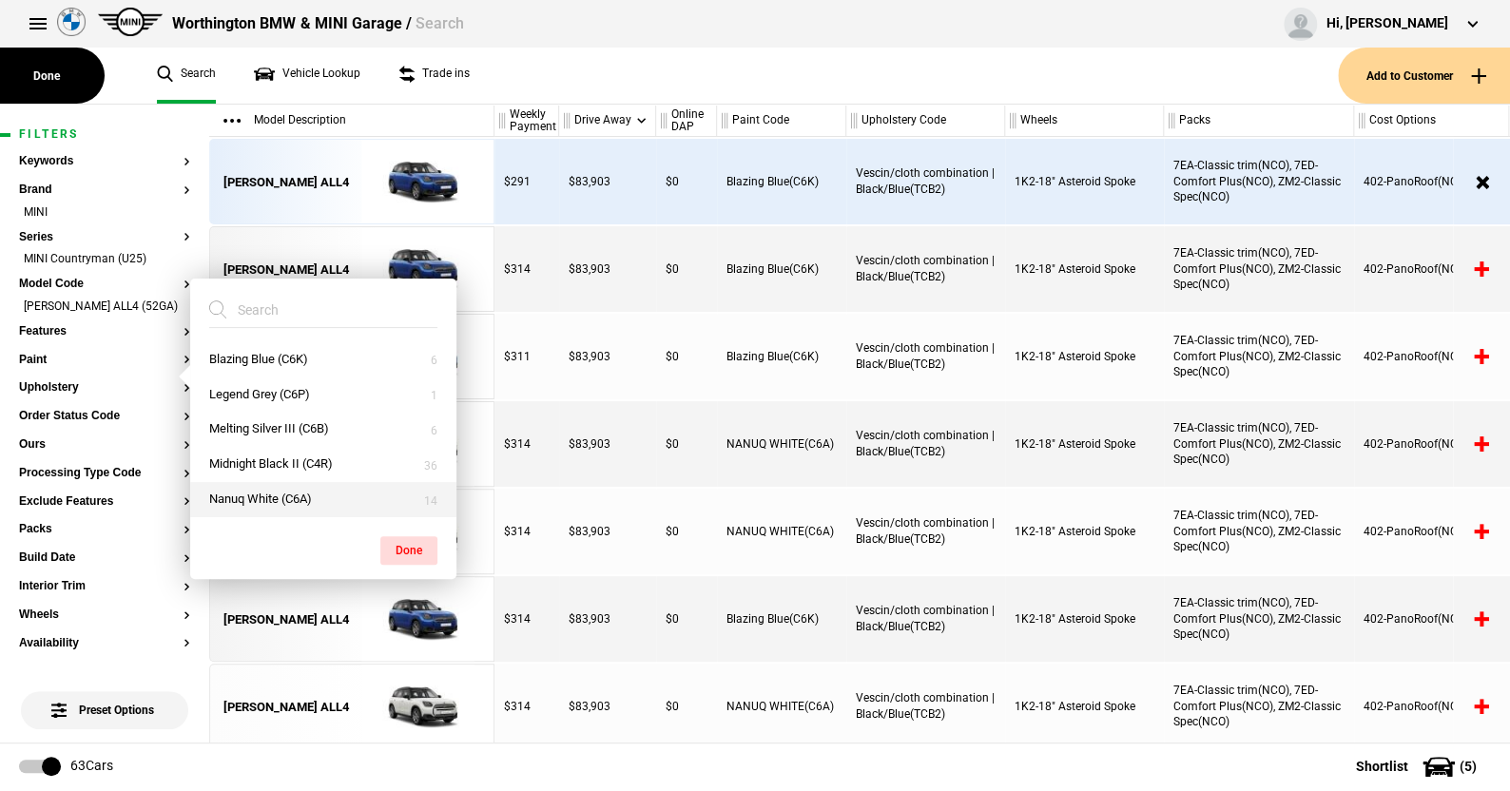
click at [273, 492] on button "Nanuq White (C6A)" at bounding box center [323, 499] width 266 height 35
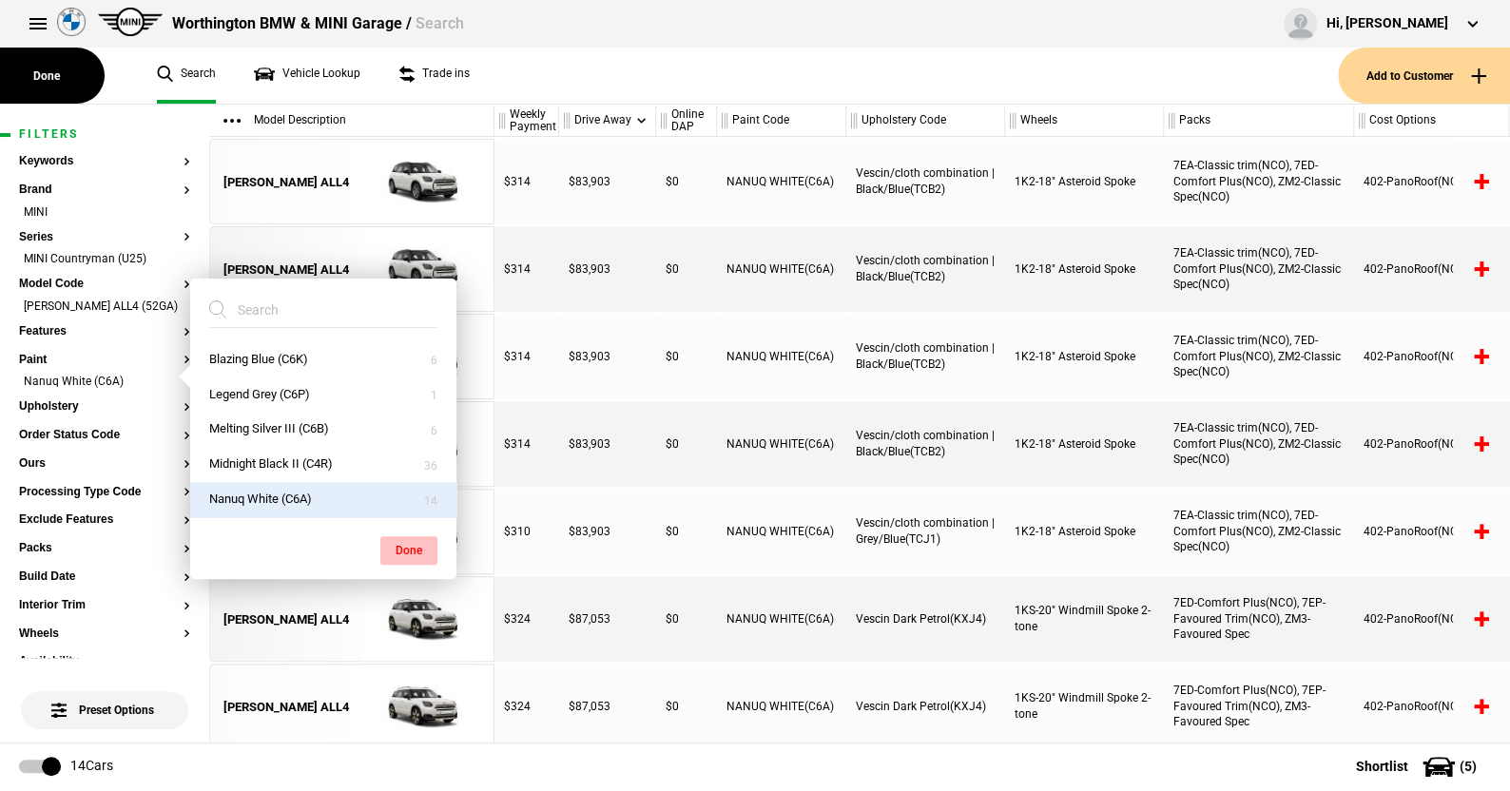
click at [404, 539] on button "Done" at bounding box center [408, 550] width 57 height 29
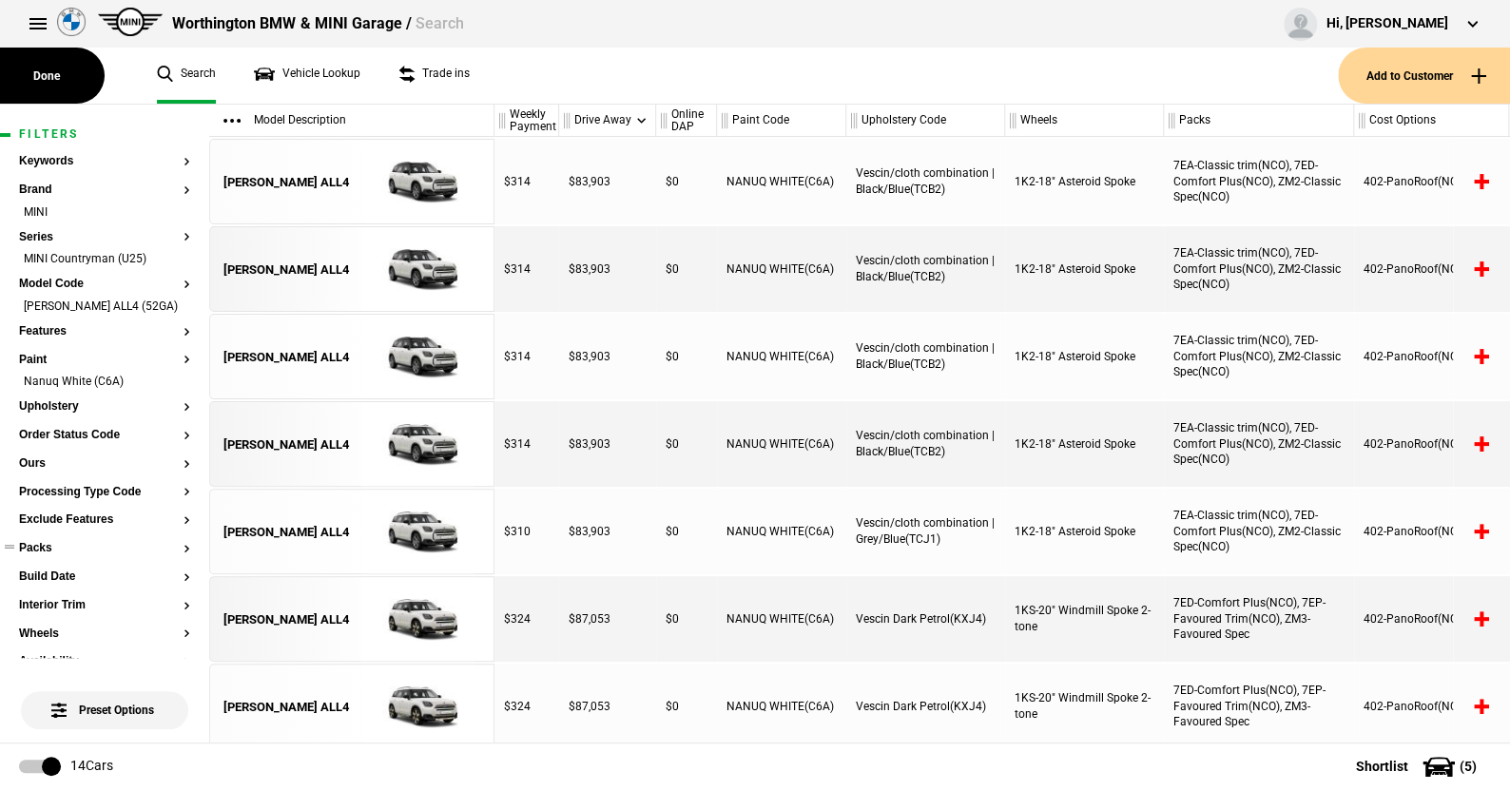
click at [48, 555] on button "Packs" at bounding box center [104, 548] width 171 height 13
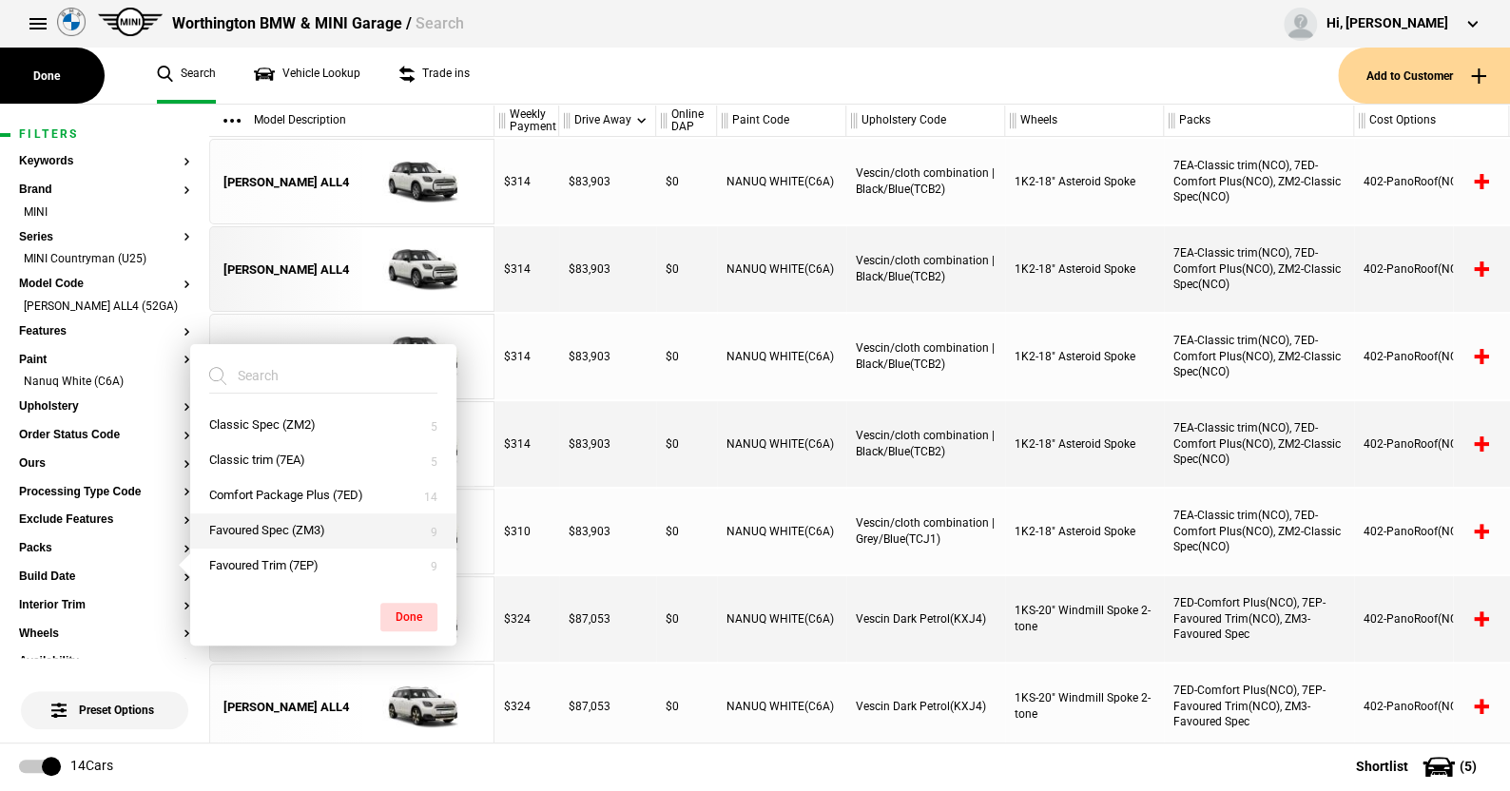
click at [254, 526] on button "Favoured Spec (ZM3)" at bounding box center [323, 530] width 266 height 35
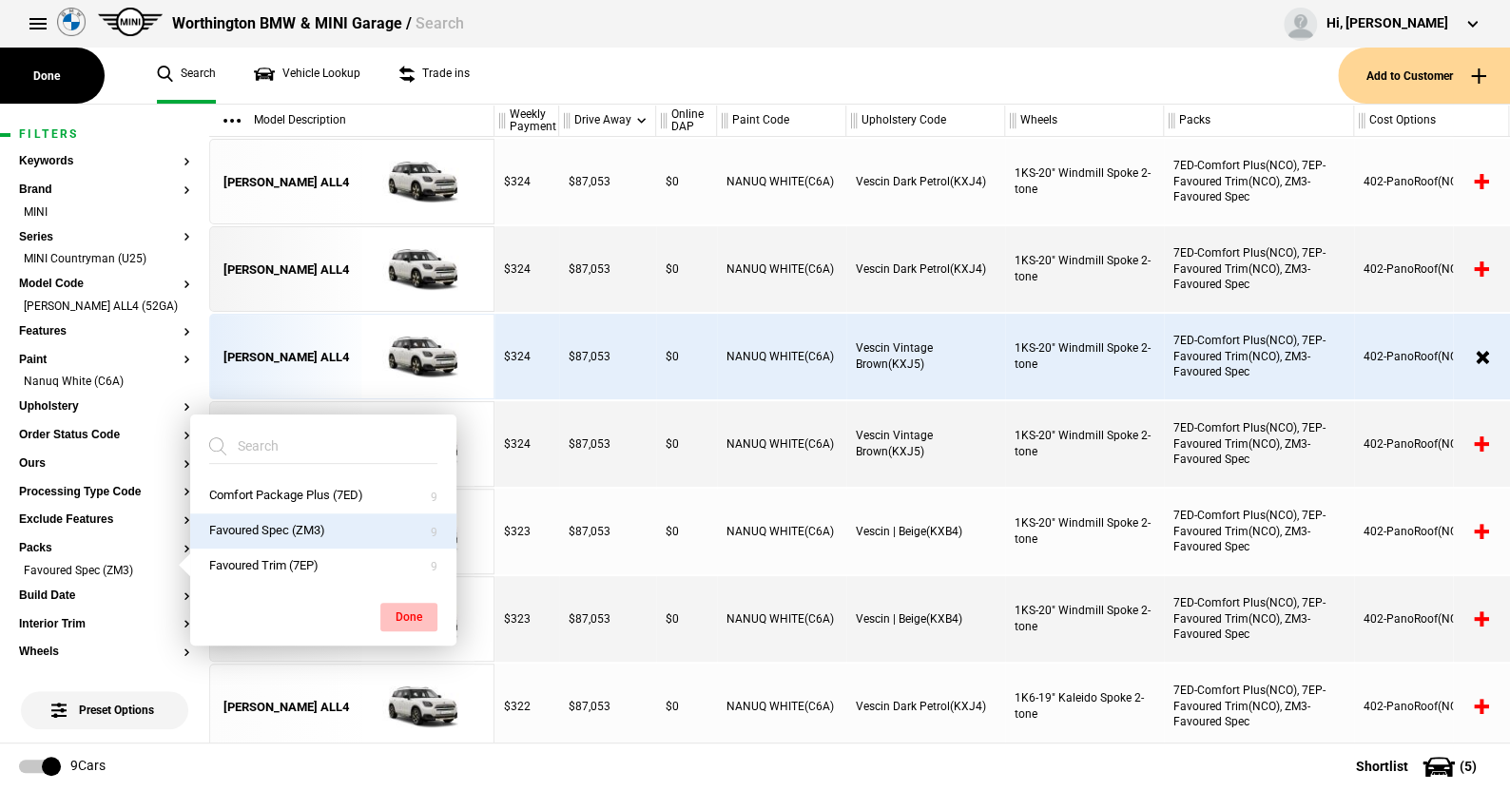
click at [402, 604] on button "Done" at bounding box center [408, 617] width 57 height 29
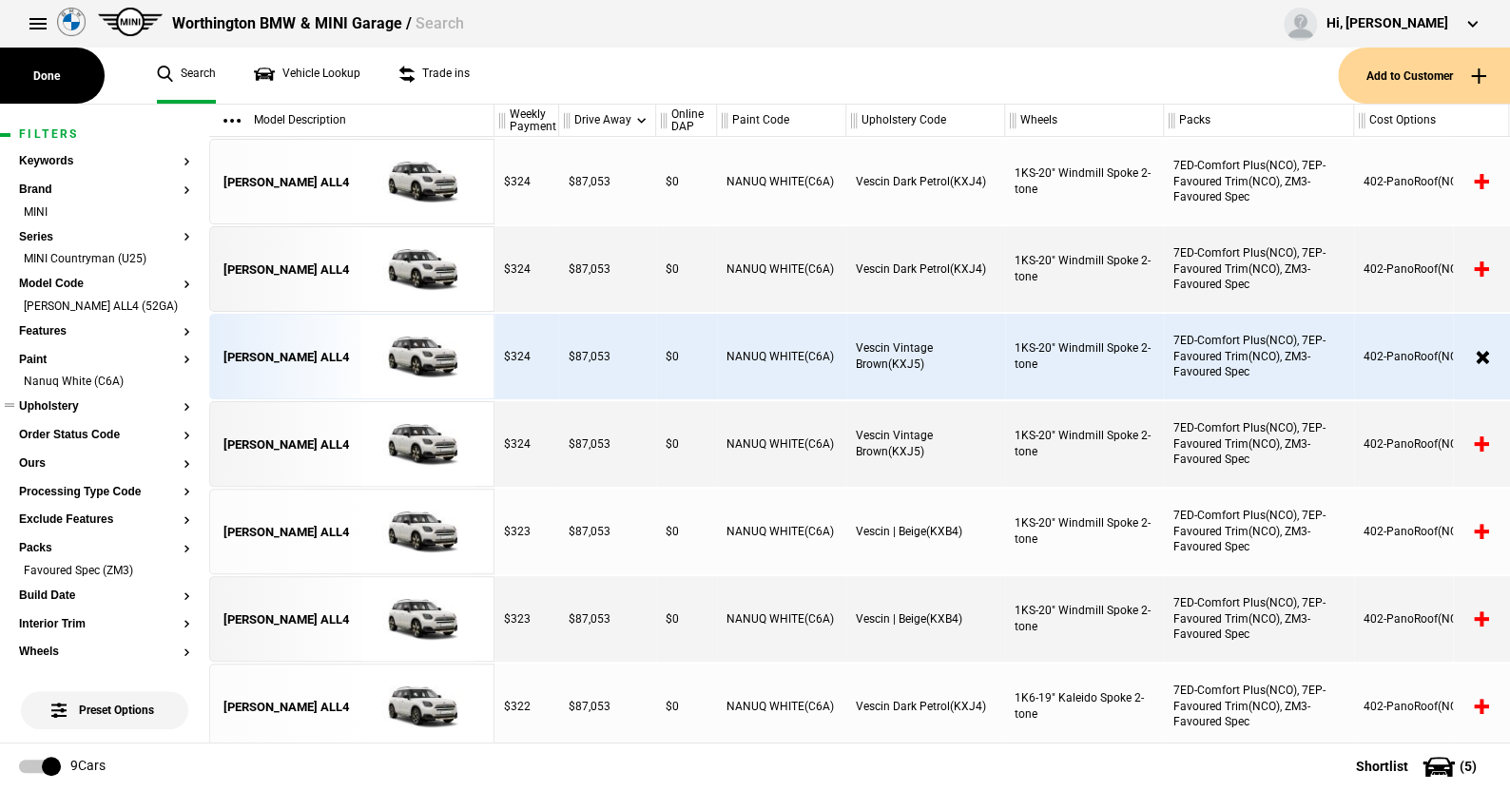
click at [72, 414] on button "Upholstery" at bounding box center [104, 406] width 171 height 13
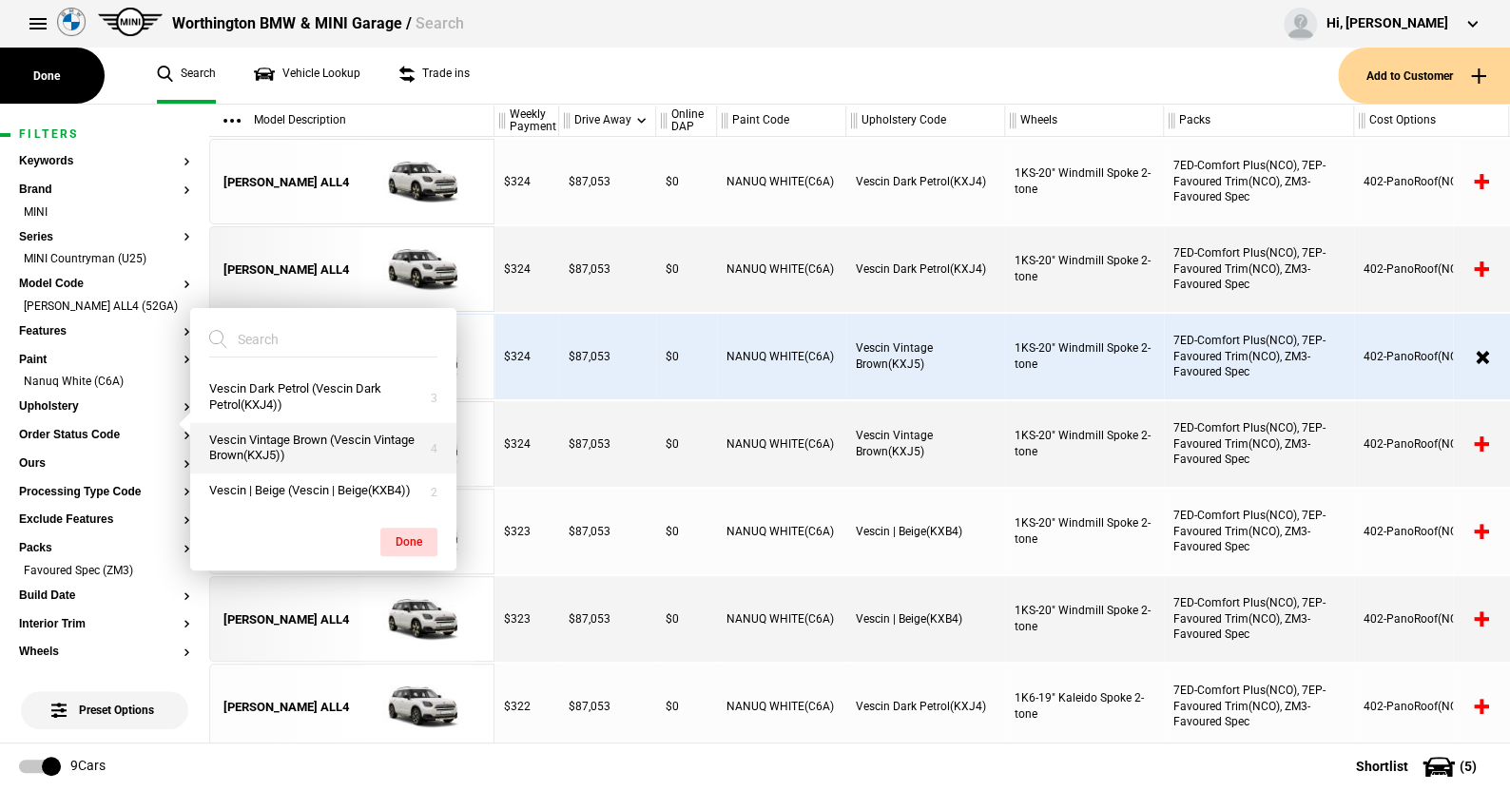
click at [278, 446] on button "Vescin Vintage Brown (Vescin Vintage Brown(KXJ5))" at bounding box center [323, 448] width 266 height 51
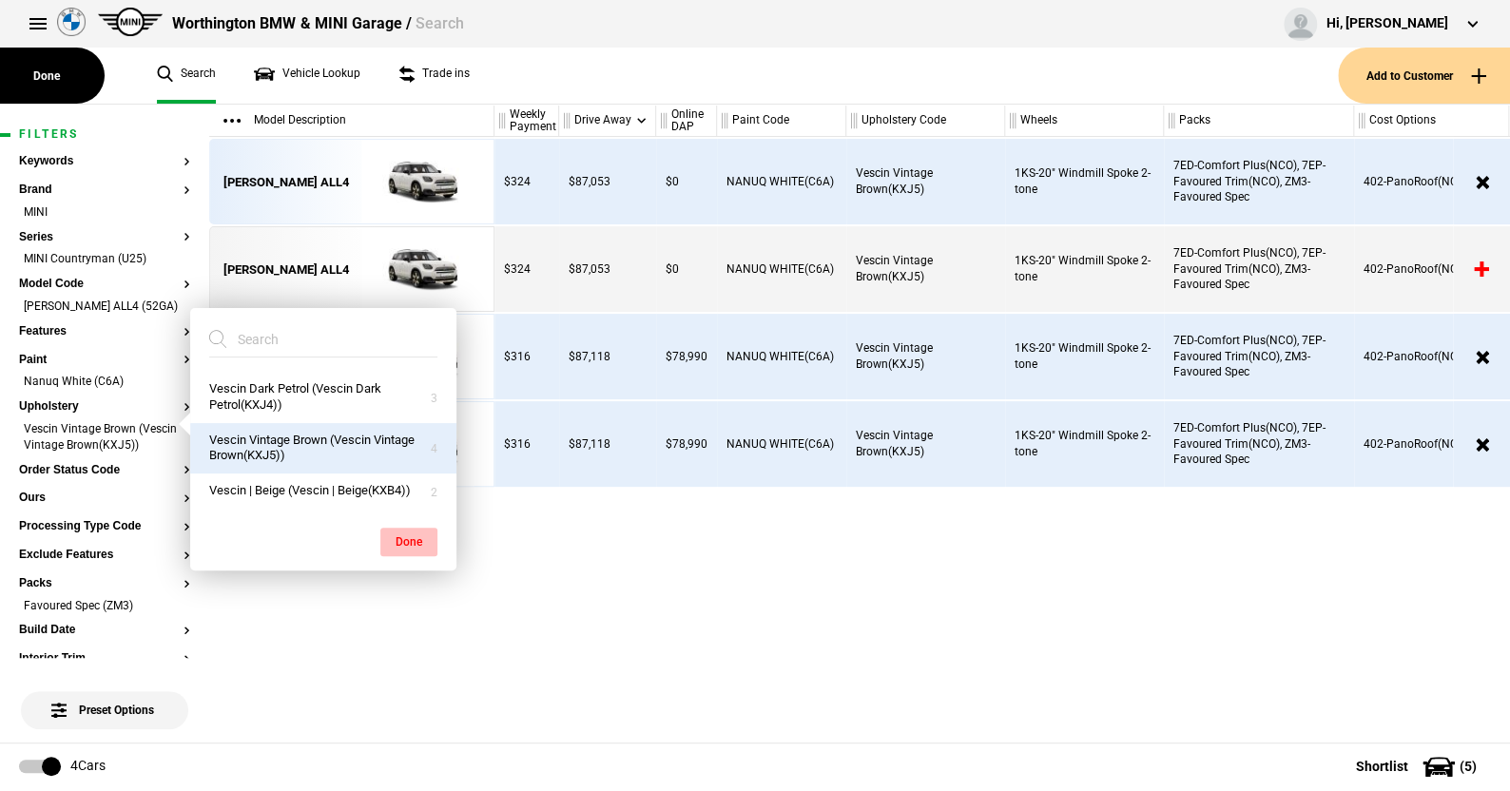
click at [408, 539] on button "Done" at bounding box center [408, 542] width 57 height 29
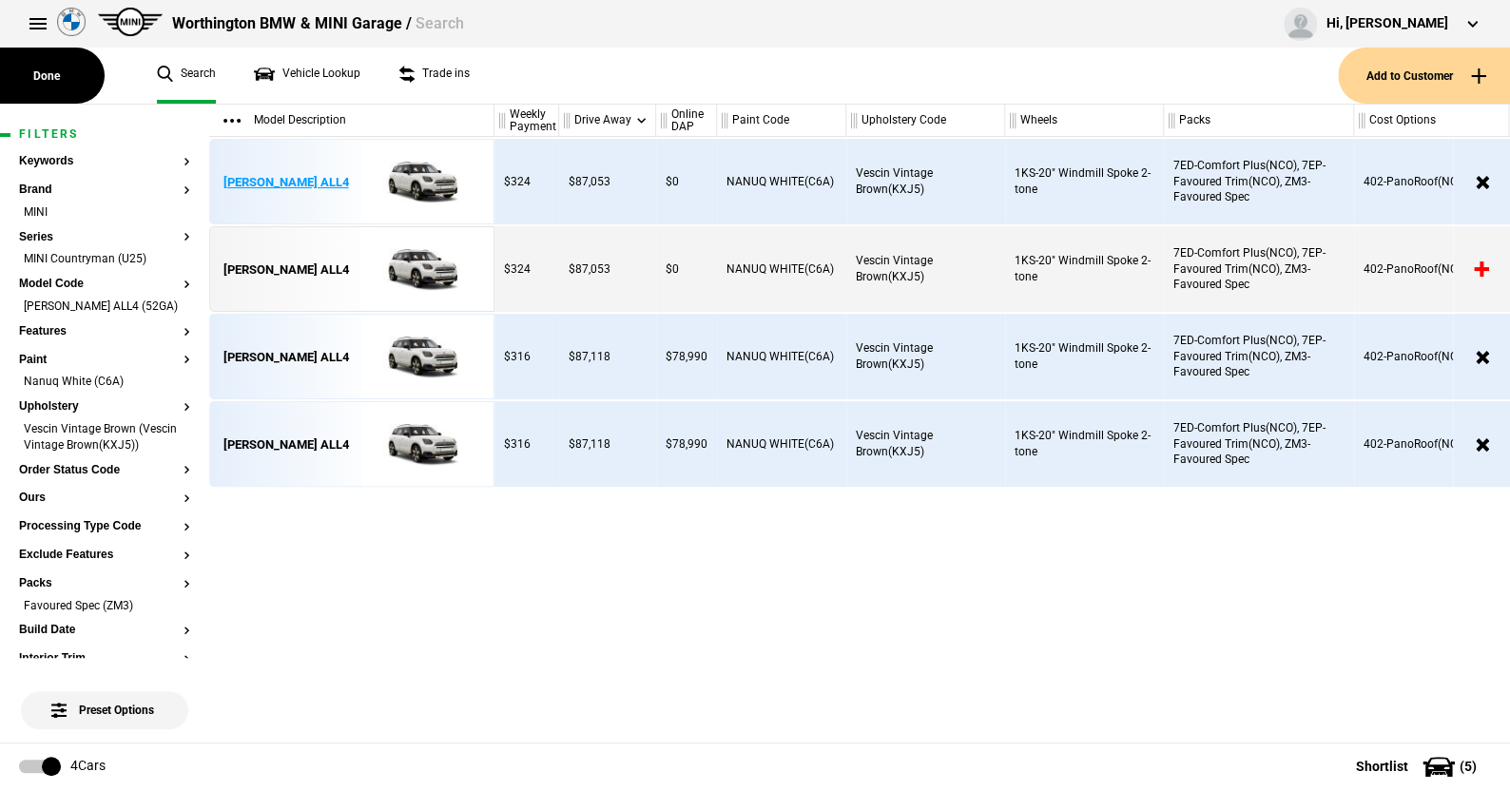
click at [425, 177] on img at bounding box center [418, 183] width 132 height 86
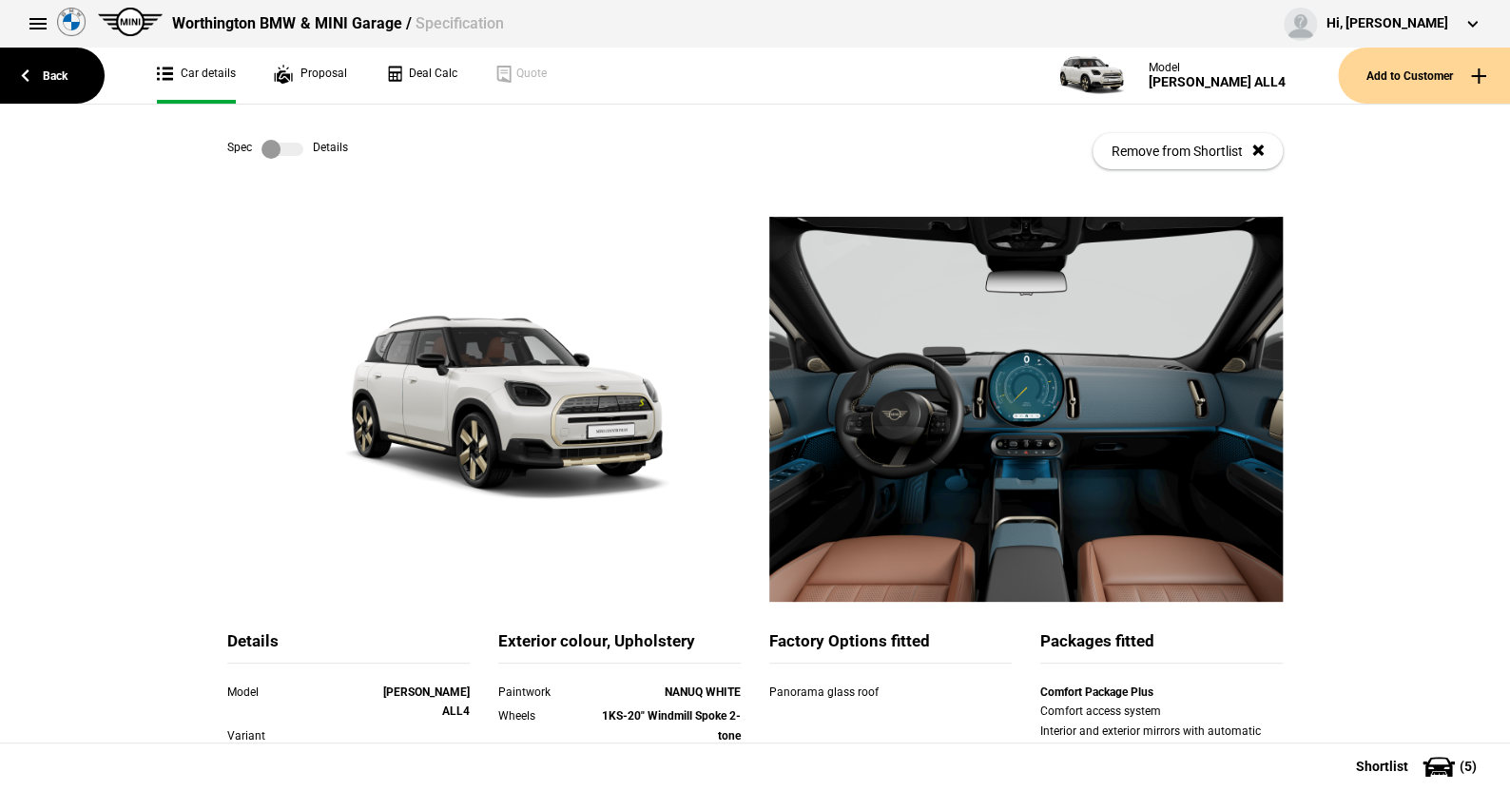
click at [294, 145] on label at bounding box center [282, 149] width 42 height 19
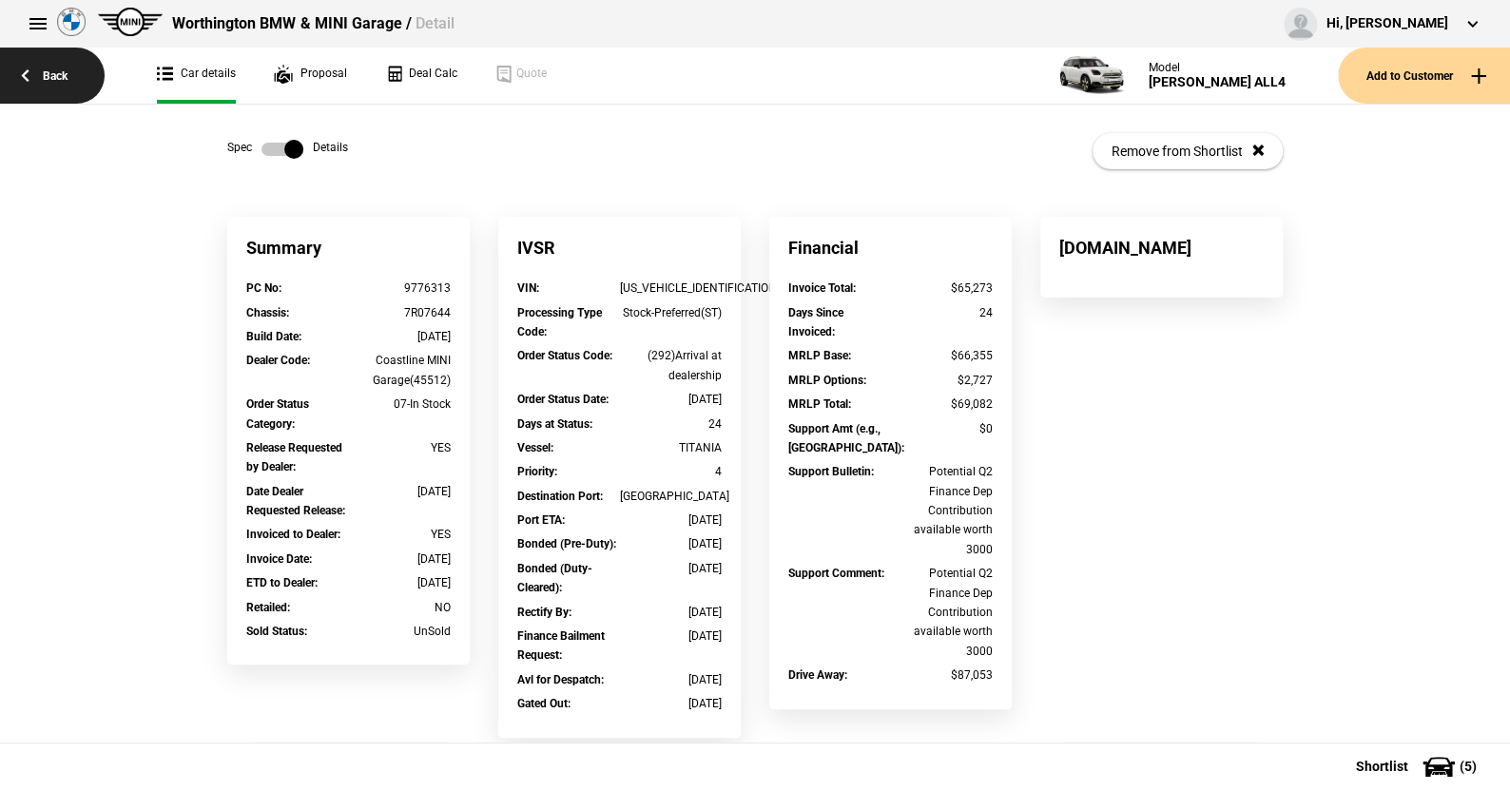
click at [63, 72] on link "Back" at bounding box center [52, 76] width 105 height 56
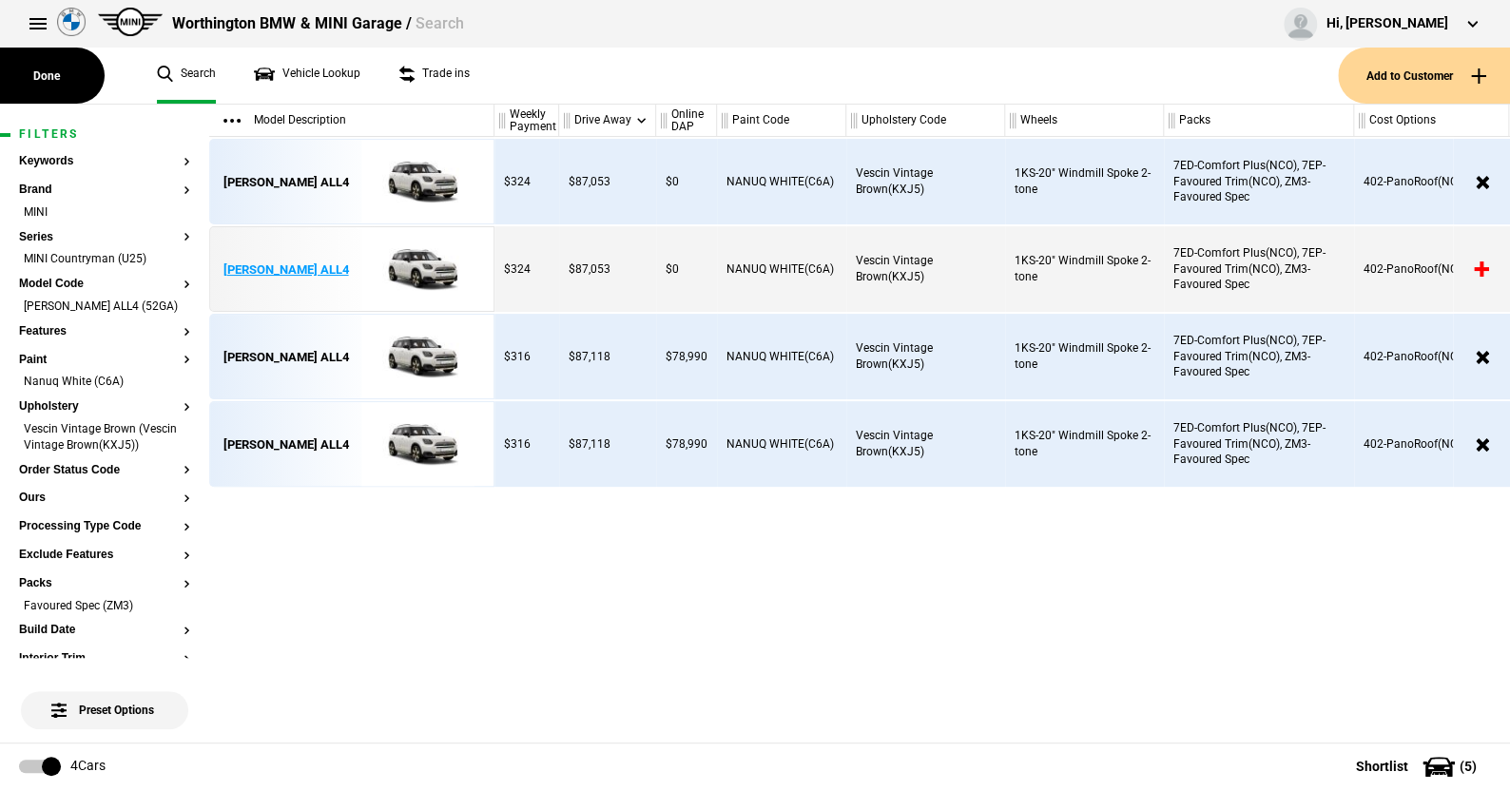
click at [430, 267] on img at bounding box center [418, 270] width 132 height 86
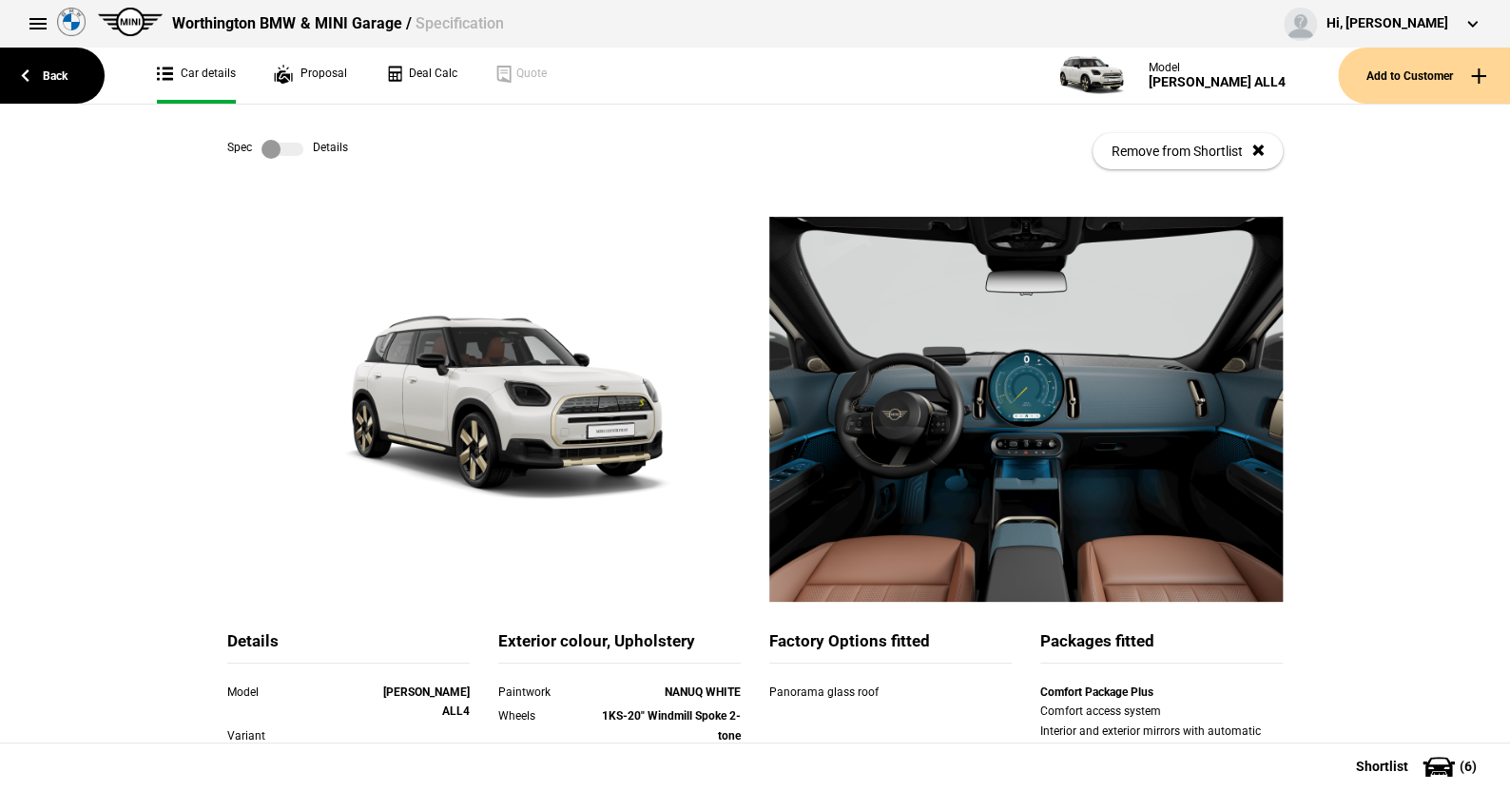
click at [289, 153] on label at bounding box center [282, 149] width 42 height 19
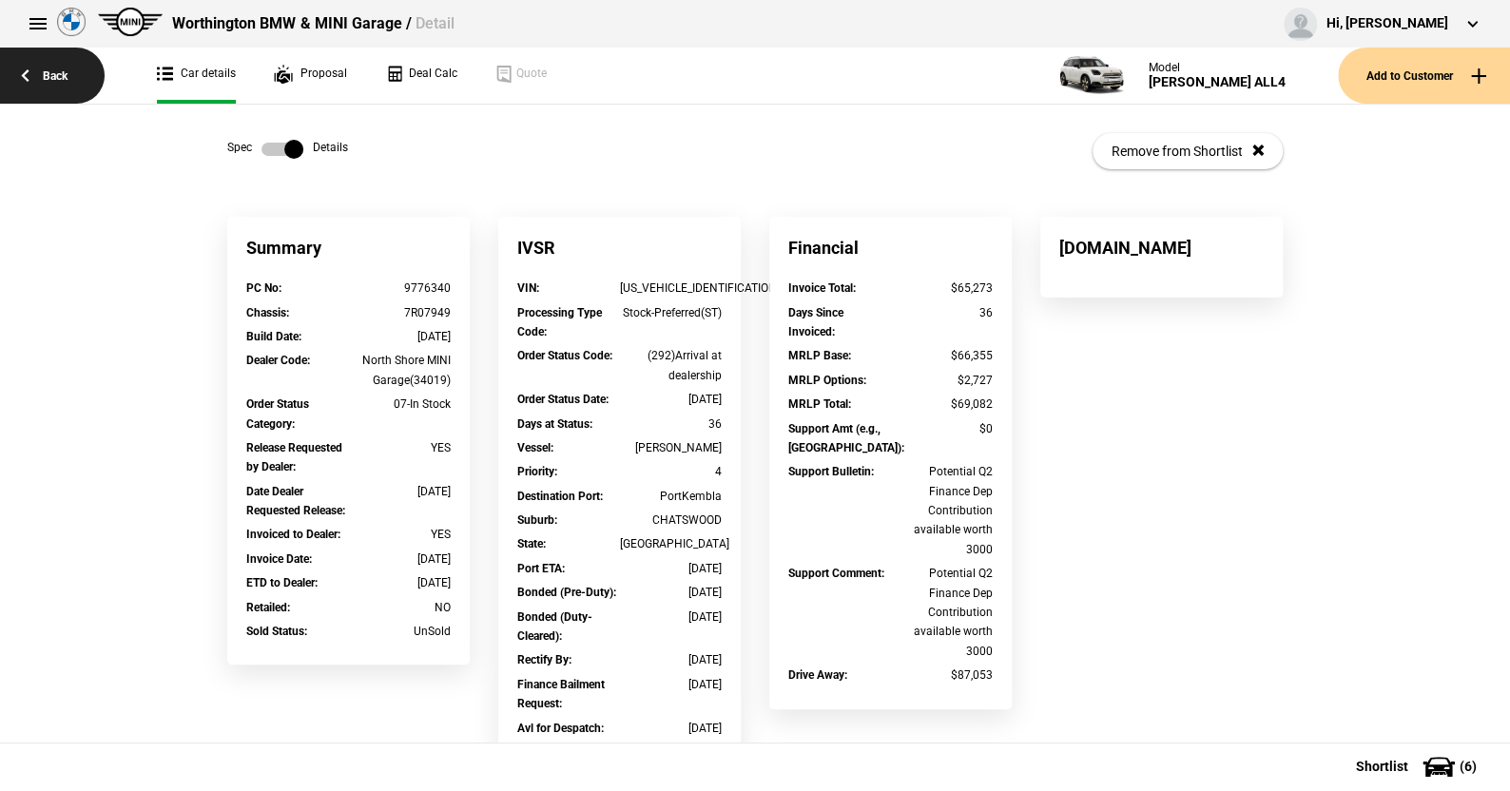
click at [62, 75] on link "Back" at bounding box center [52, 76] width 105 height 56
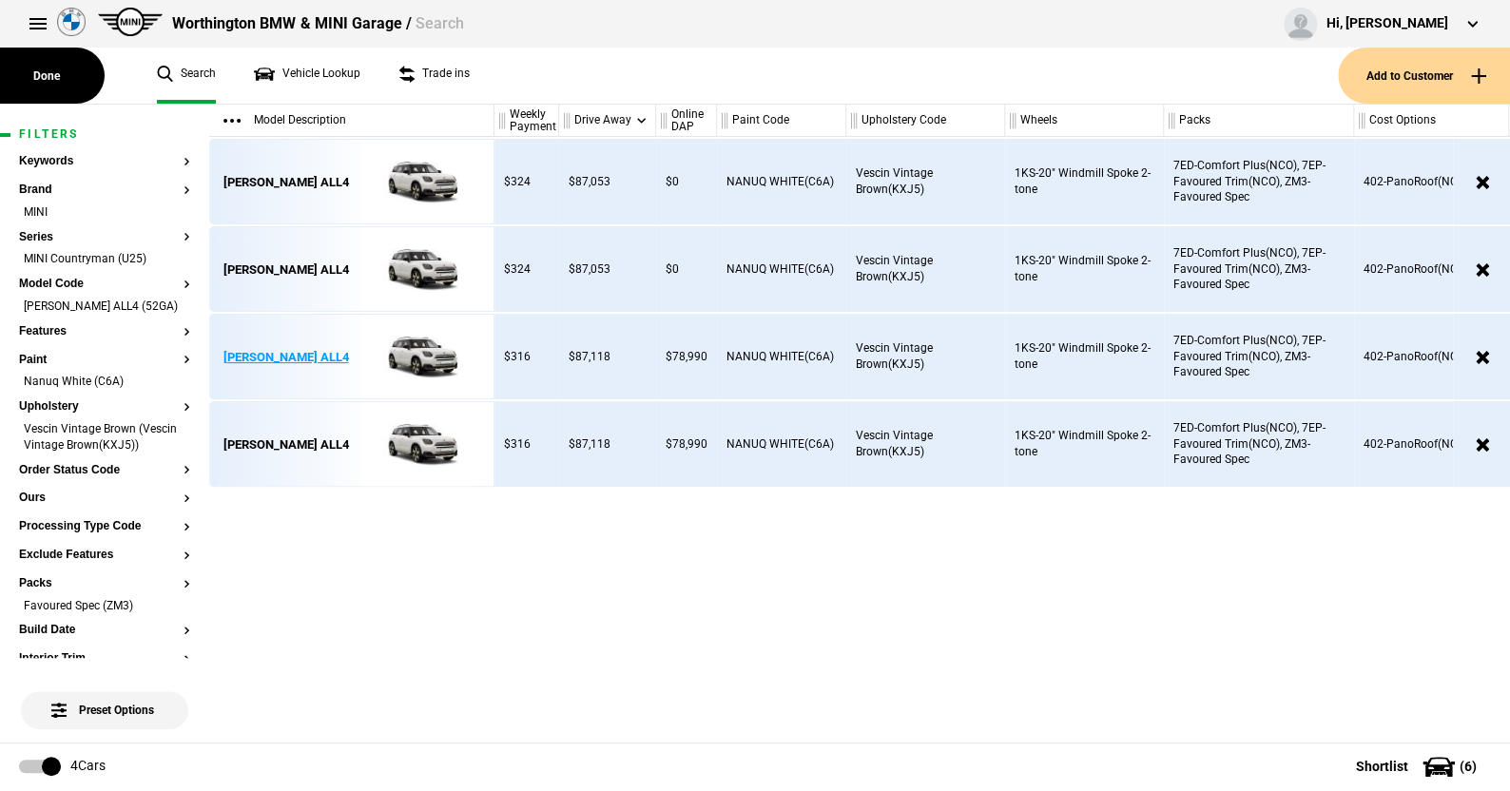
click at [431, 352] on img at bounding box center [418, 358] width 132 height 86
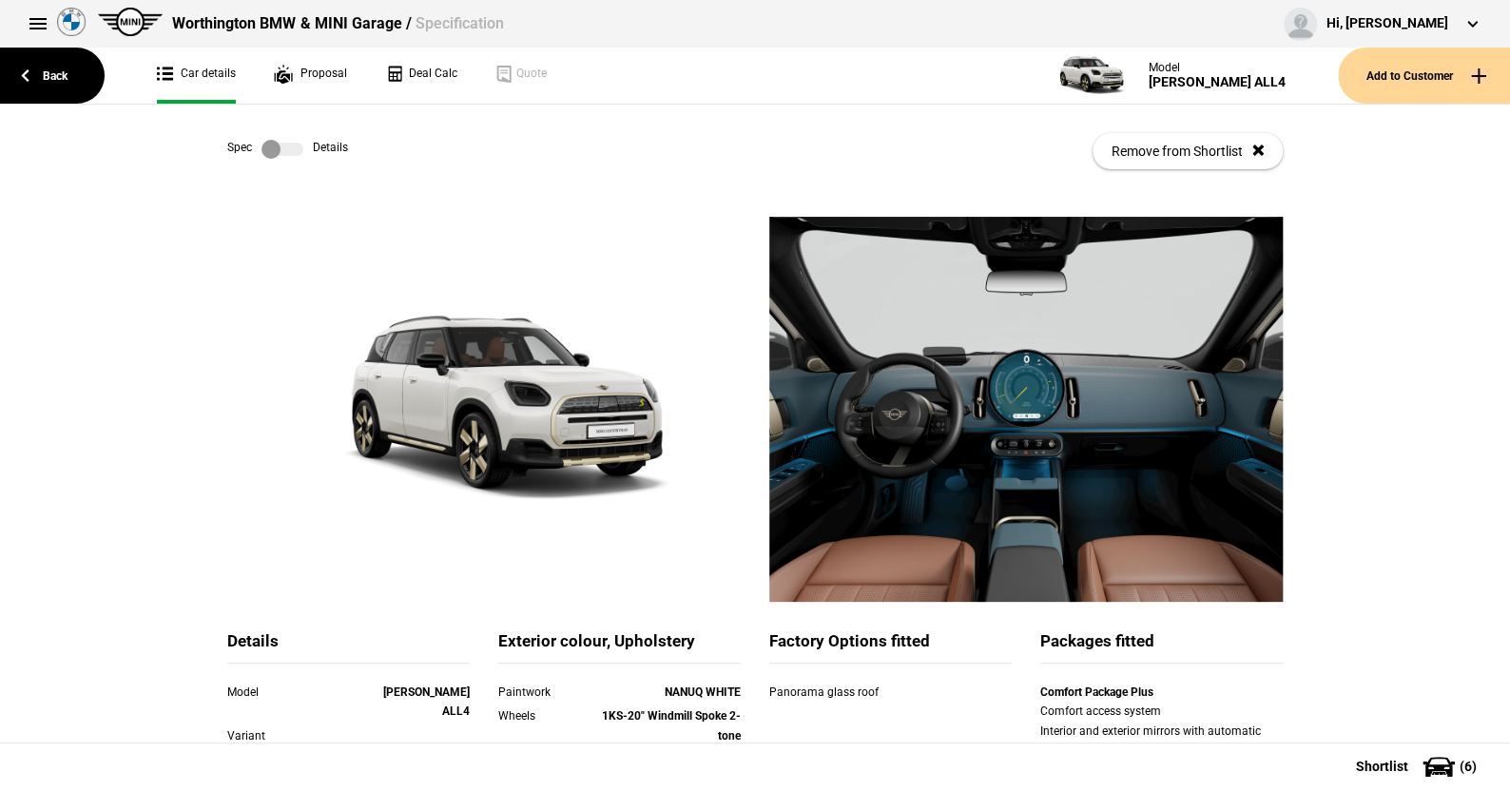
click at [299, 143] on link at bounding box center [282, 149] width 61 height 19
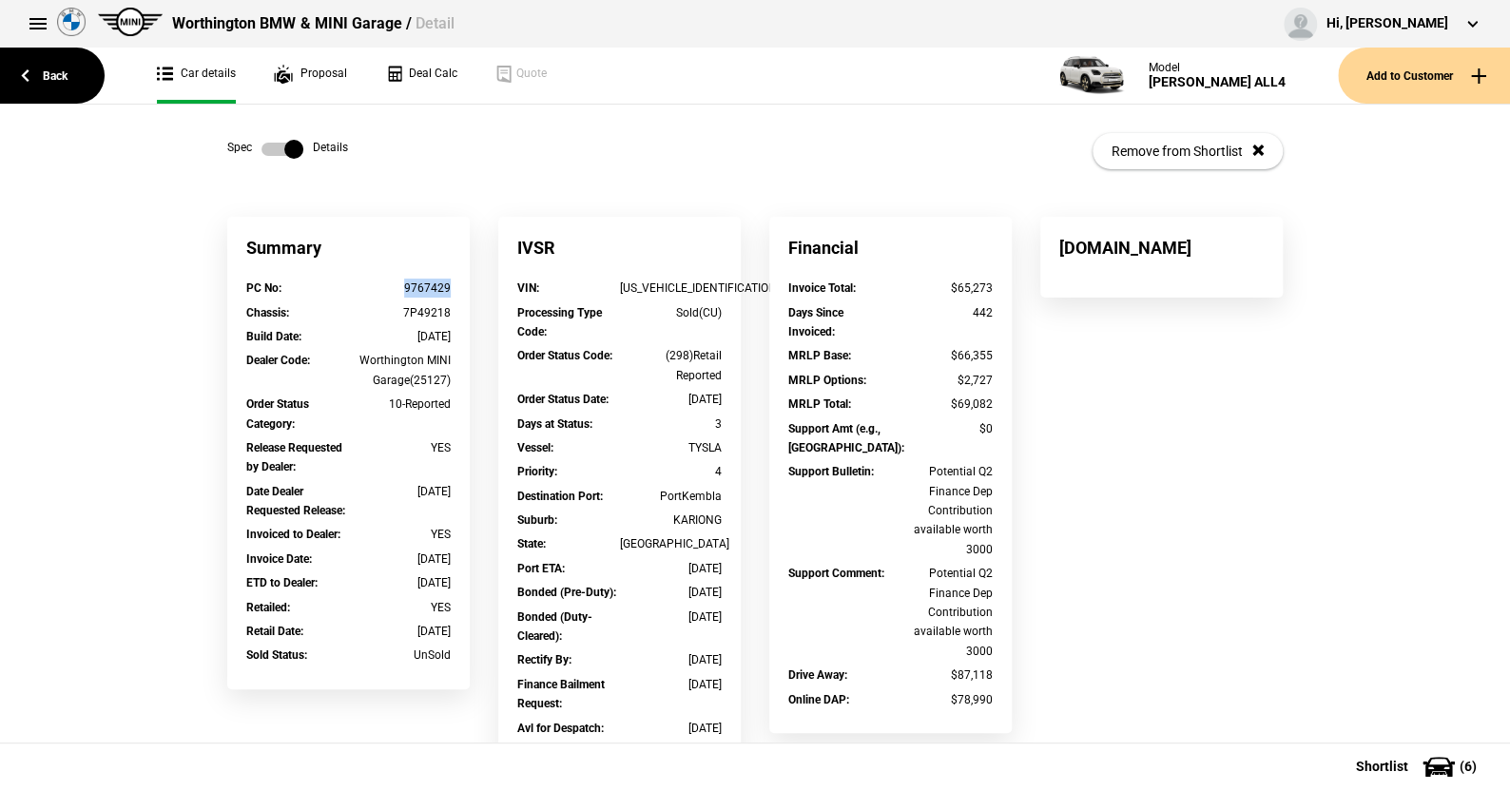
drag, startPoint x: 453, startPoint y: 287, endPoint x: 396, endPoint y: 287, distance: 57.0
click at [396, 287] on div "PC No : 9767429" at bounding box center [348, 291] width 233 height 24
copy div "9767429"
click at [261, 147] on label at bounding box center [282, 149] width 42 height 19
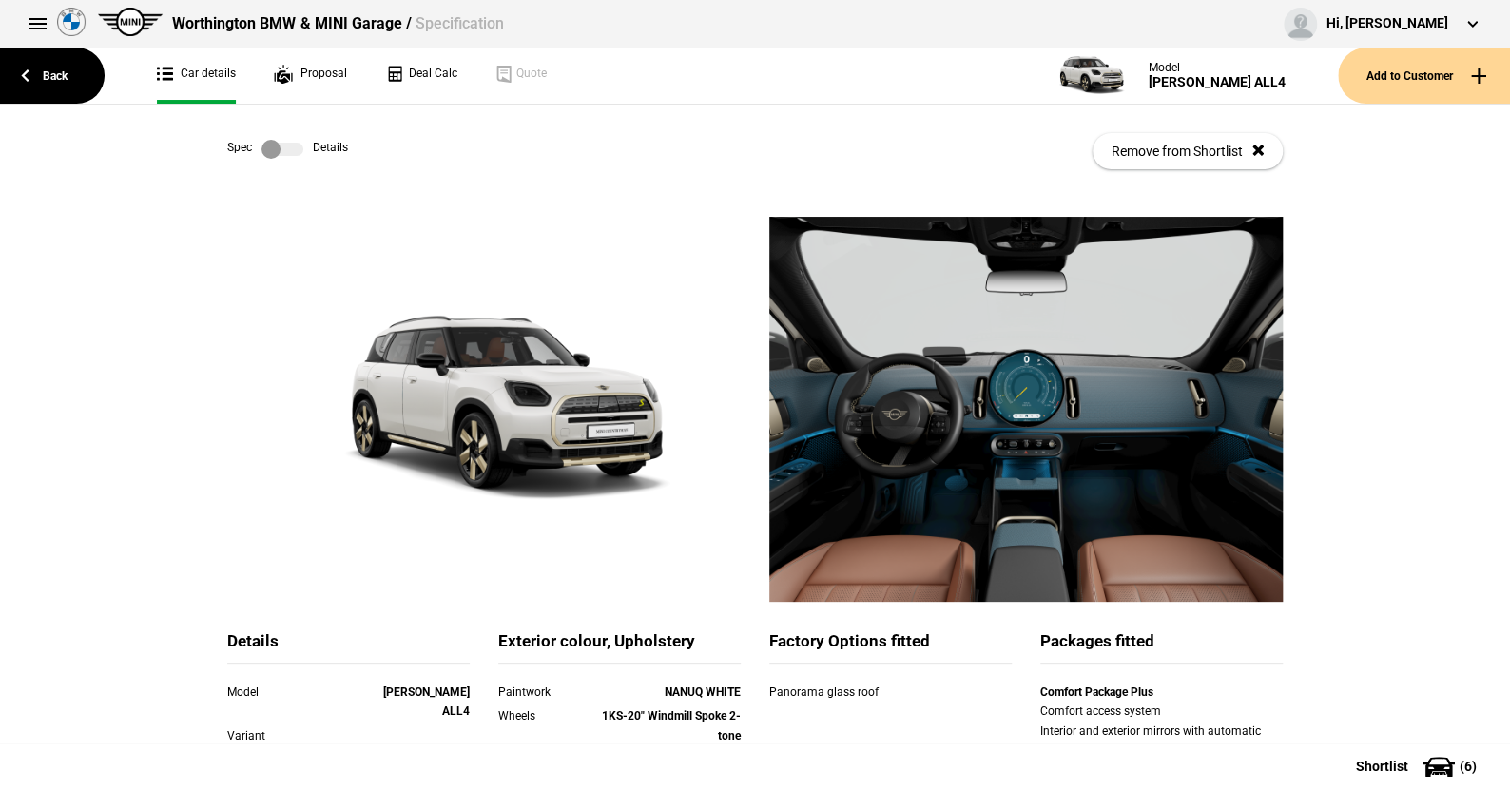
click at [287, 148] on label at bounding box center [282, 149] width 42 height 19
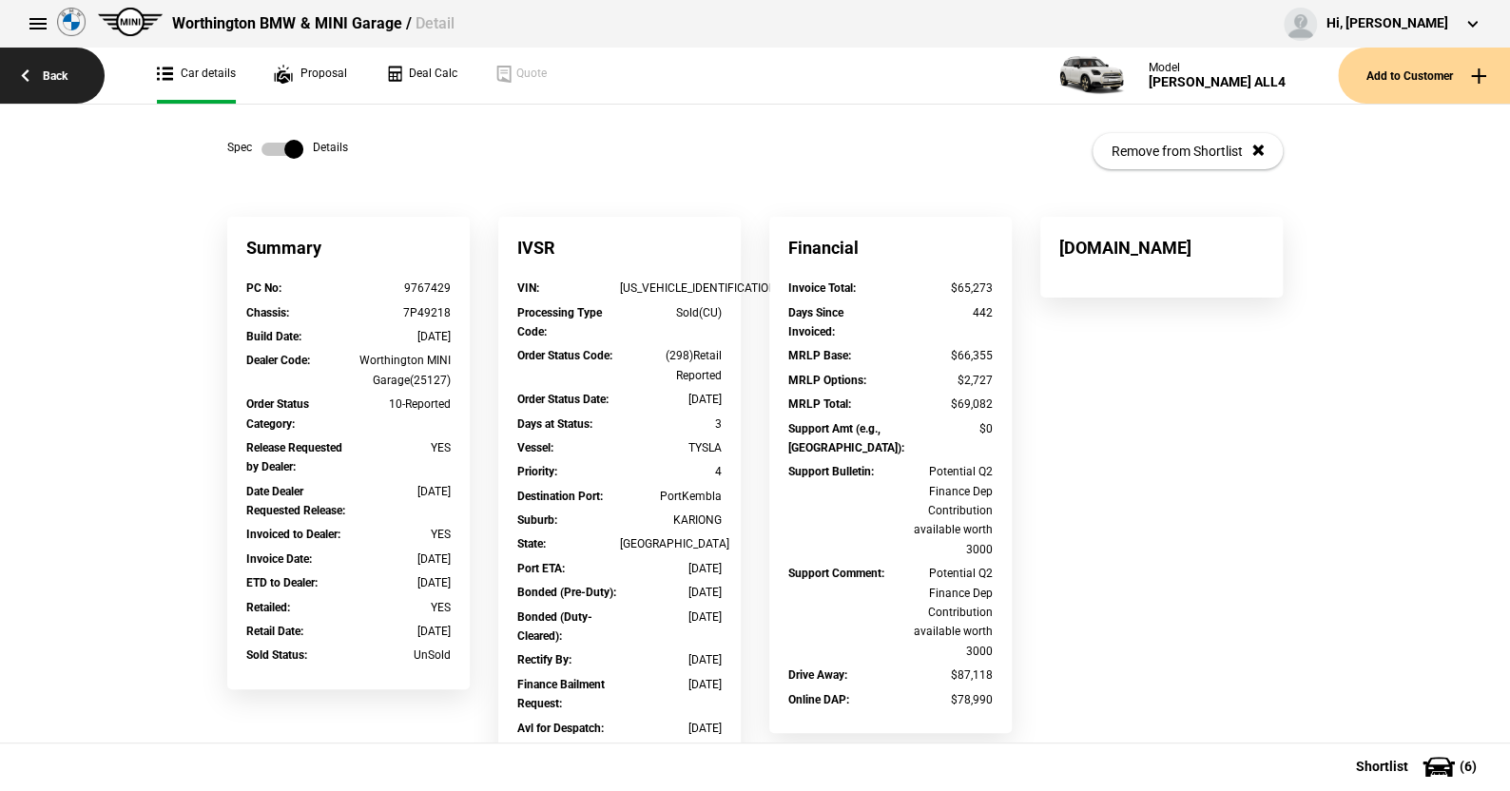
click at [54, 71] on link "Back" at bounding box center [52, 76] width 105 height 56
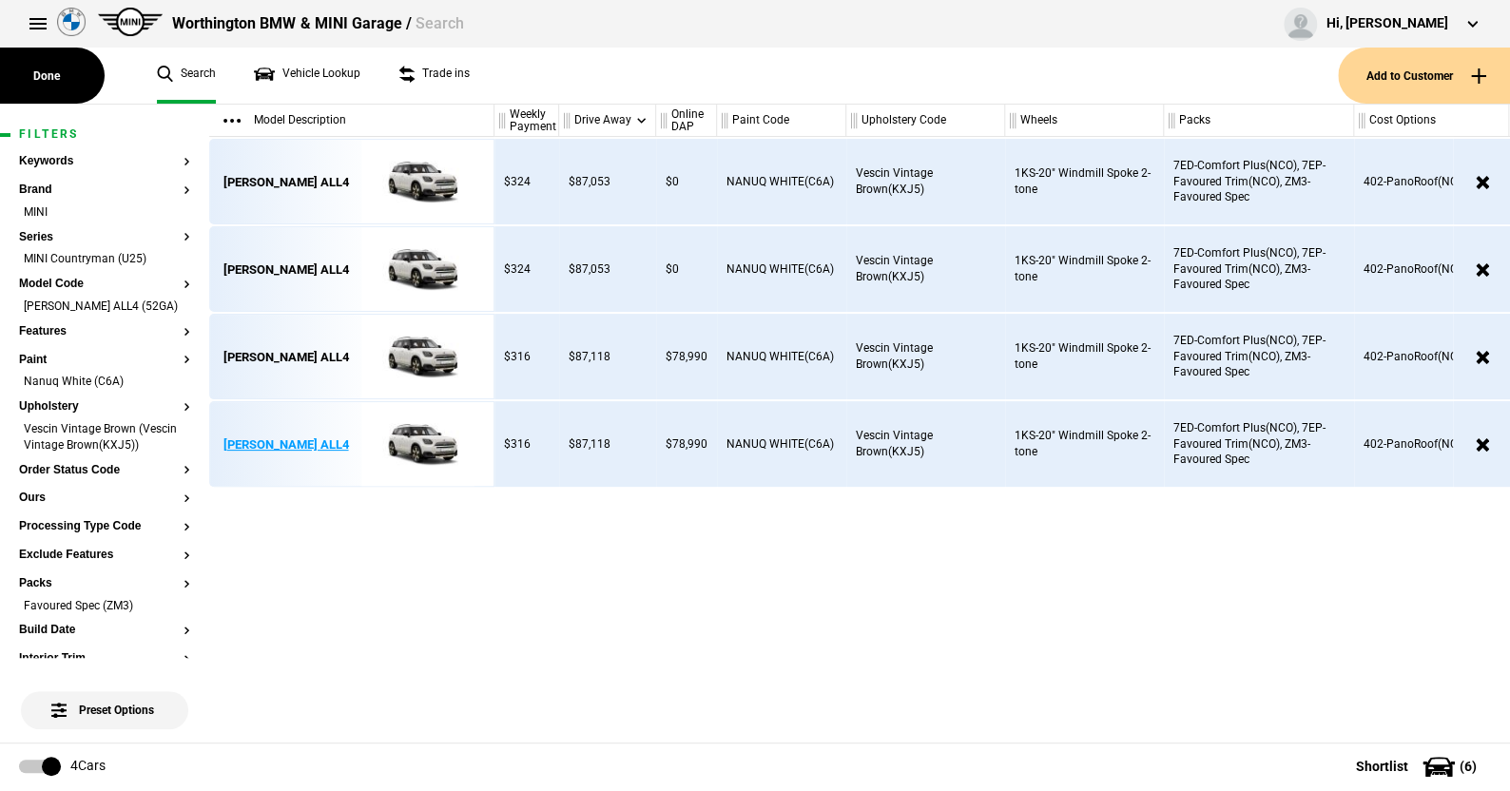
click at [422, 435] on img at bounding box center [418, 445] width 132 height 86
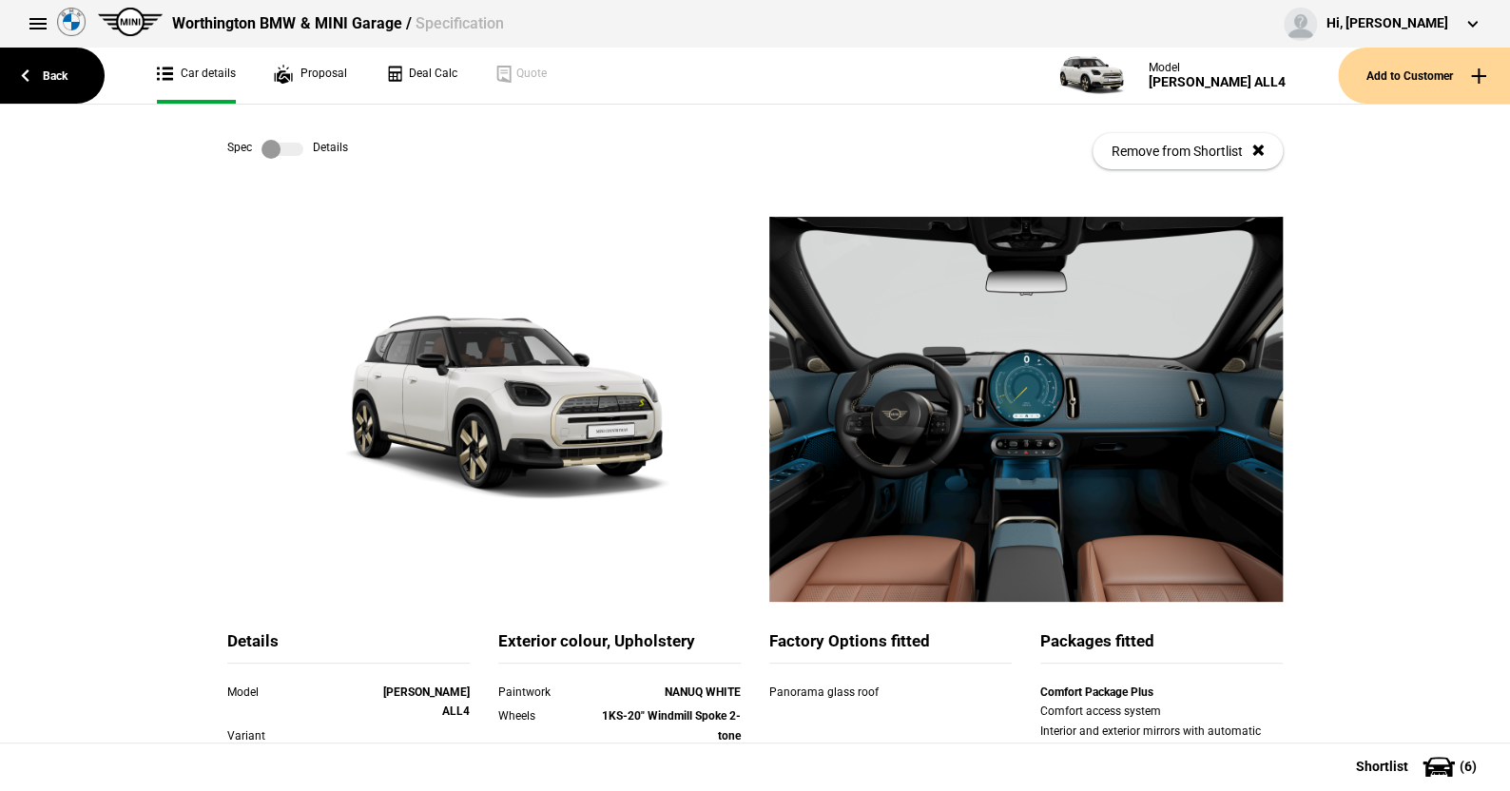
click at [289, 147] on label at bounding box center [282, 149] width 42 height 19
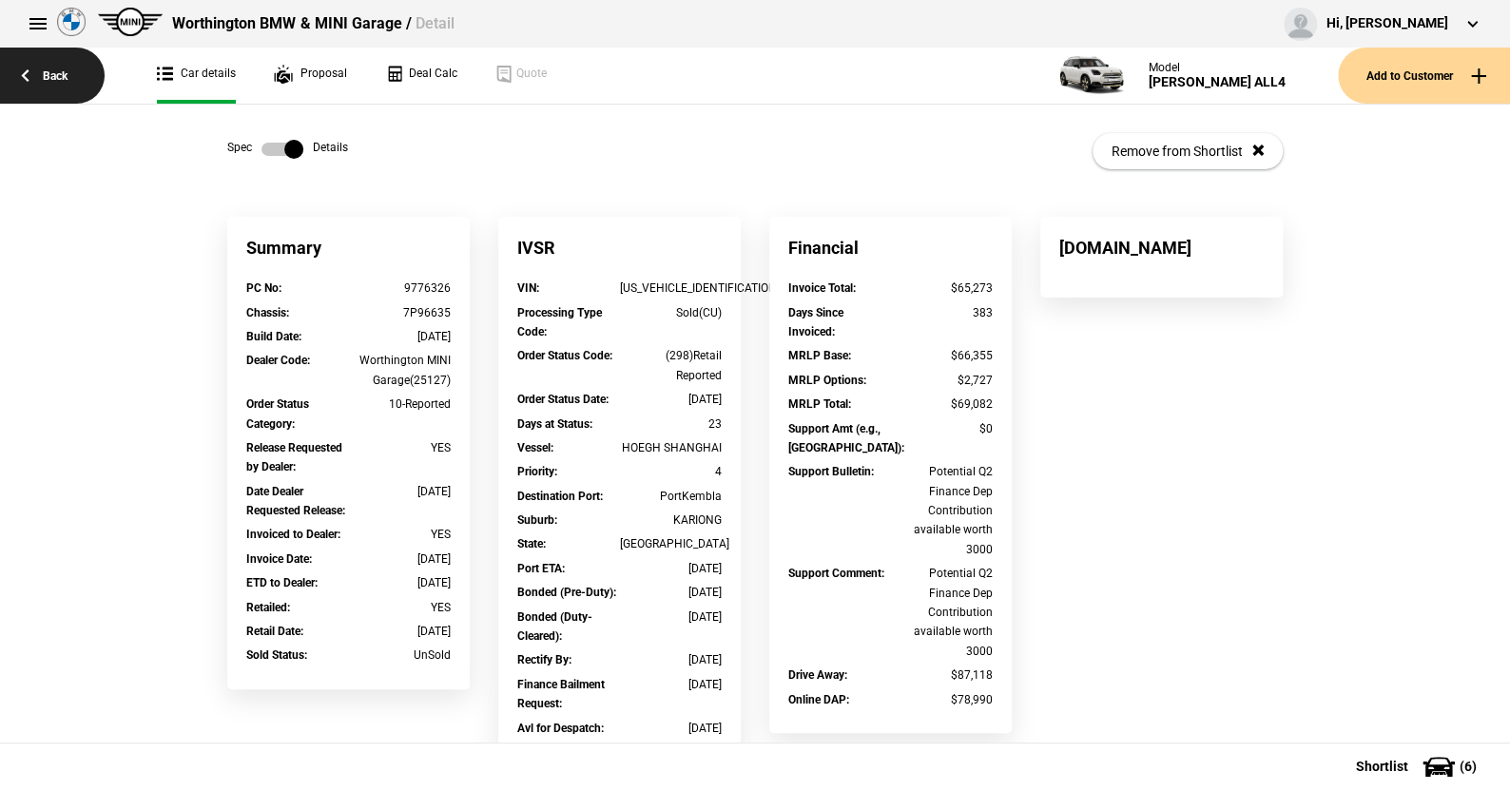
click at [55, 66] on link "Back" at bounding box center [52, 76] width 105 height 56
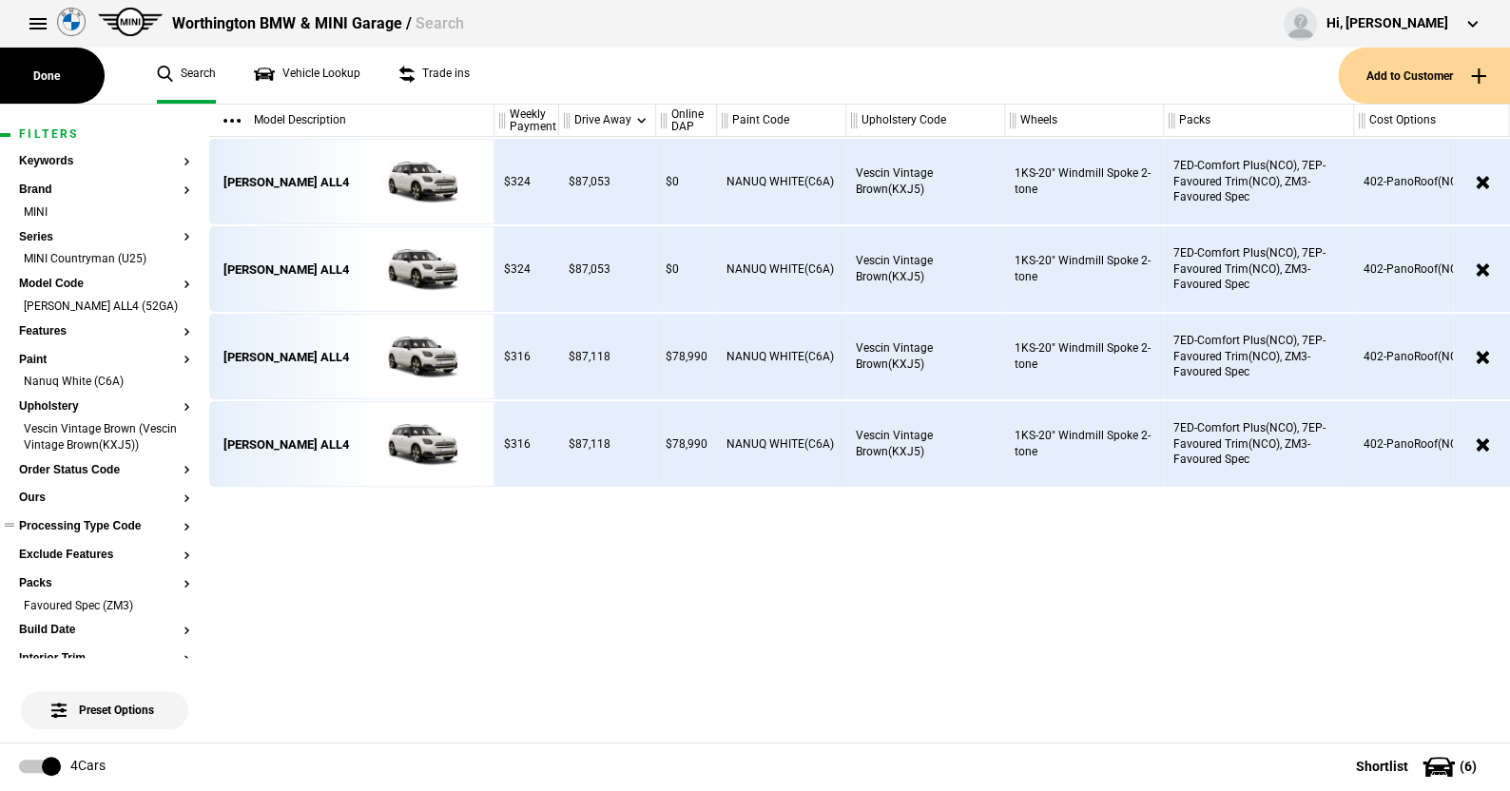
scroll to position [95, 0]
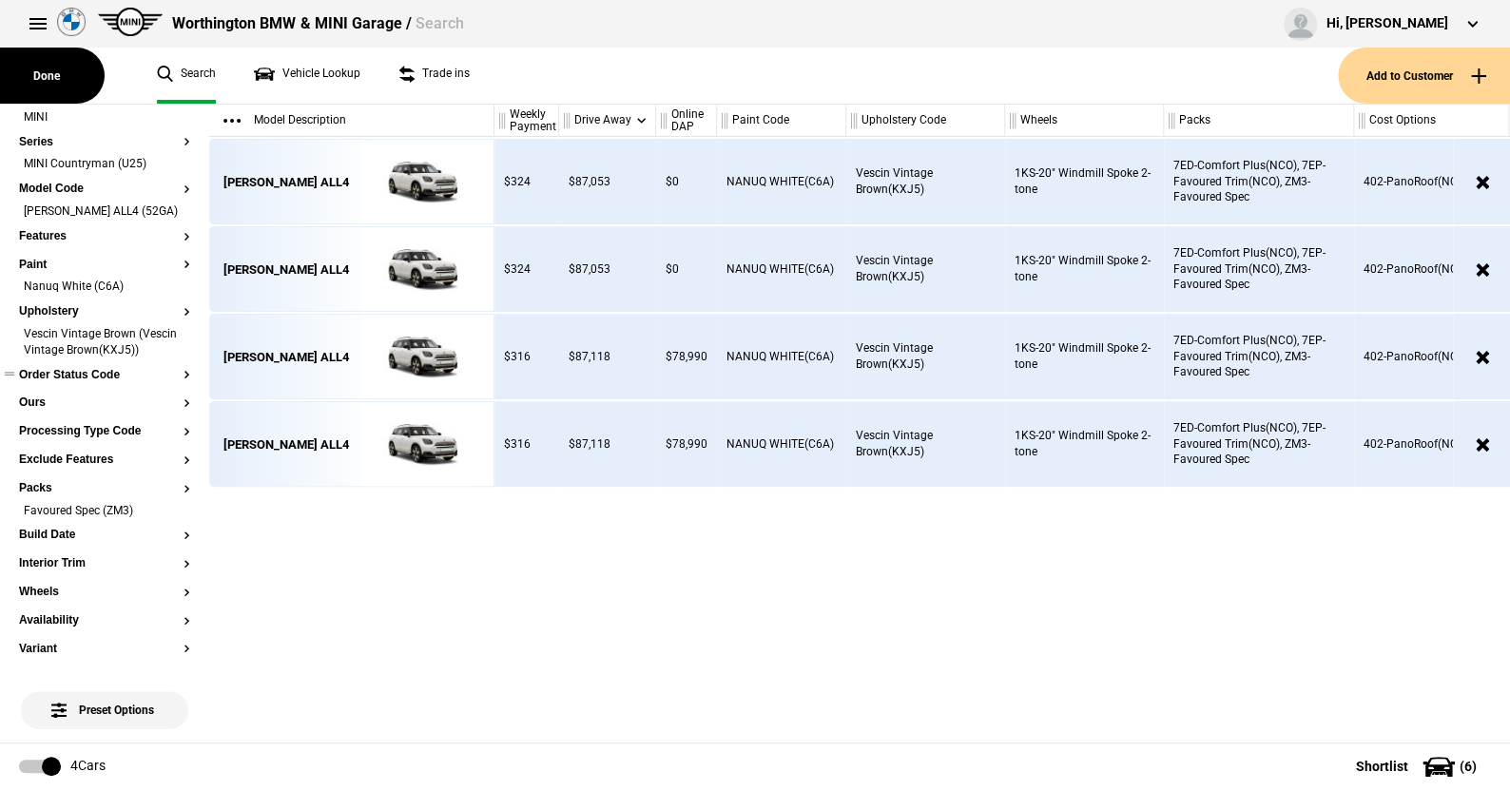
click at [99, 382] on button "Order Status Code" at bounding box center [104, 375] width 171 height 13
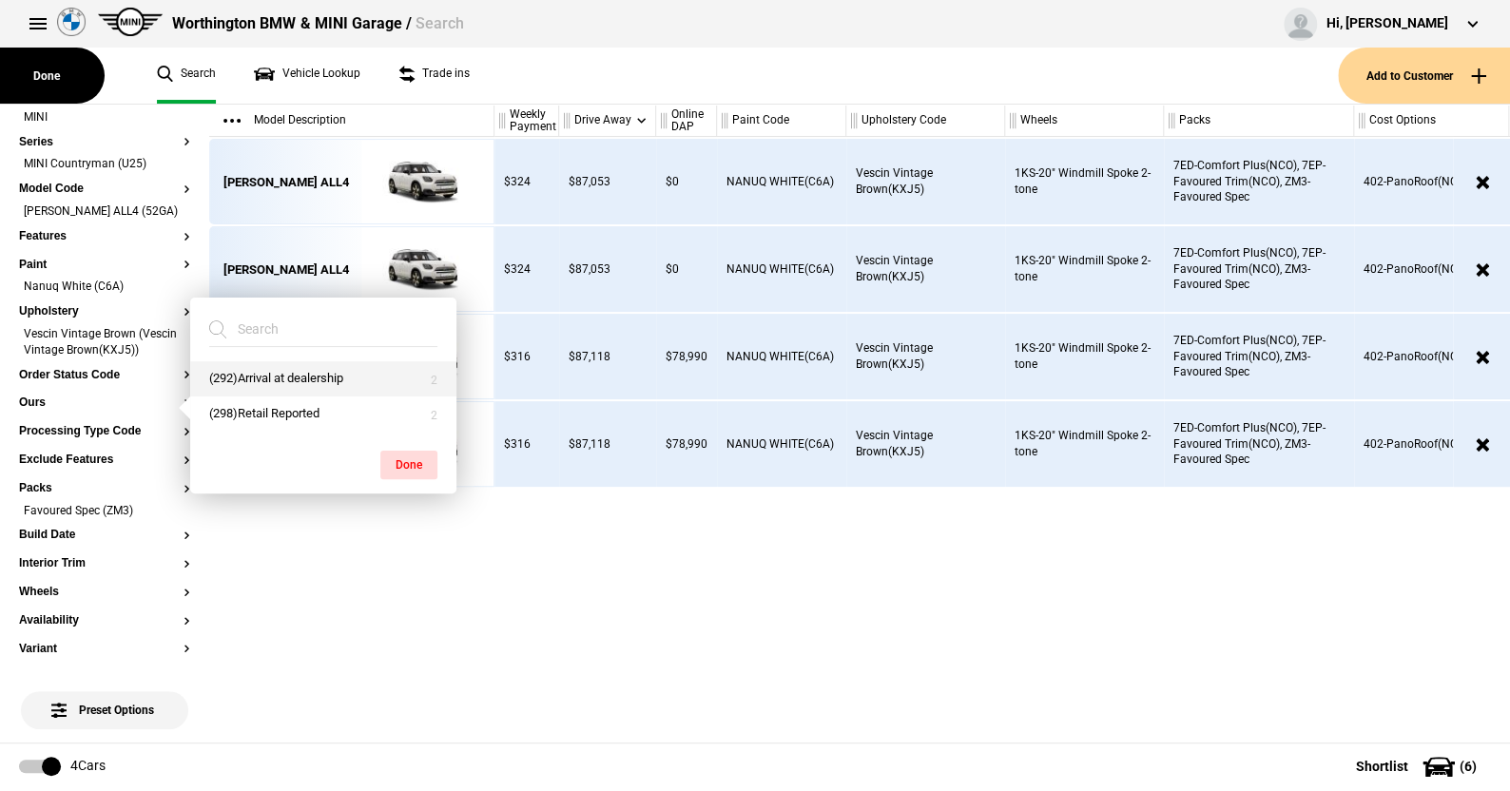
click at [261, 373] on button "(292)Arrival at dealership" at bounding box center [323, 378] width 266 height 35
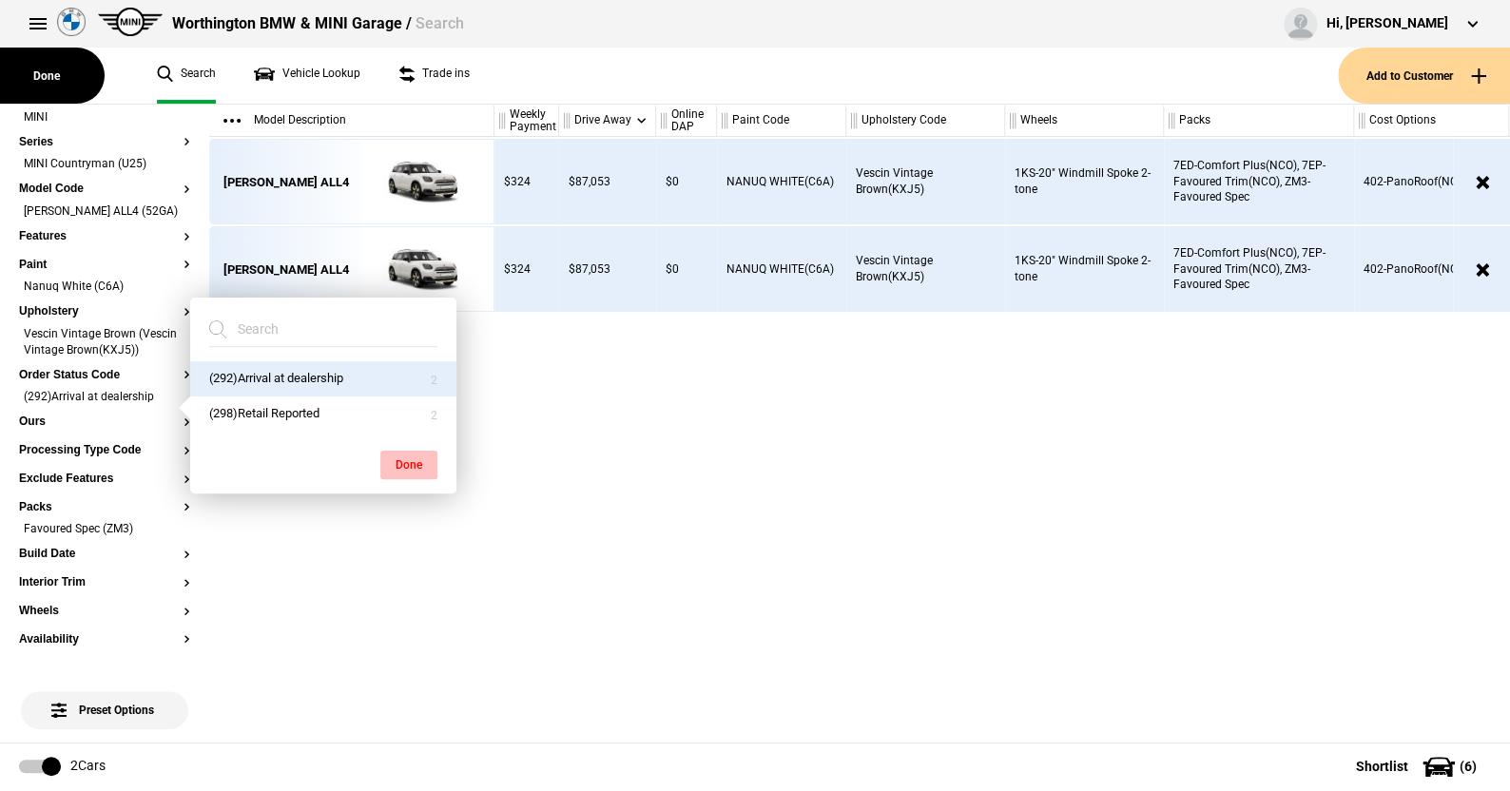
click at [406, 459] on button "Done" at bounding box center [408, 465] width 57 height 29
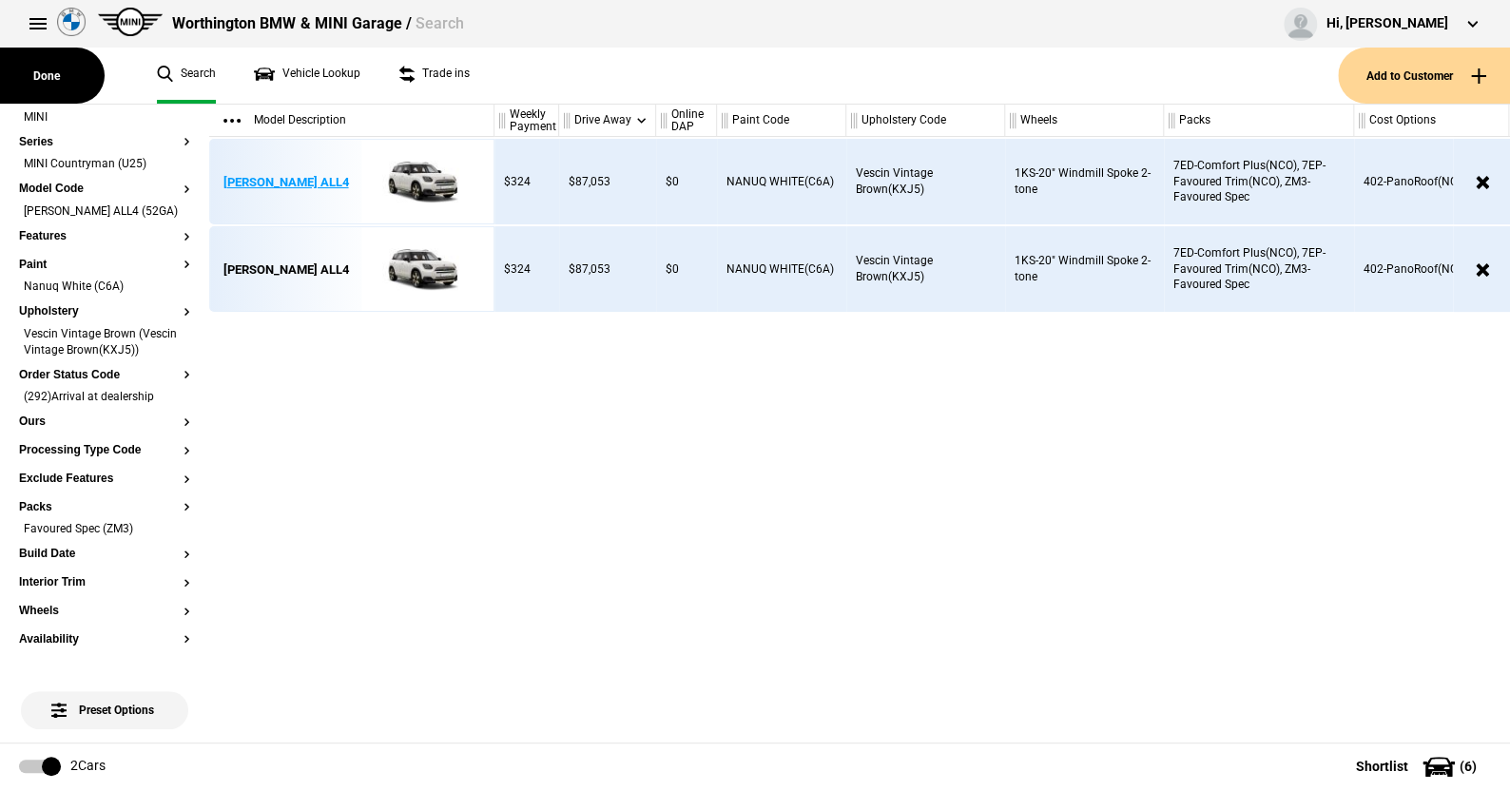
click at [419, 170] on img at bounding box center [418, 183] width 132 height 86
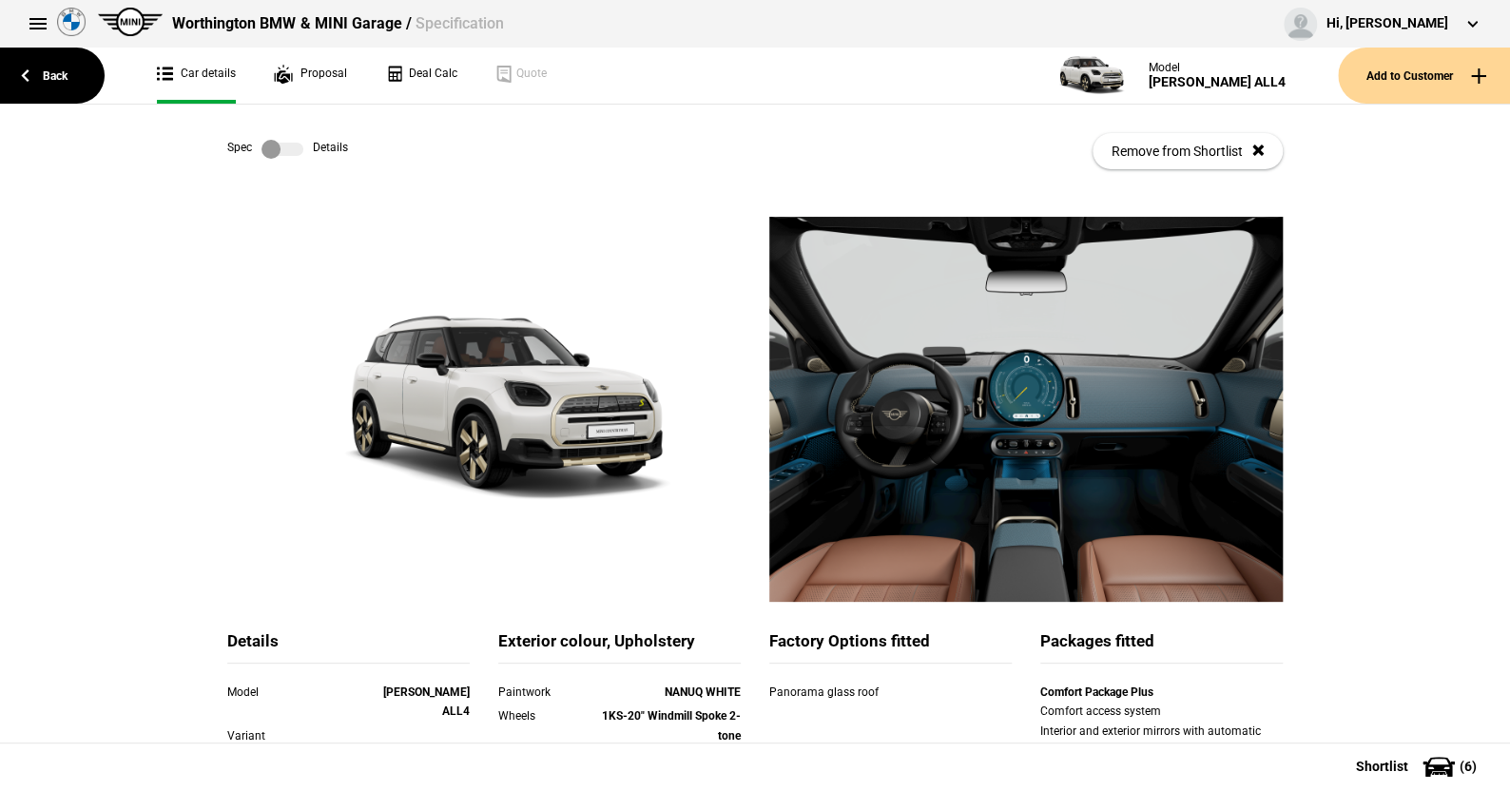
click at [289, 155] on label at bounding box center [282, 149] width 42 height 19
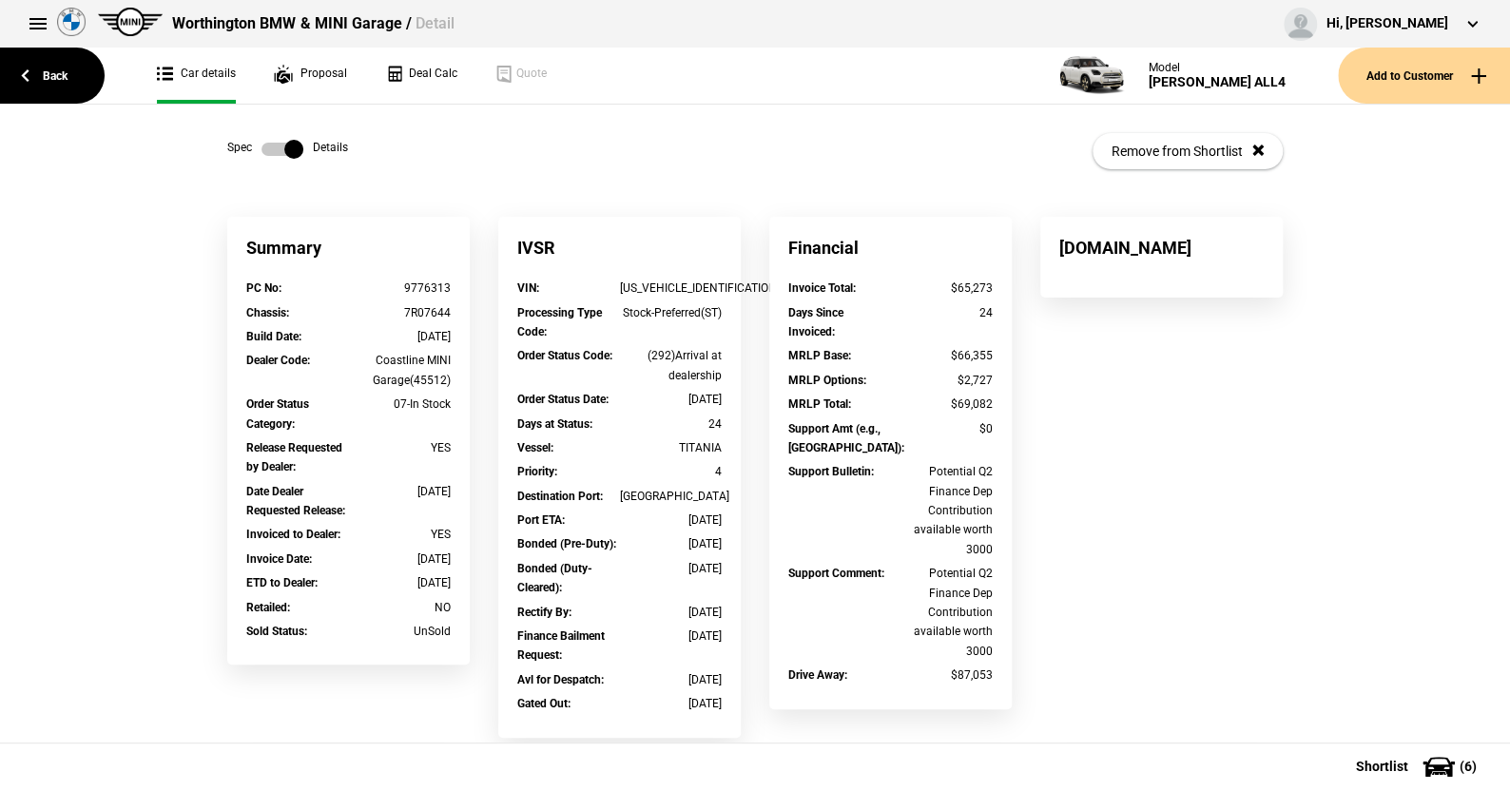
click at [261, 147] on label at bounding box center [282, 149] width 42 height 19
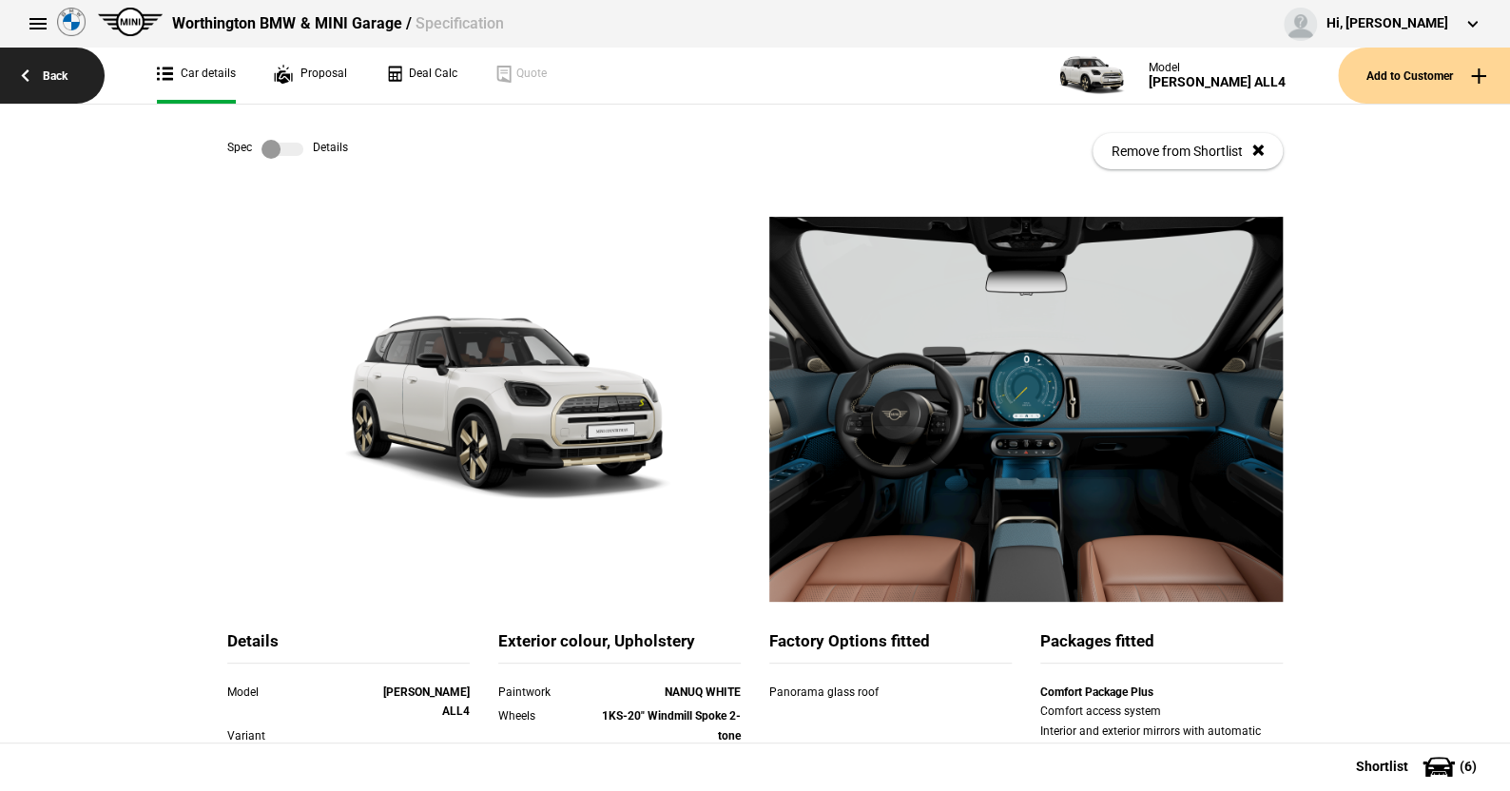
click at [52, 70] on link "Back" at bounding box center [52, 76] width 105 height 56
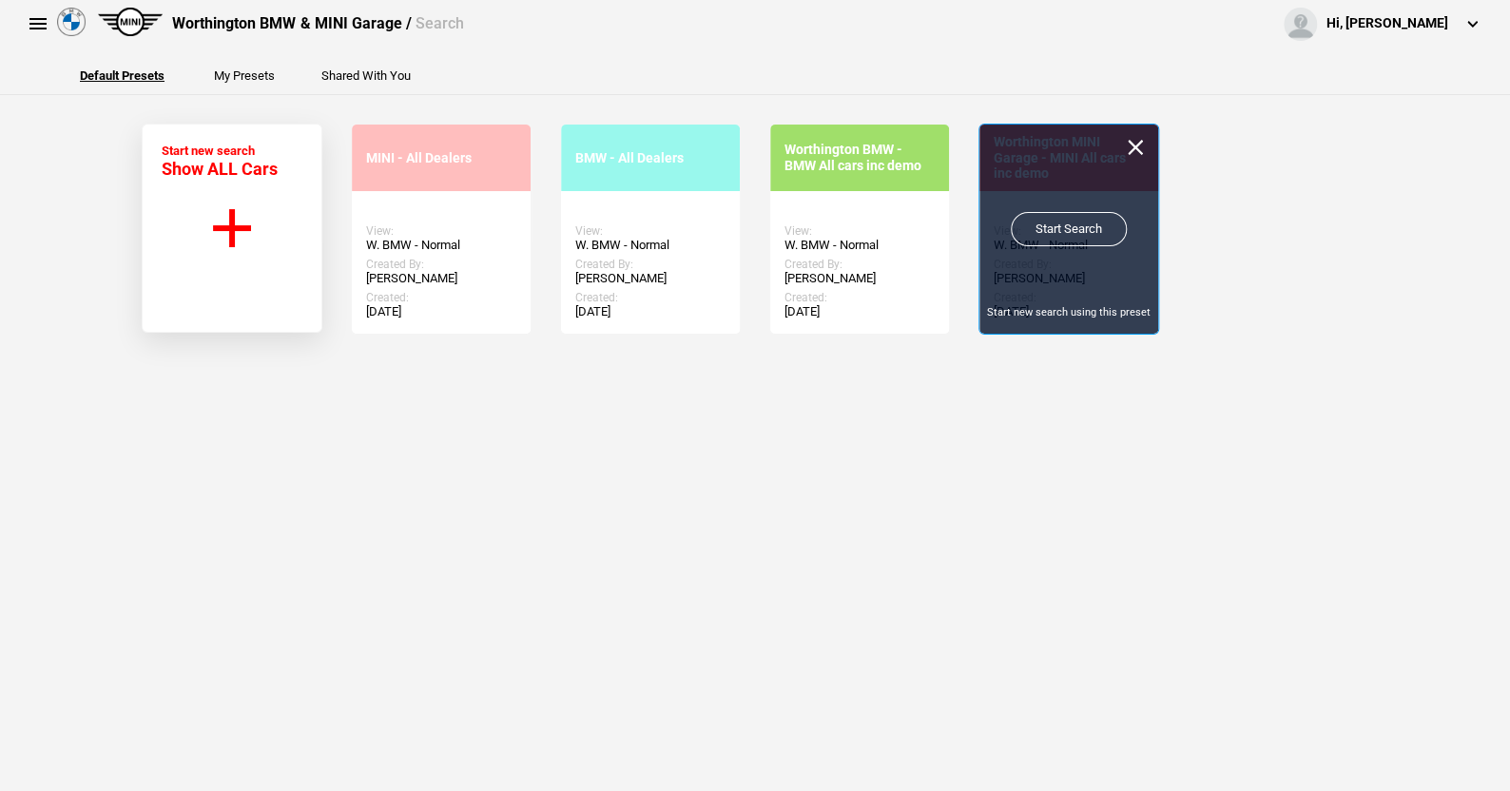
click at [1050, 222] on link "Start Search" at bounding box center [1069, 229] width 116 height 34
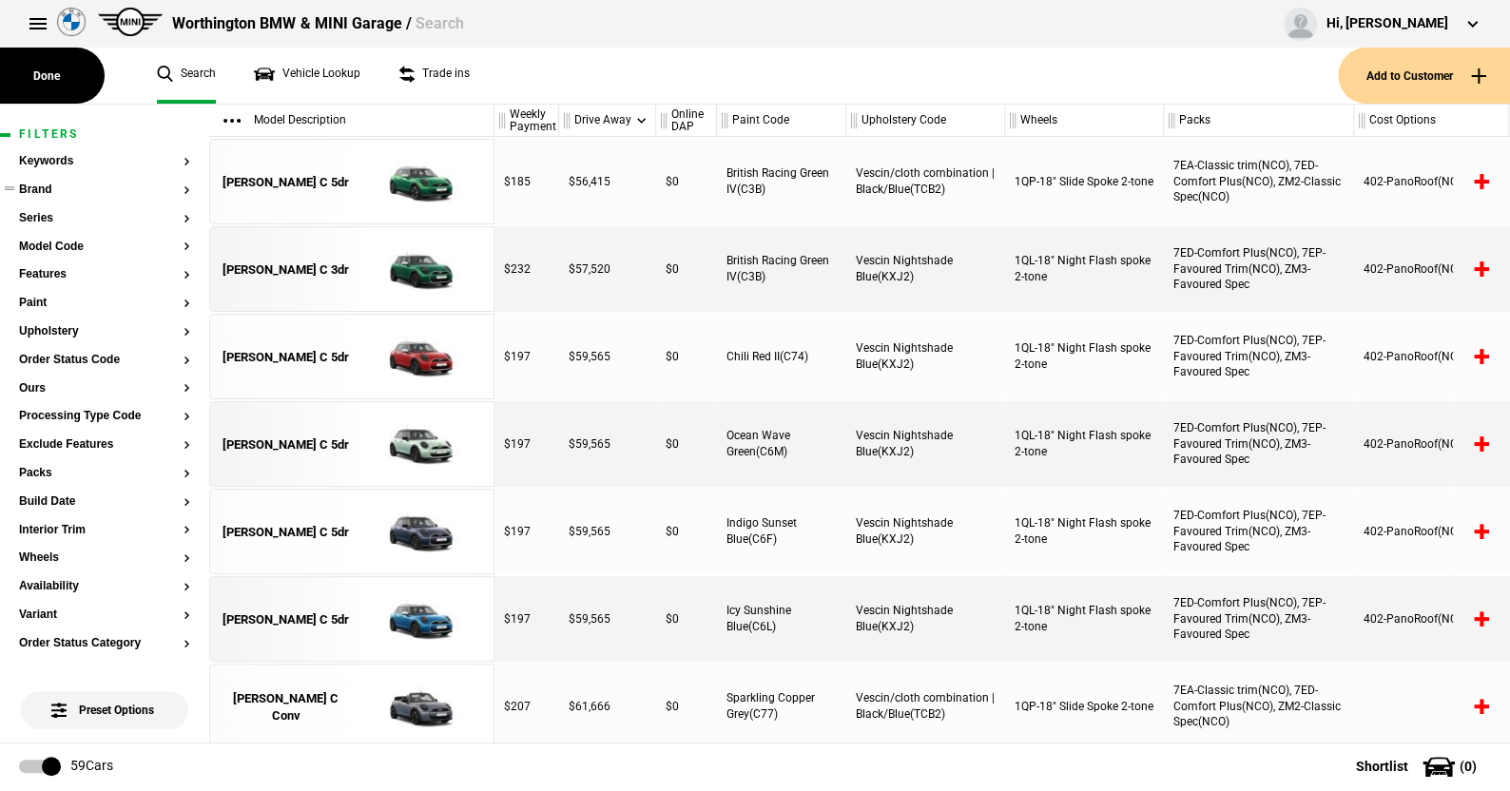
click at [44, 185] on button "Brand" at bounding box center [104, 189] width 171 height 13
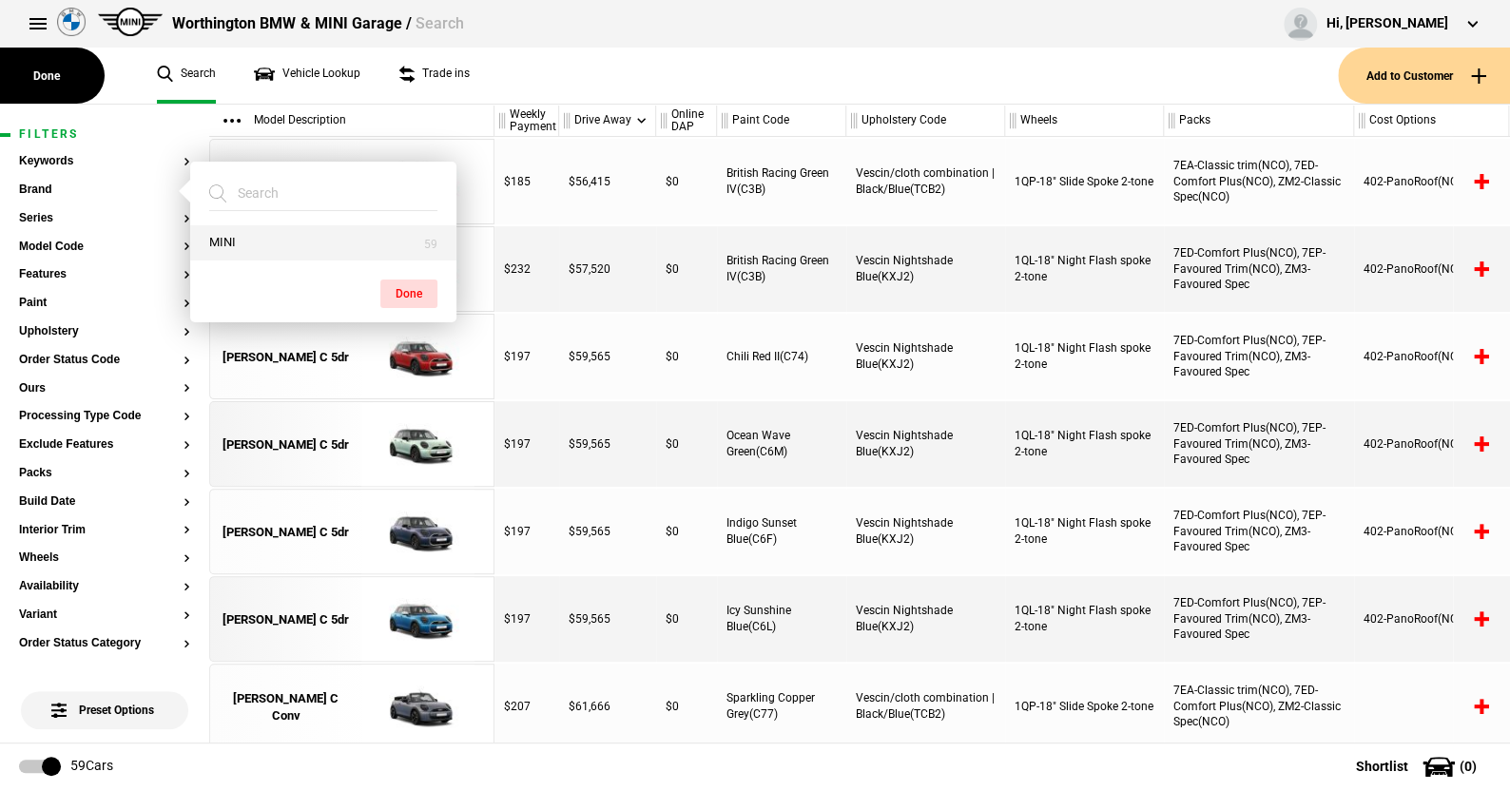
click at [241, 236] on button "MINI" at bounding box center [323, 242] width 266 height 35
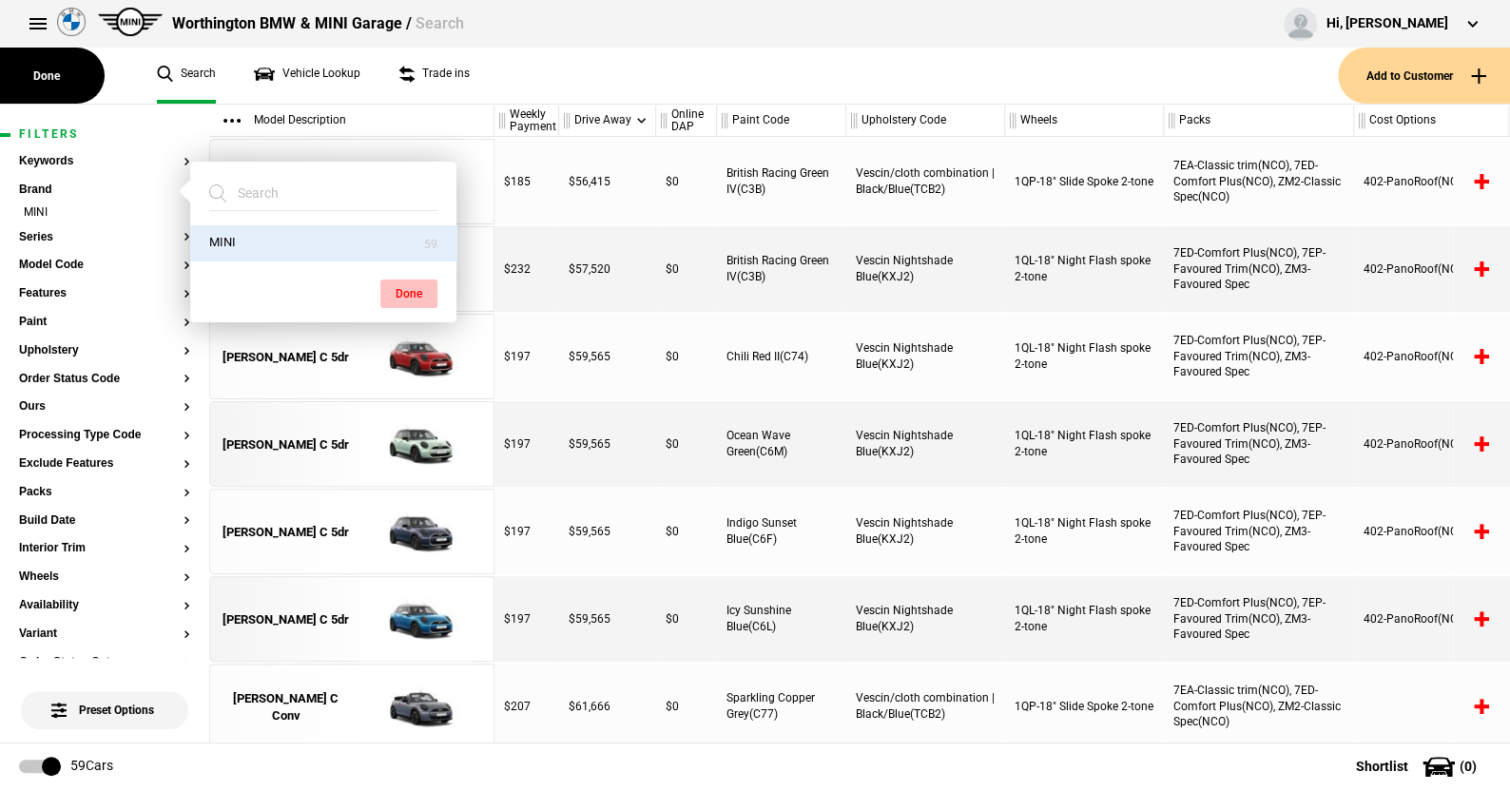
click at [406, 287] on button "Done" at bounding box center [408, 294] width 57 height 29
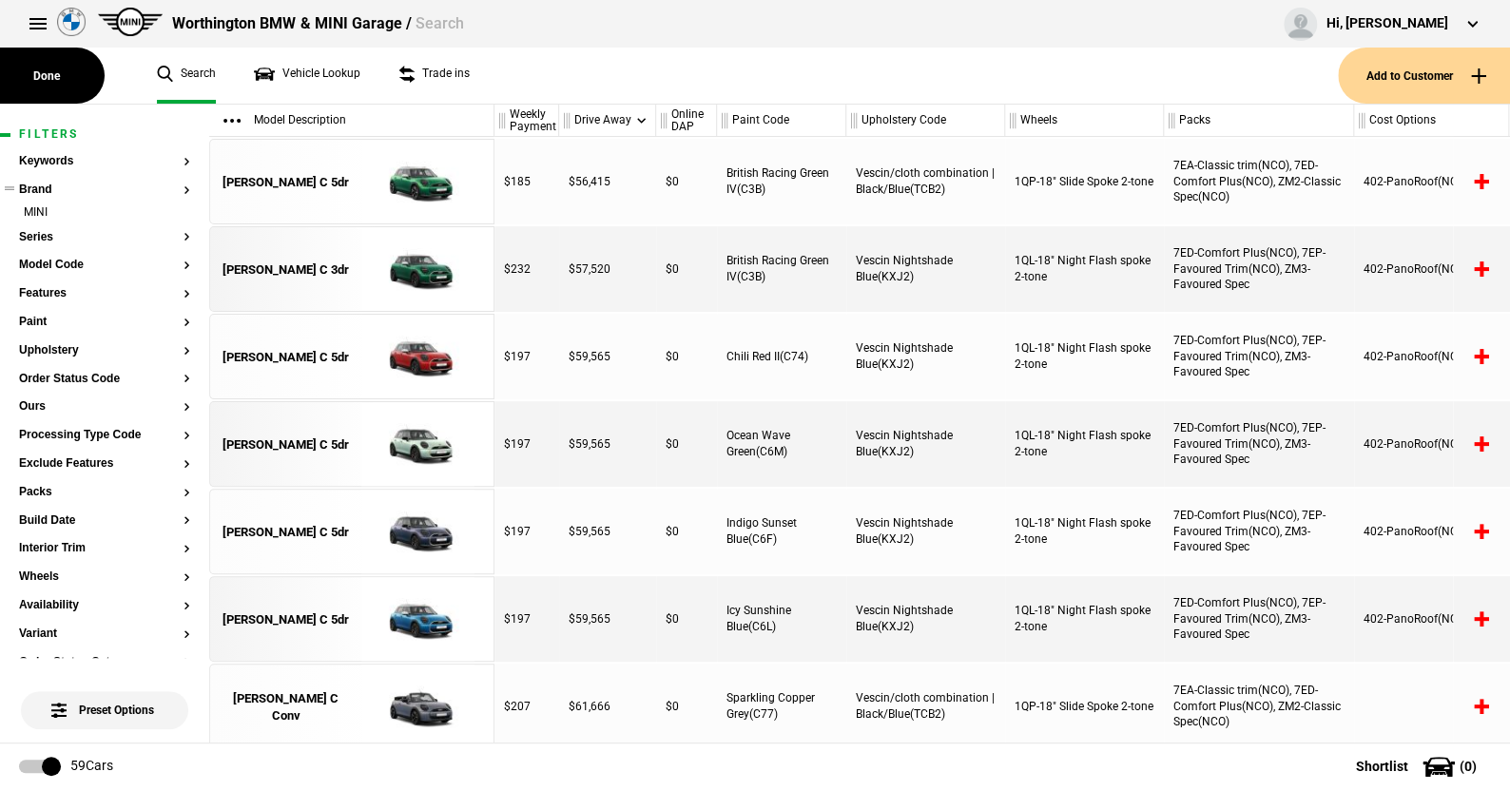
click at [33, 228] on ul "MINI" at bounding box center [104, 217] width 171 height 27
click at [40, 231] on button "Series" at bounding box center [104, 237] width 171 height 13
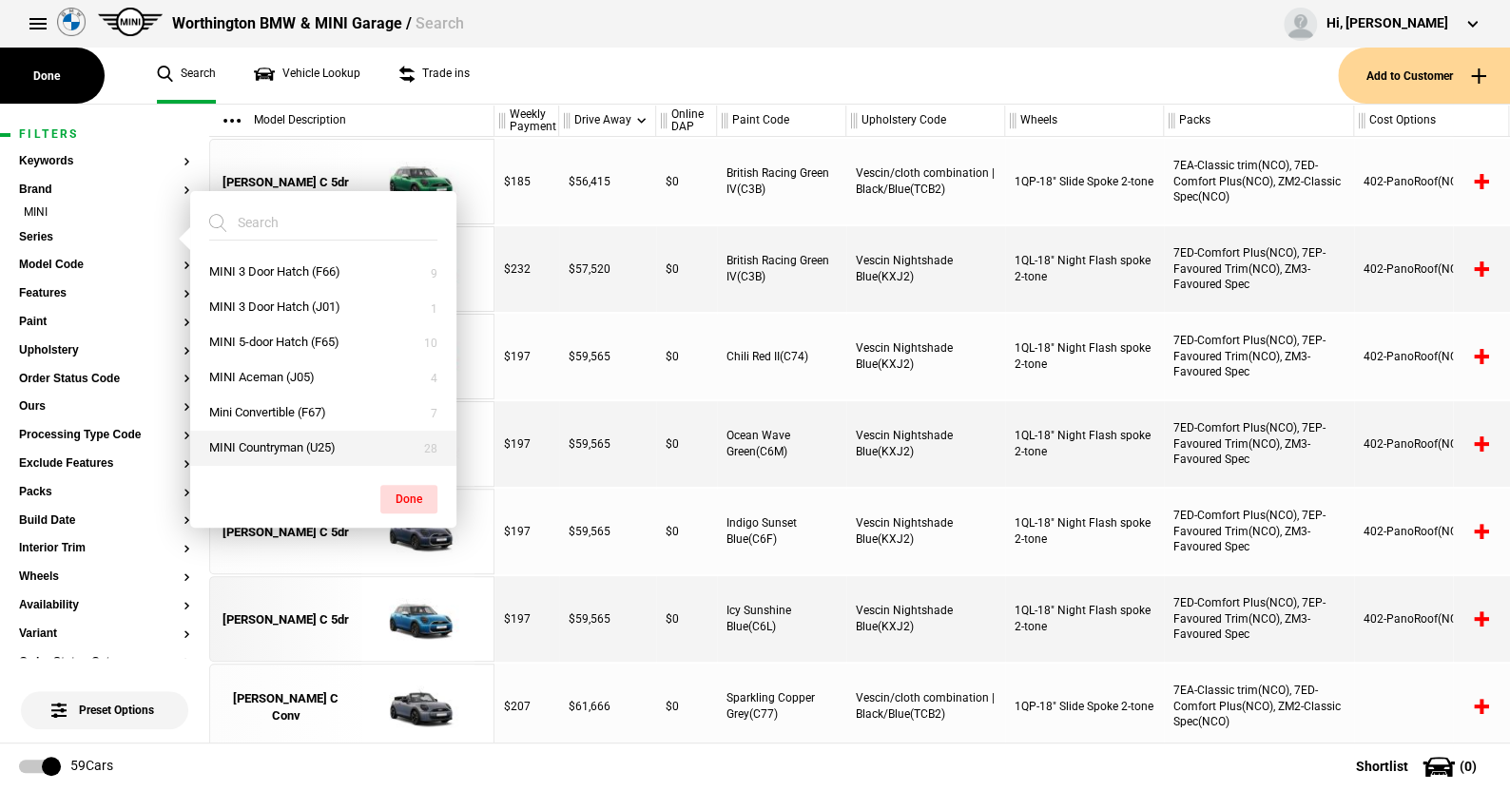
click at [273, 439] on button "MINI Countryman (U25)" at bounding box center [323, 448] width 266 height 35
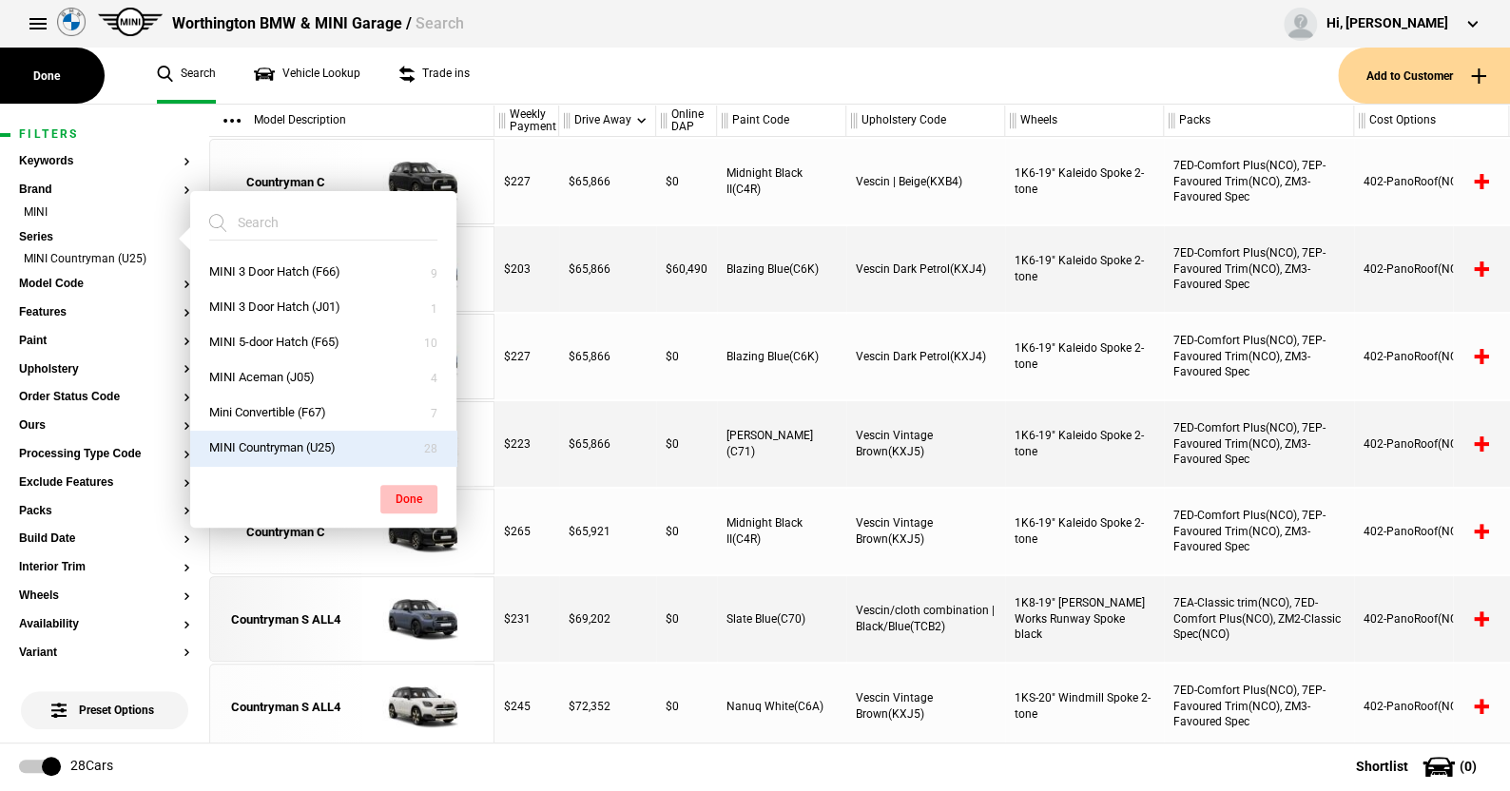
click at [404, 490] on button "Done" at bounding box center [408, 499] width 57 height 29
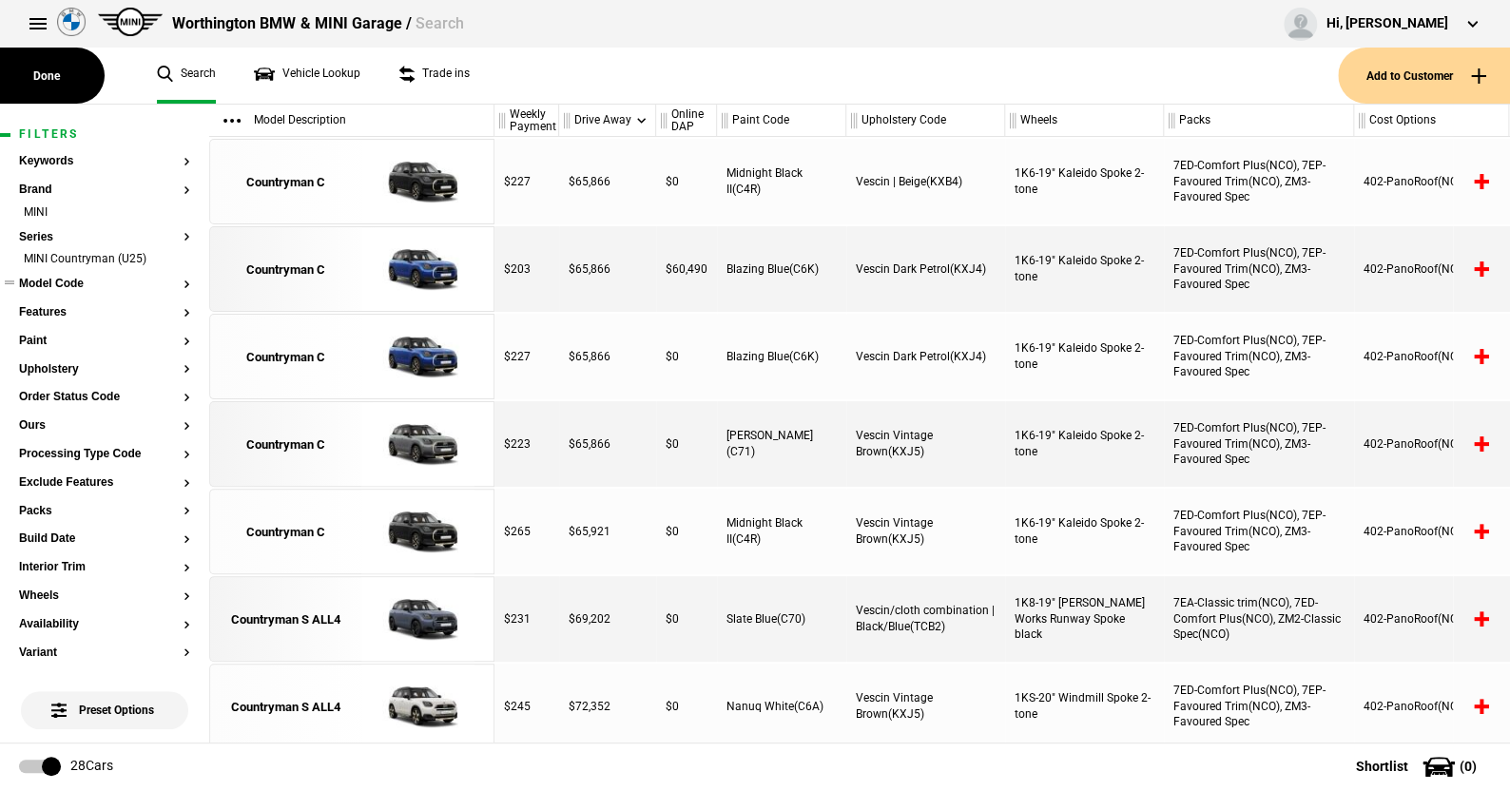
click at [68, 278] on button "Model Code" at bounding box center [104, 284] width 171 height 13
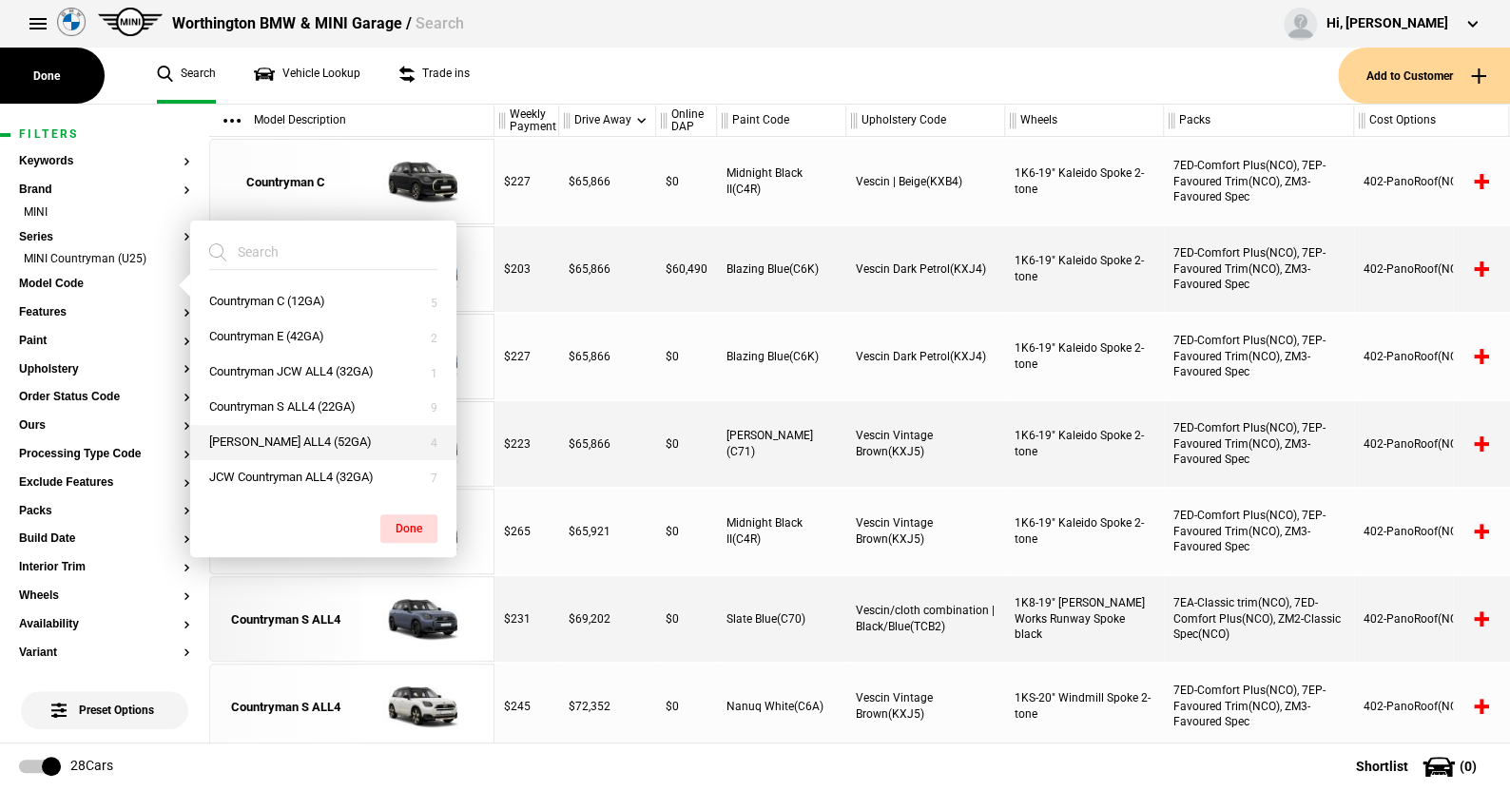
click at [281, 436] on button "[PERSON_NAME] ALL4 (52GA)" at bounding box center [323, 442] width 266 height 35
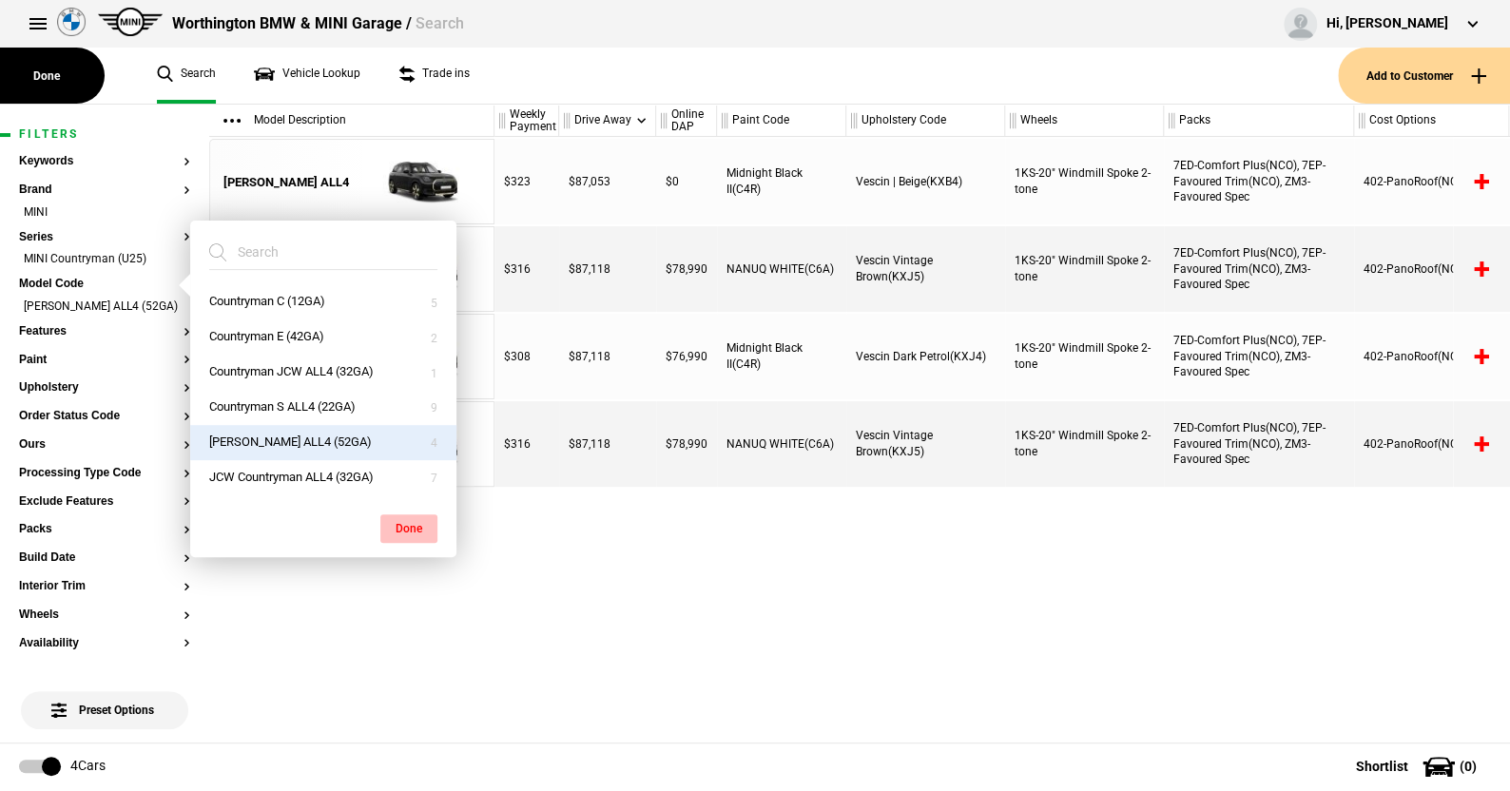
click at [405, 518] on button "Done" at bounding box center [408, 528] width 57 height 29
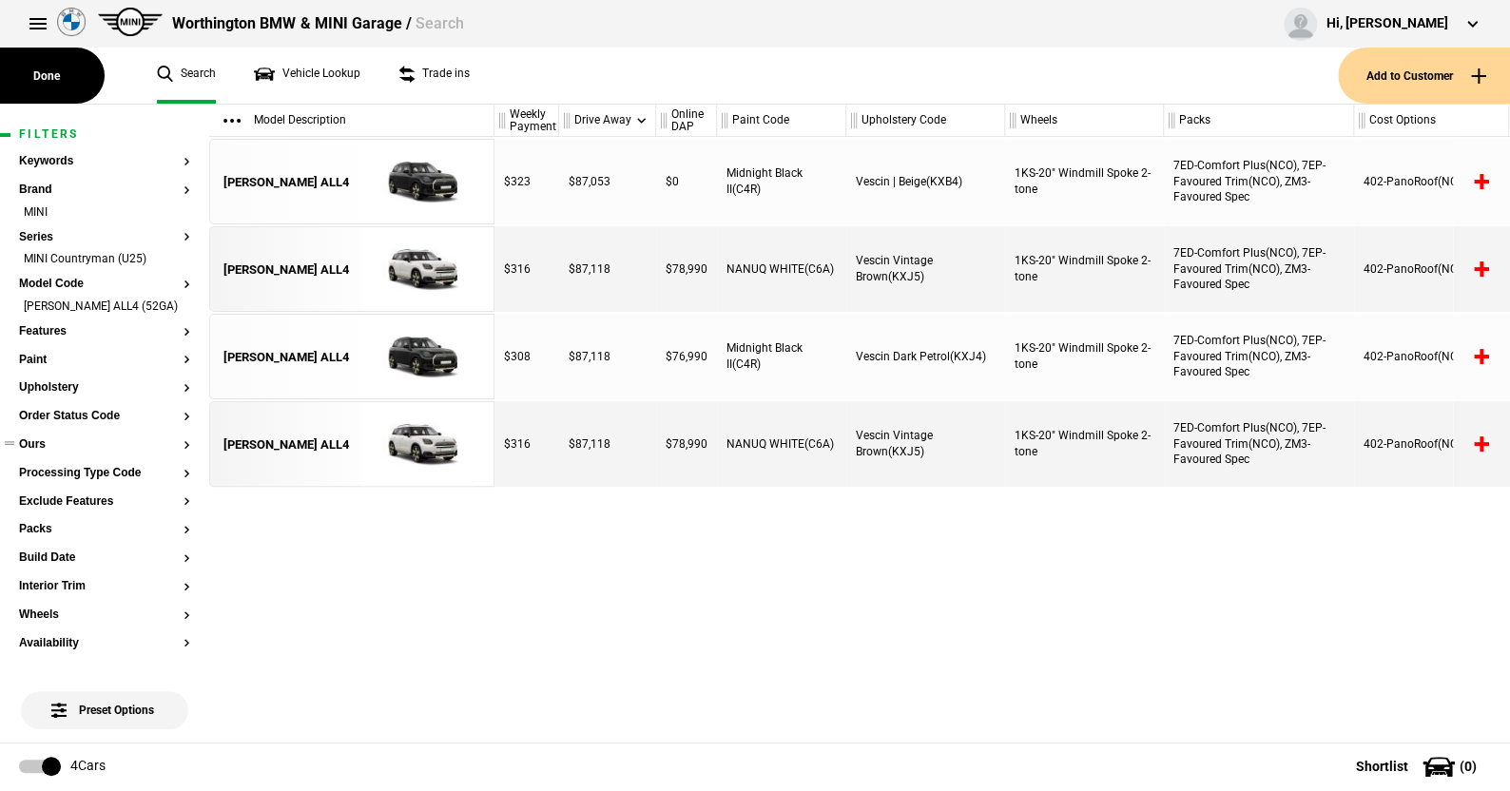
click at [40, 452] on button "Ours" at bounding box center [104, 444] width 171 height 13
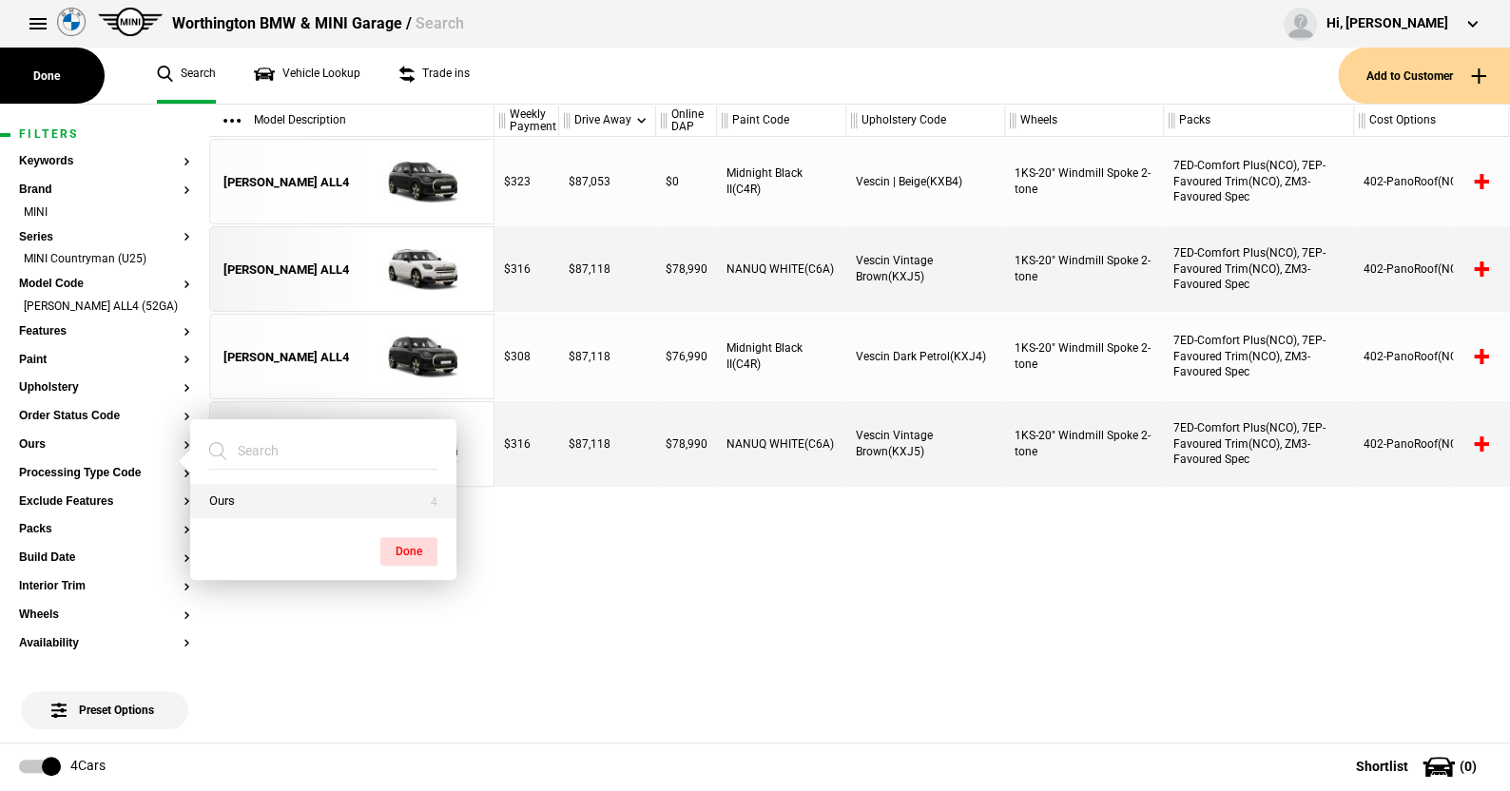
click at [251, 494] on button "Ours" at bounding box center [323, 501] width 266 height 35
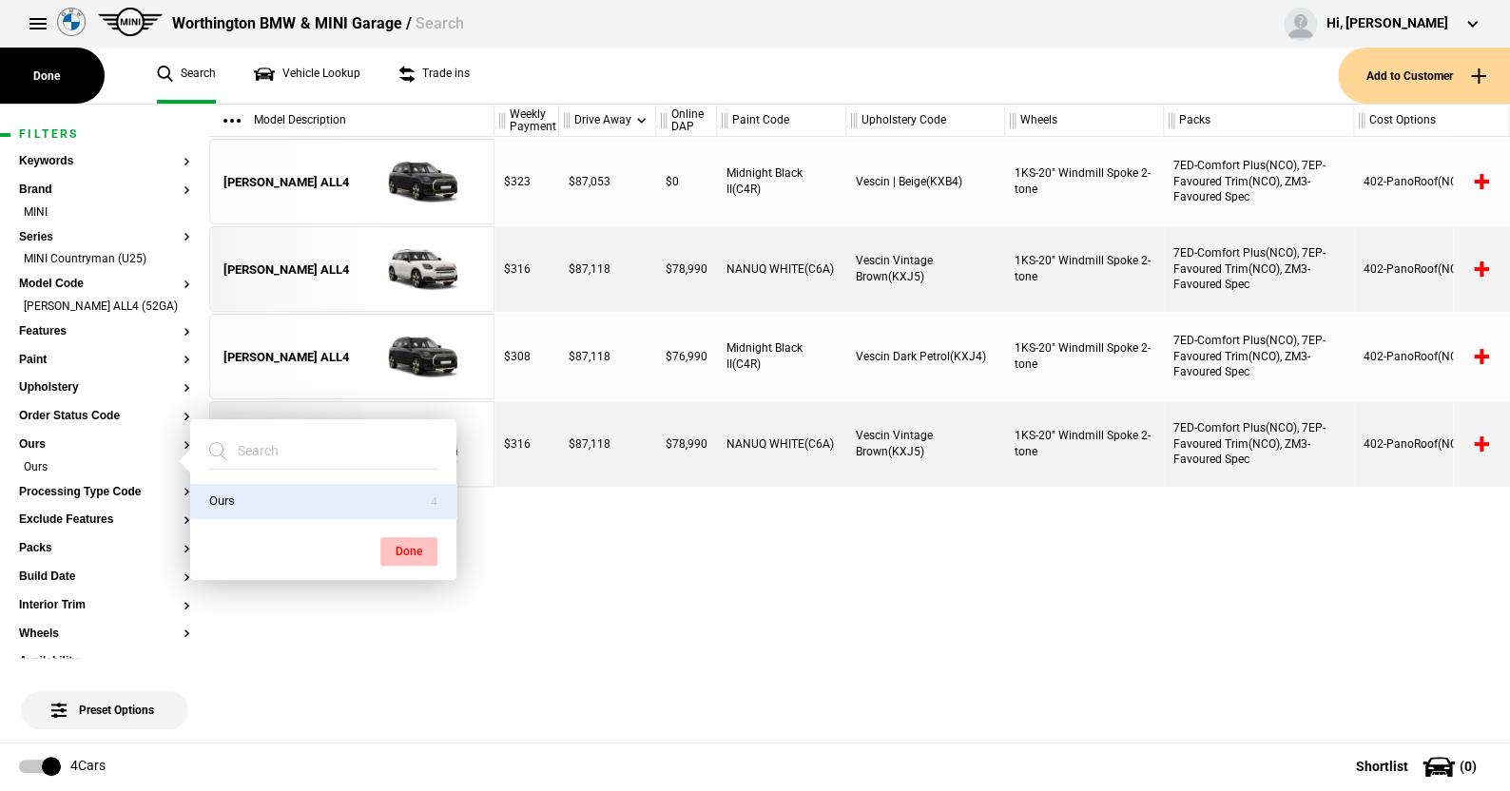
click at [402, 547] on button "Done" at bounding box center [408, 551] width 57 height 29
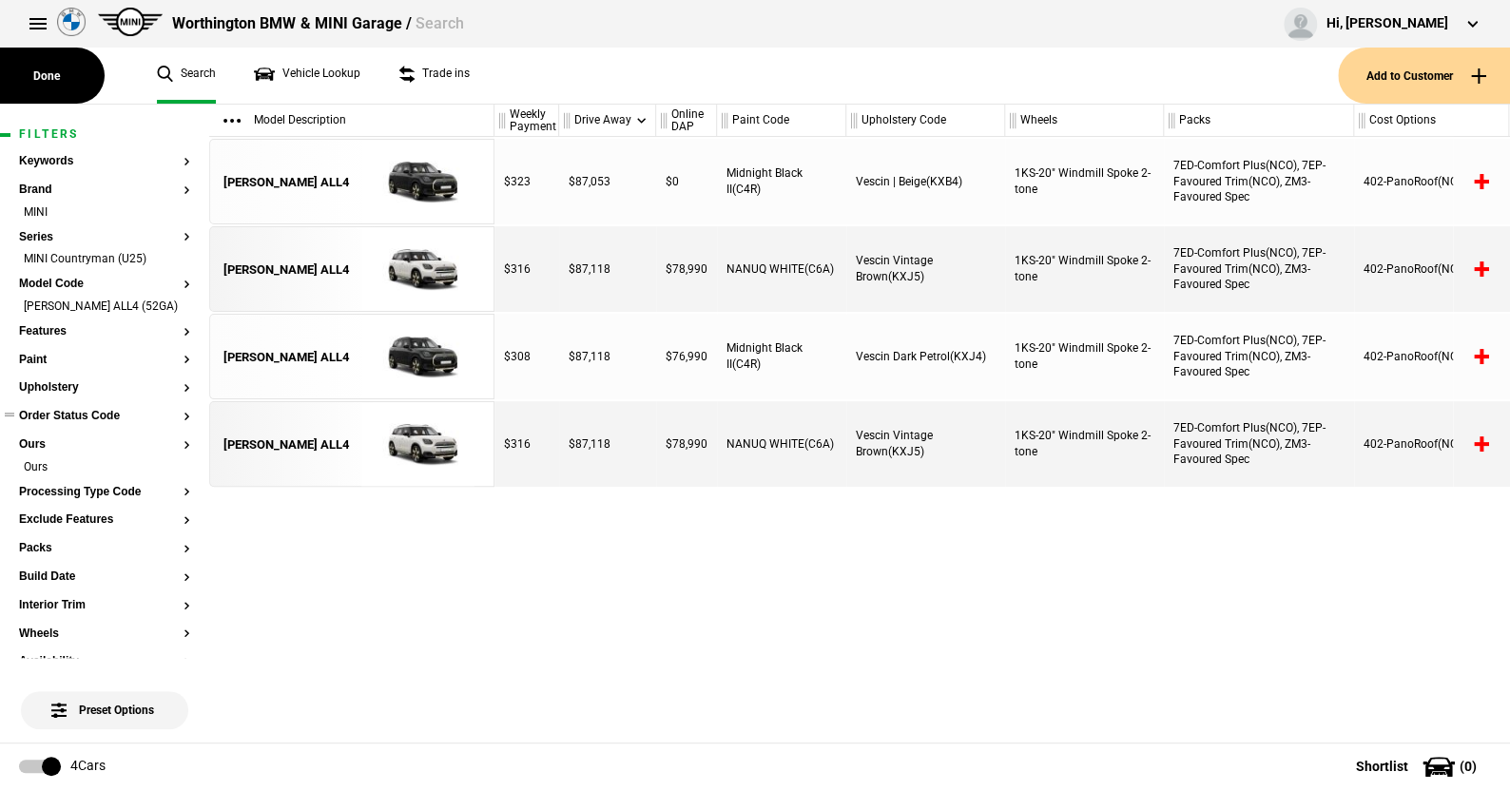
click at [72, 423] on button "Order Status Code" at bounding box center [104, 416] width 171 height 13
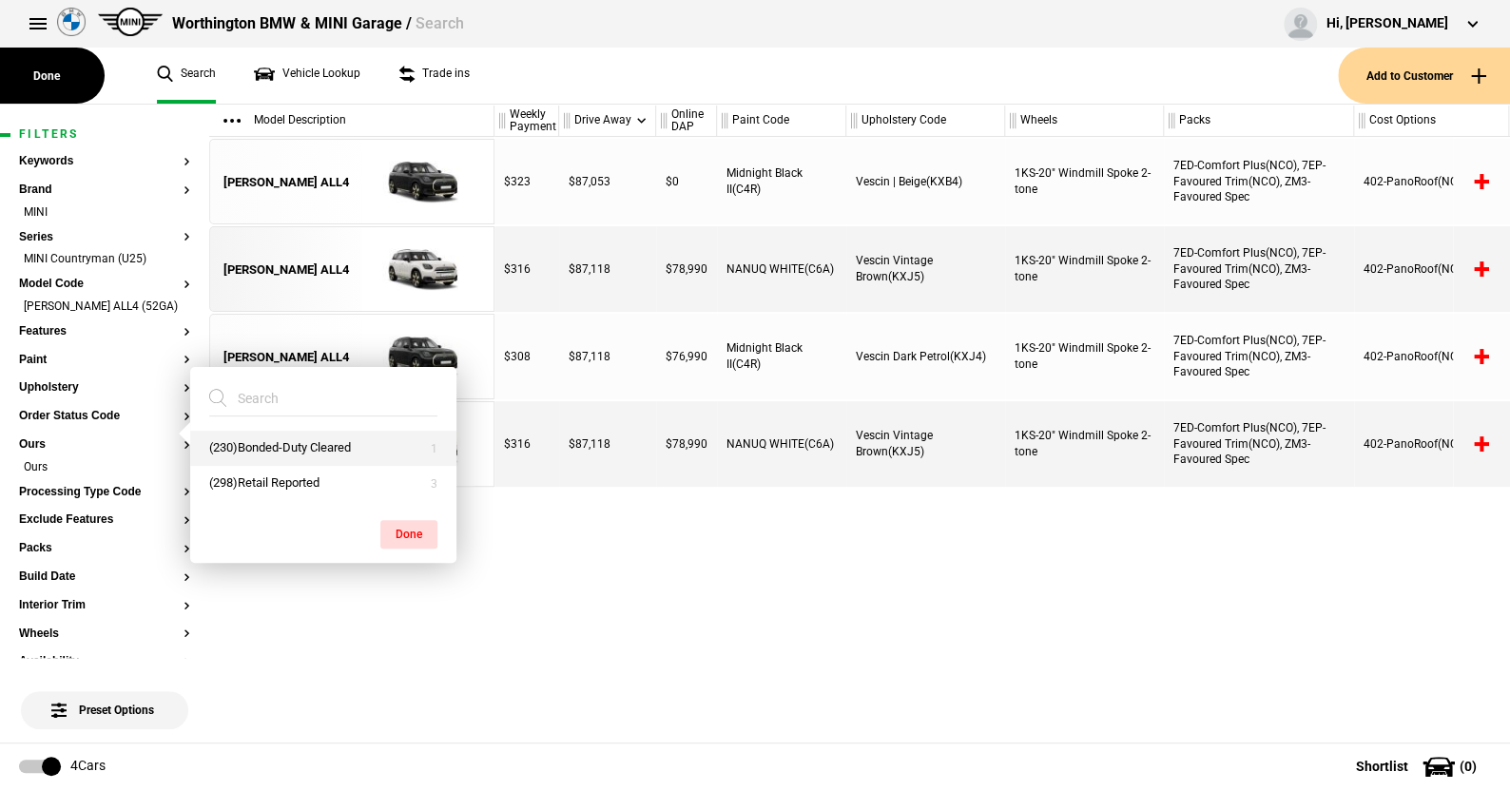
click at [260, 436] on button "(230)Bonded-Duty Cleared" at bounding box center [323, 448] width 266 height 35
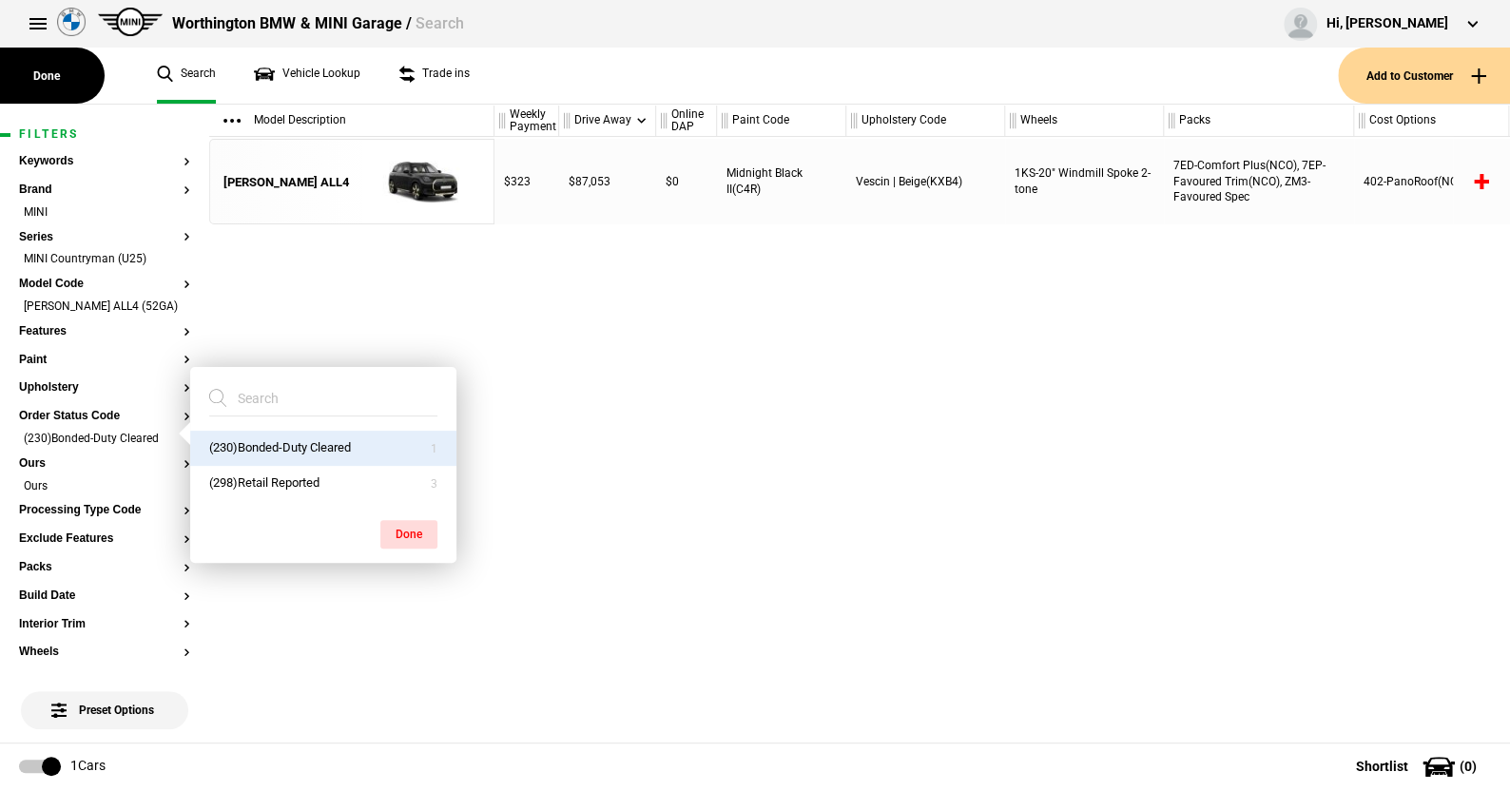
drag, startPoint x: 400, startPoint y: 531, endPoint x: 508, endPoint y: 312, distance: 244.5
click at [400, 527] on button "Done" at bounding box center [408, 534] width 57 height 29
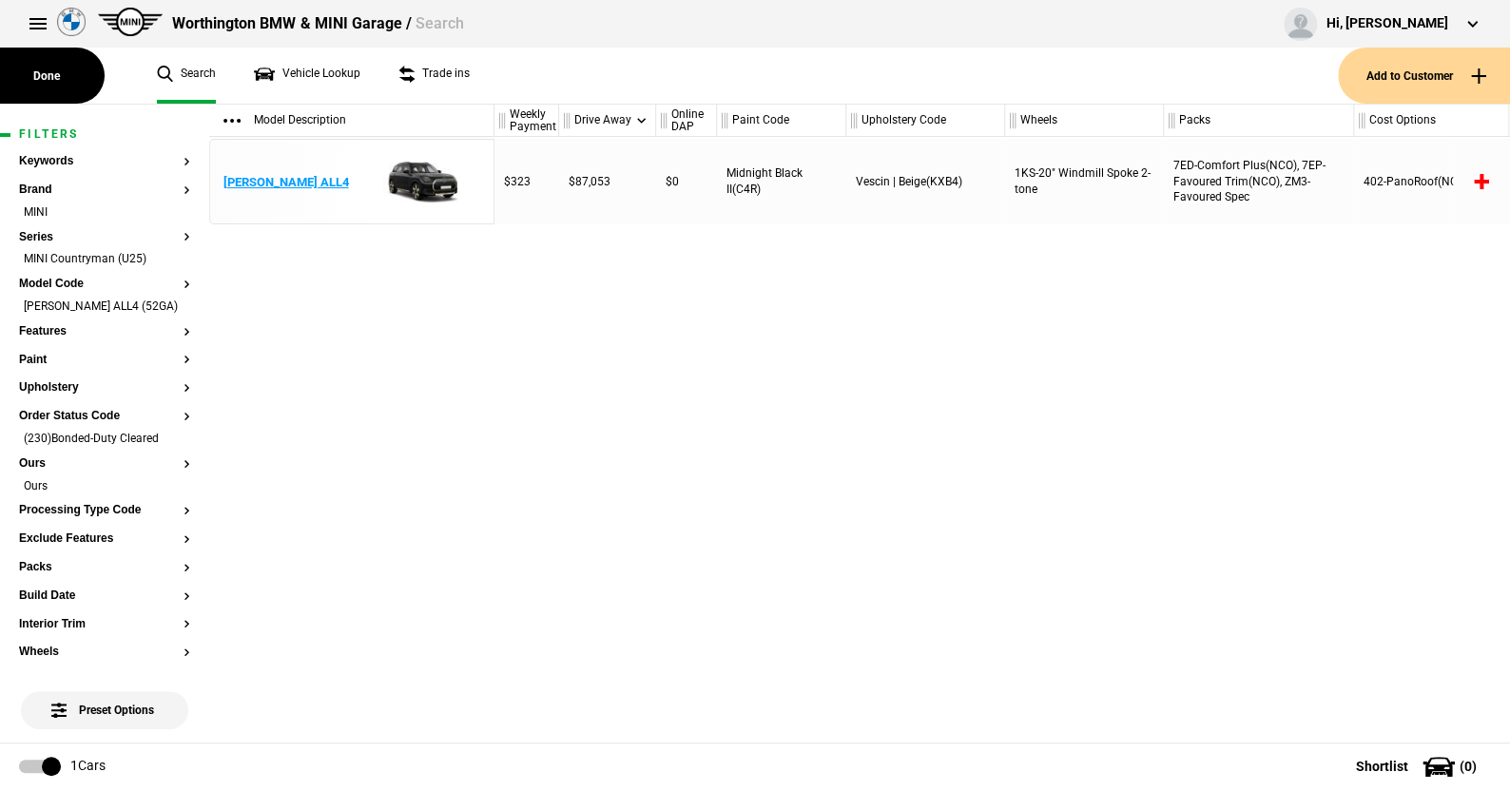
click at [413, 177] on img at bounding box center [418, 183] width 132 height 86
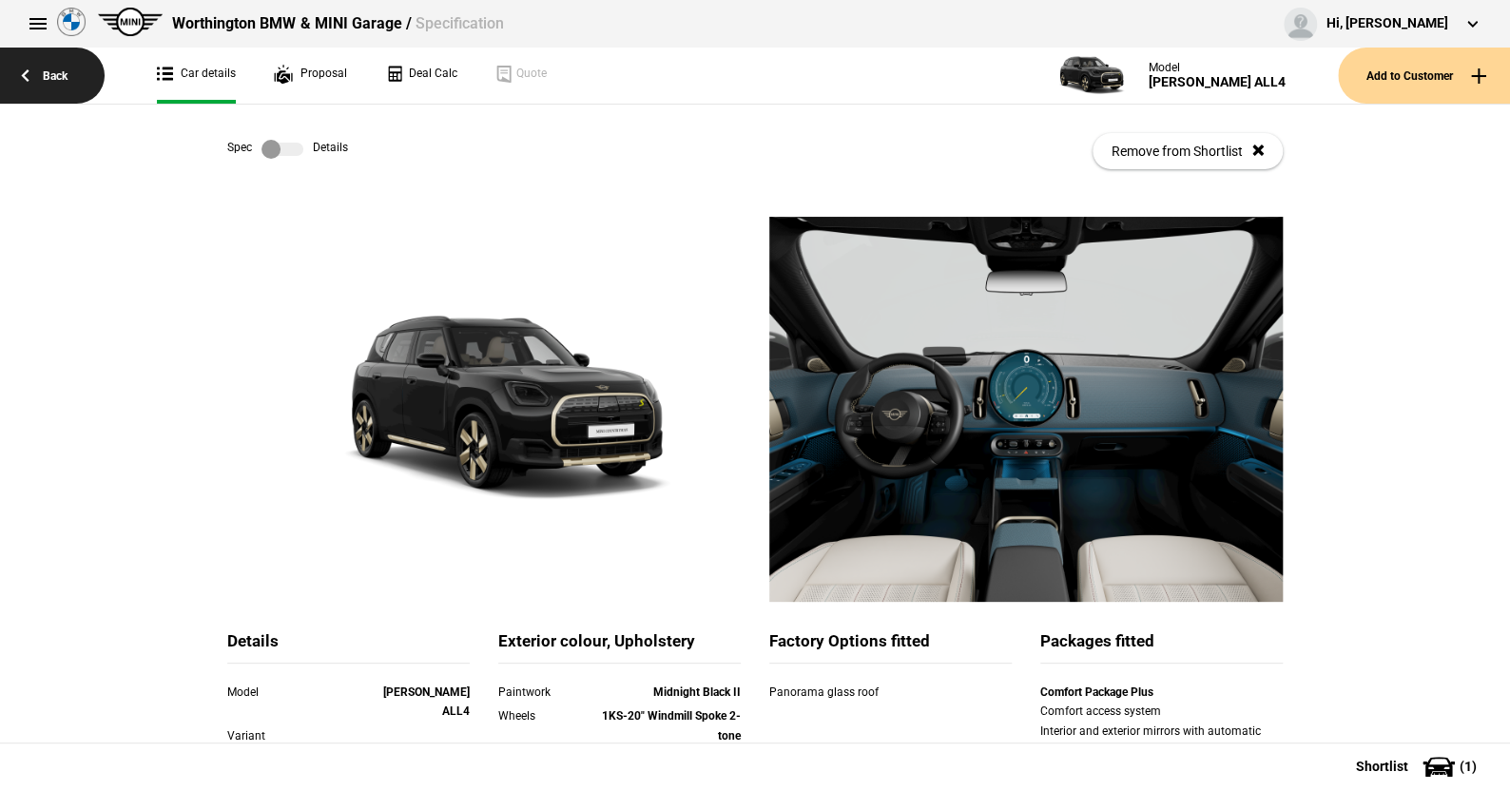
click at [56, 66] on link "Back" at bounding box center [52, 76] width 105 height 56
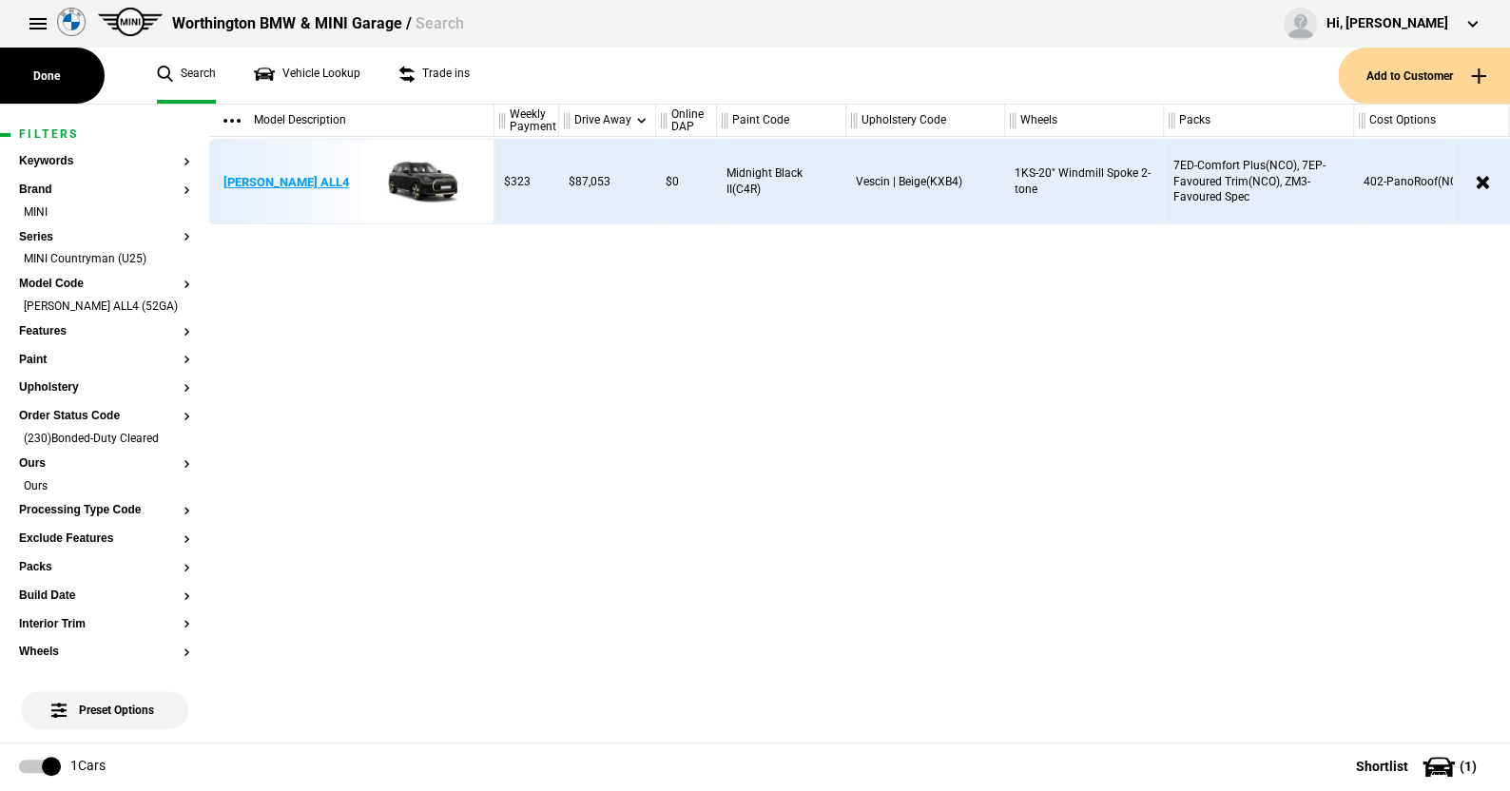
click at [416, 170] on img at bounding box center [418, 183] width 132 height 86
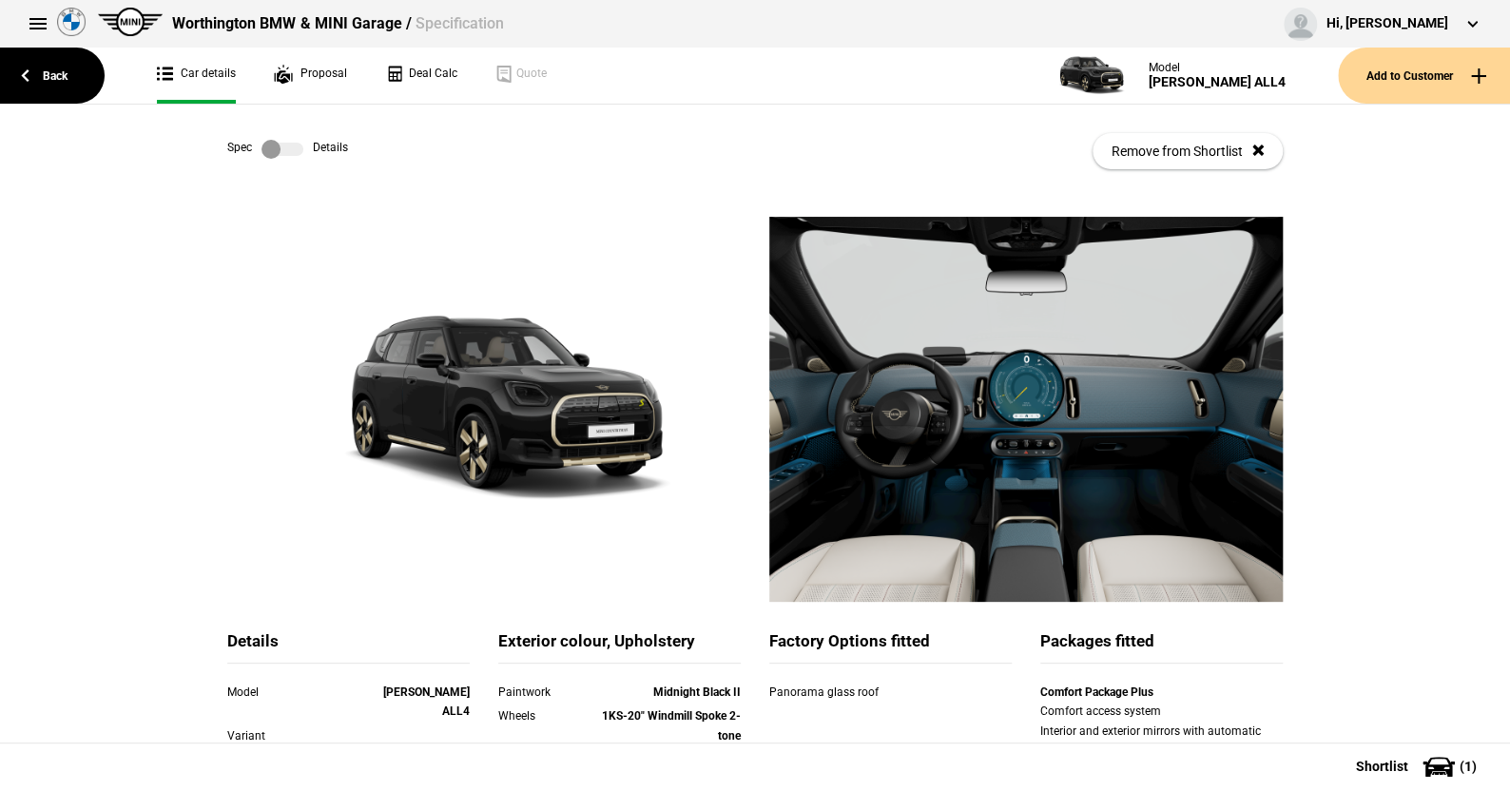
click at [288, 146] on label at bounding box center [282, 149] width 42 height 19
